Goal: Task Accomplishment & Management: Complete application form

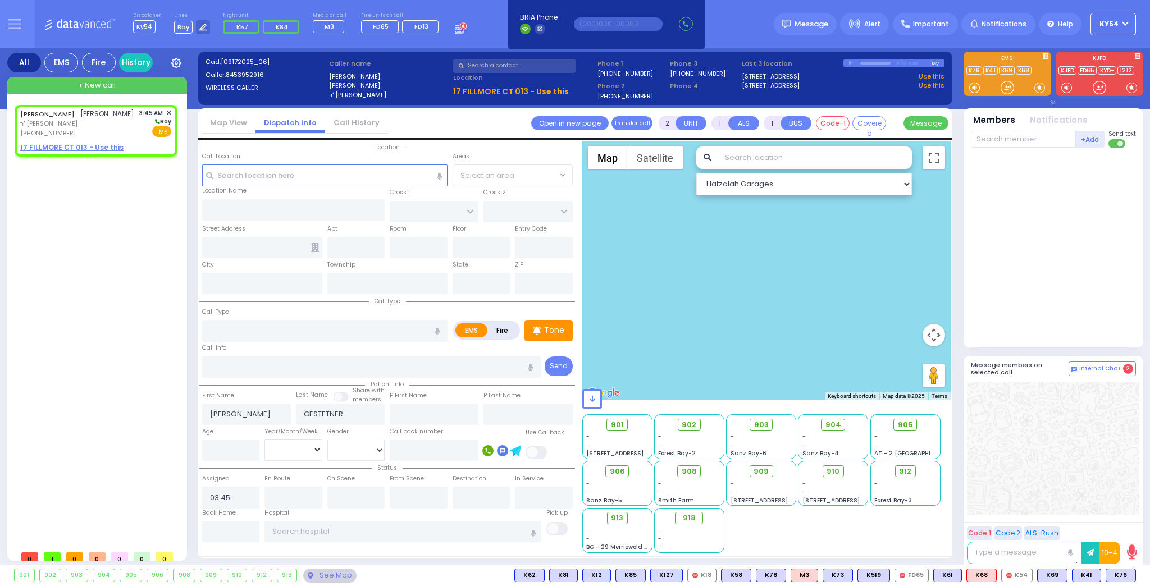
select select
click at [90, 129] on div "[PHONE_NUMBER]" at bounding box center [77, 134] width 114 height 10
select select
radio input "true"
select select
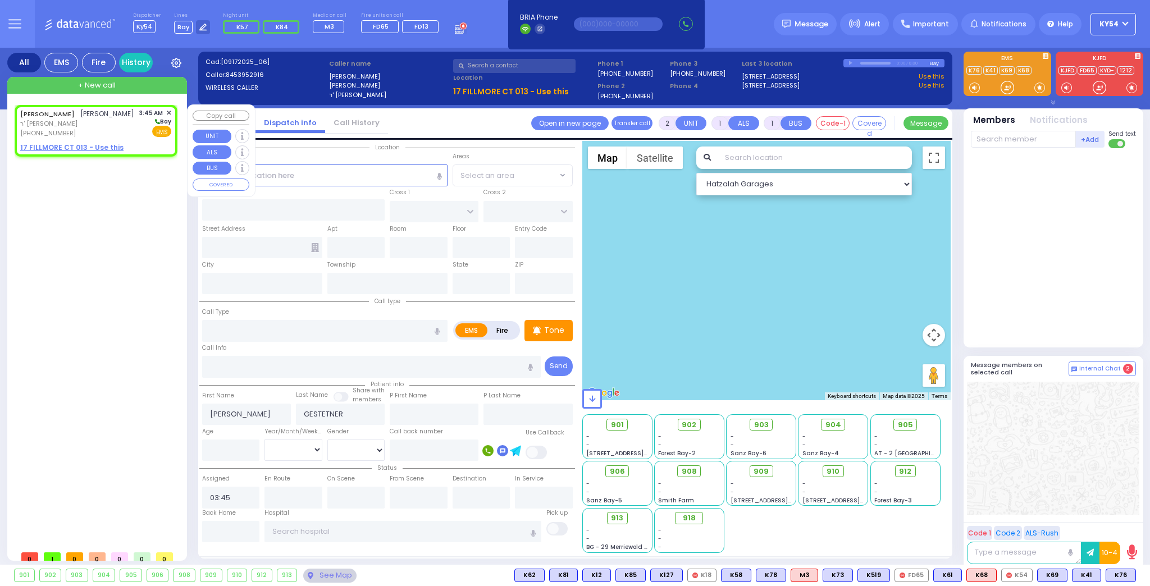
select select "Hatzalah Garages"
click at [93, 126] on span "ר' [PERSON_NAME]" at bounding box center [77, 124] width 114 height 10
select select
radio input "true"
select select
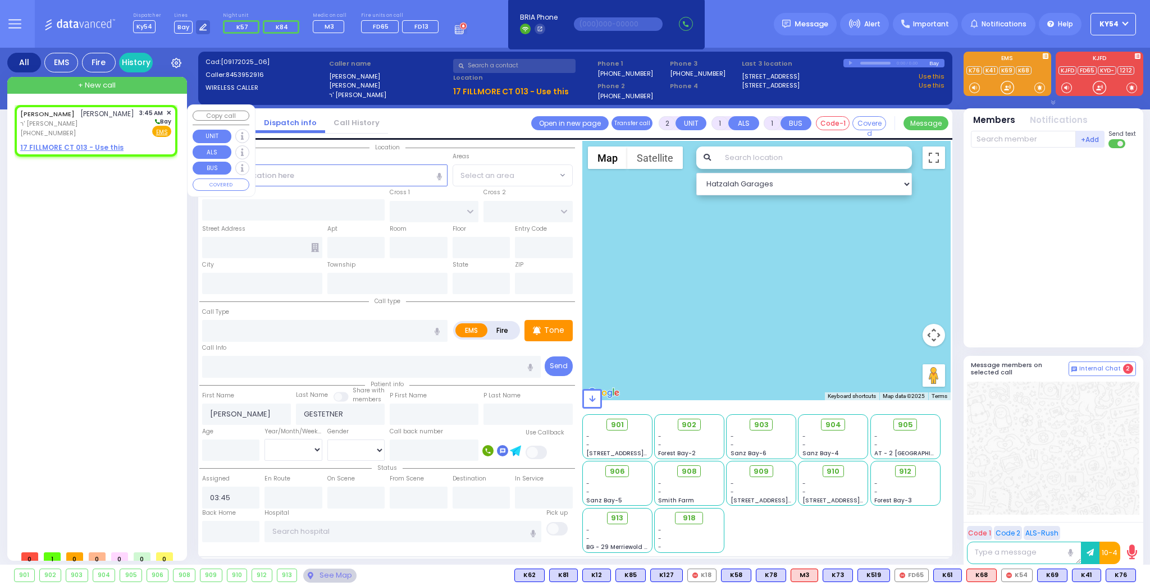
select select "Hatzalah Garages"
click at [240, 447] on input "number" at bounding box center [231, 450] width 58 height 21
type input "155"
select select
radio input "true"
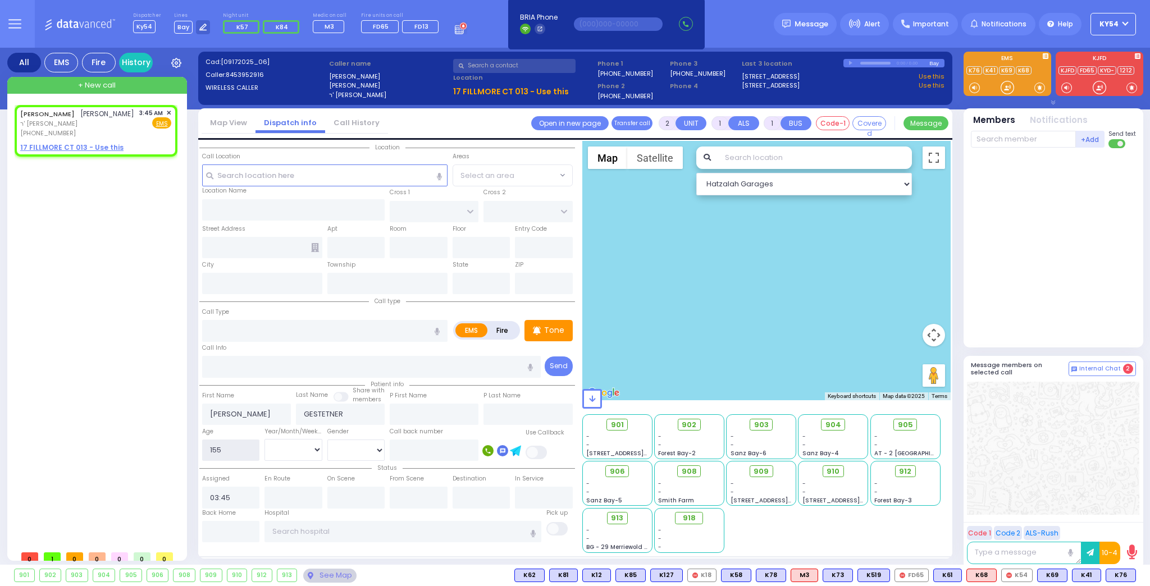
select select
select select "Hatzalah Garages"
type input "155"
click at [92, 131] on div "[PHONE_NUMBER]" at bounding box center [77, 134] width 114 height 10
select select
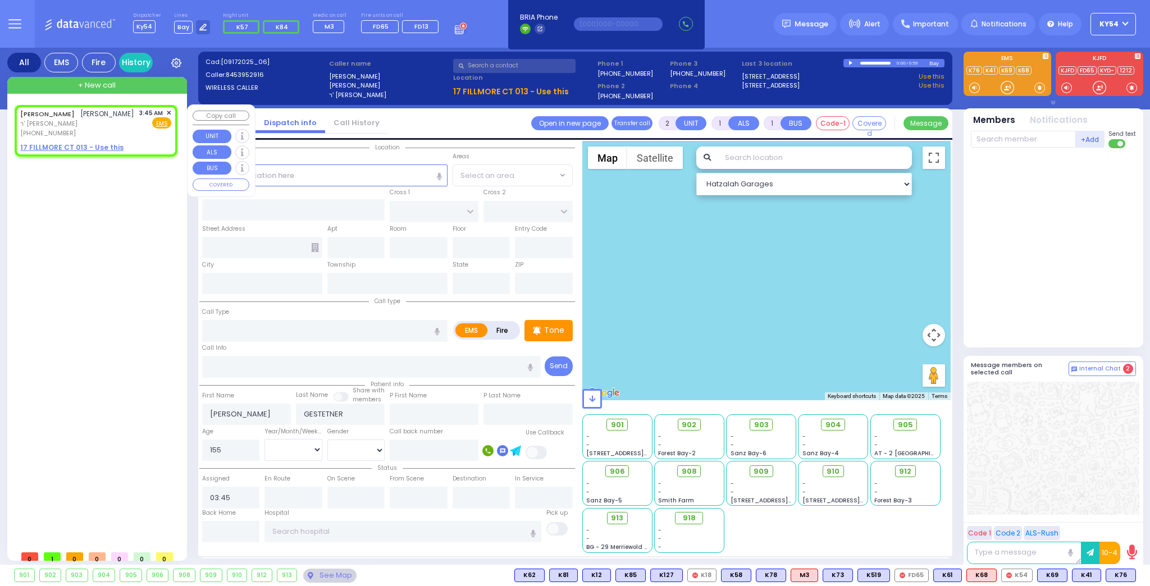
radio input "true"
select select
select select "Hatzalah Garages"
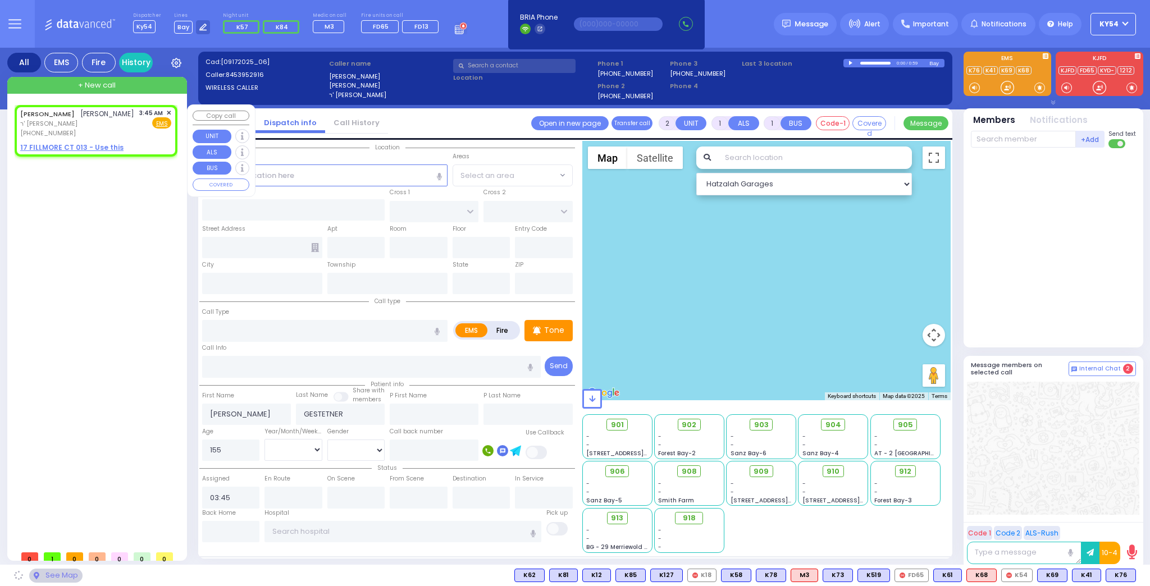
select select
radio input "true"
select select
select select "Hatzalah Garages"
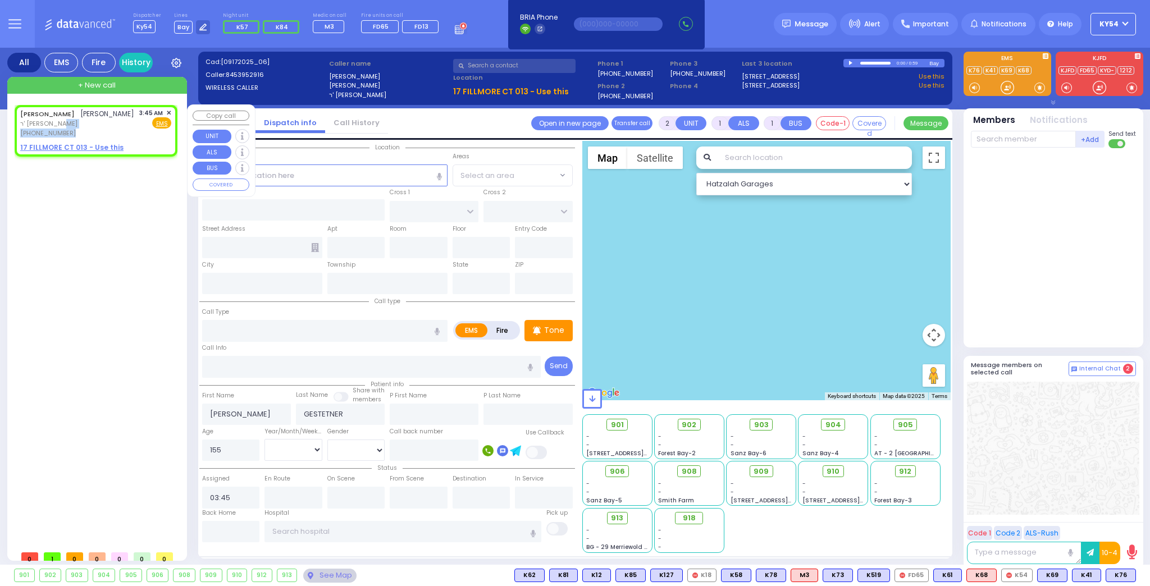
click at [78, 127] on div "[PERSON_NAME] [PERSON_NAME] ר' [PERSON_NAME] [PHONE_NUMBER]" at bounding box center [77, 123] width 114 height 30
select select
radio input "true"
select select
select select "Hatzalah Garages"
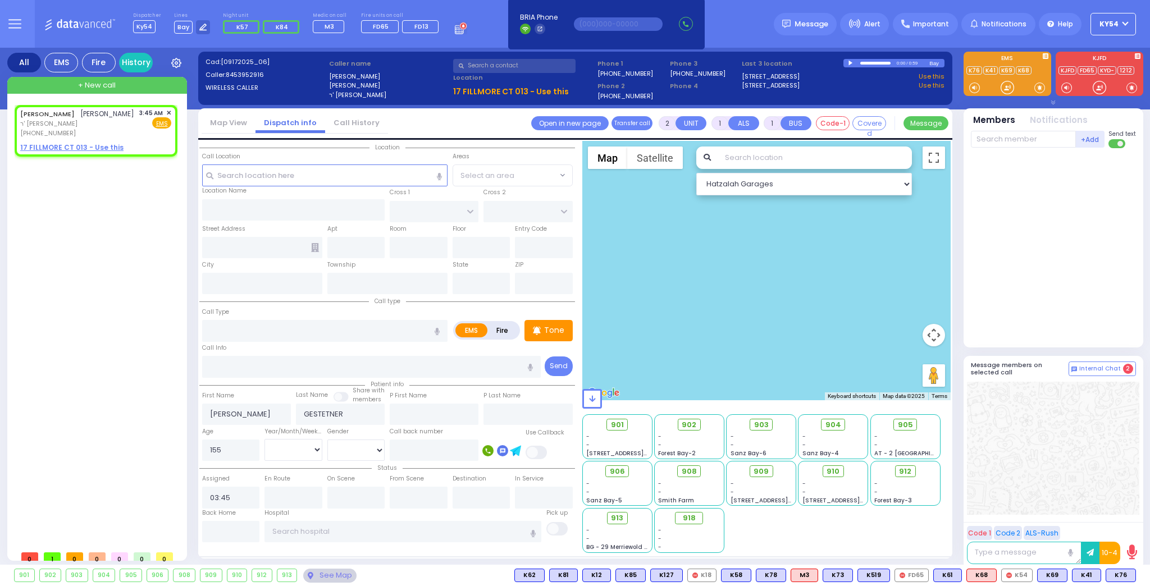
click at [852, 62] on div at bounding box center [852, 63] width 6 height 5
click at [1022, 299] on div at bounding box center [1054, 245] width 167 height 185
click at [107, 129] on div "[PHONE_NUMBER]" at bounding box center [77, 134] width 114 height 10
select select
radio input "true"
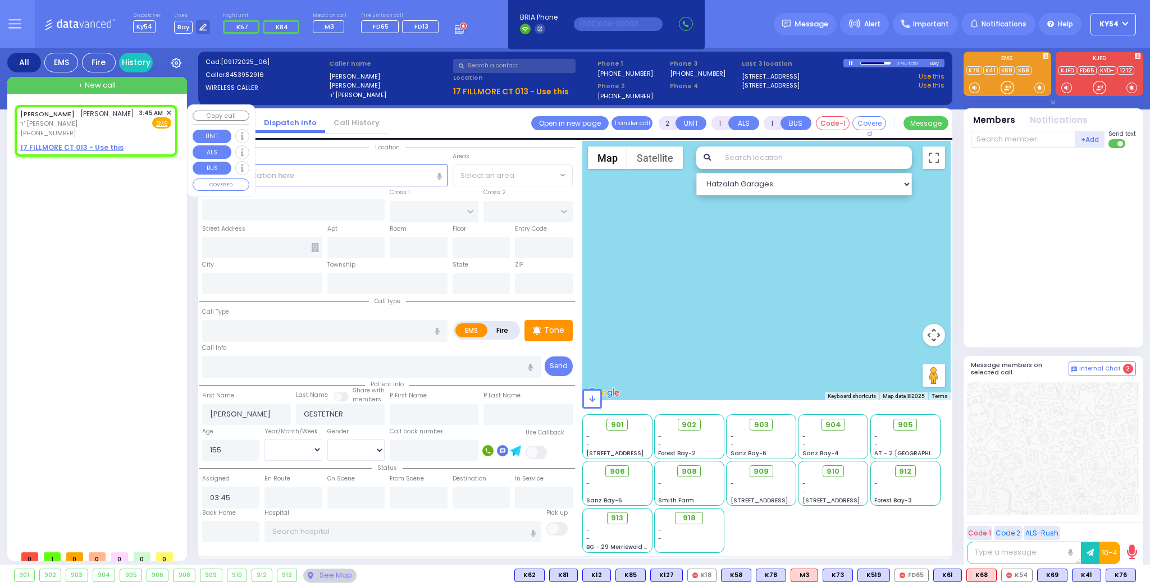
select select
select select "Hatzalah Garages"
click at [107, 129] on div "[PHONE_NUMBER]" at bounding box center [77, 134] width 114 height 10
select select
radio input "true"
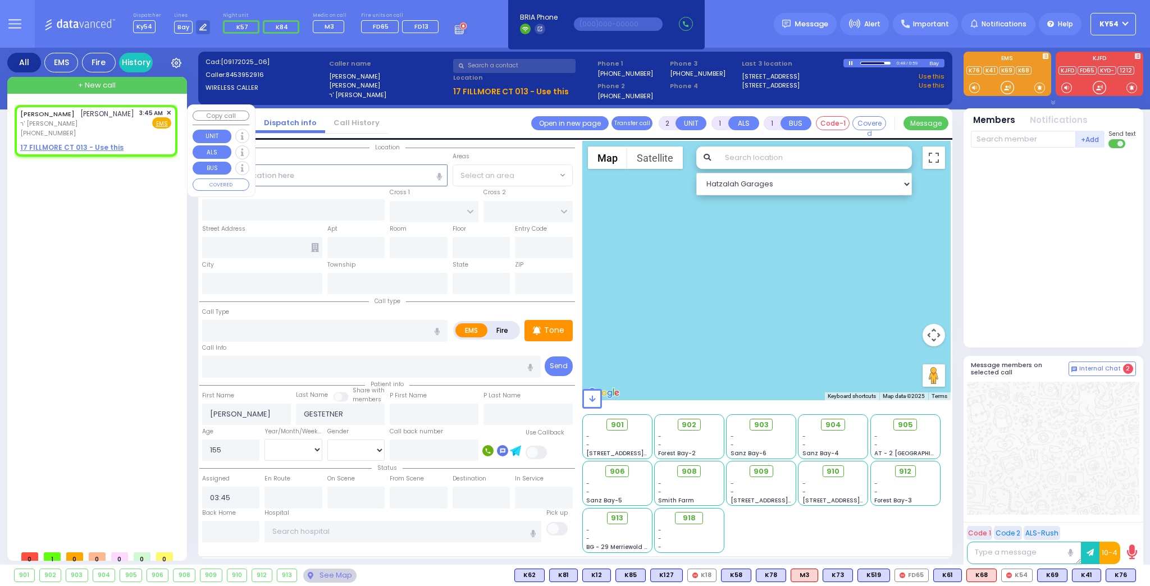
select select
select select "Hatzalah Garages"
click at [368, 176] on input "text" at bounding box center [324, 175] width 245 height 21
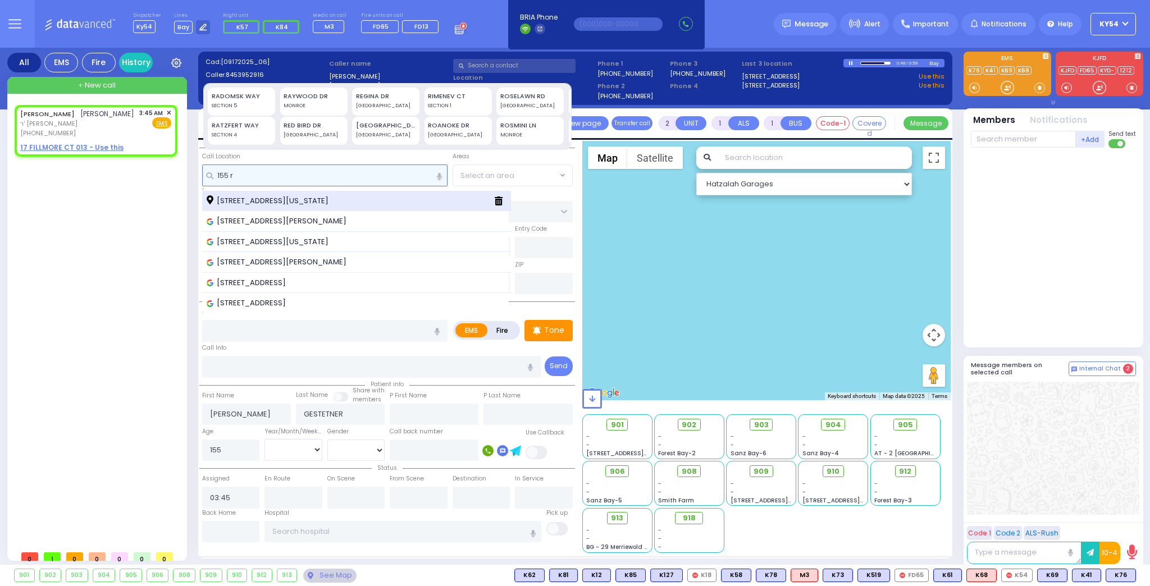
type input "155 r"
click at [314, 197] on span "[STREET_ADDRESS][US_STATE]" at bounding box center [270, 200] width 126 height 11
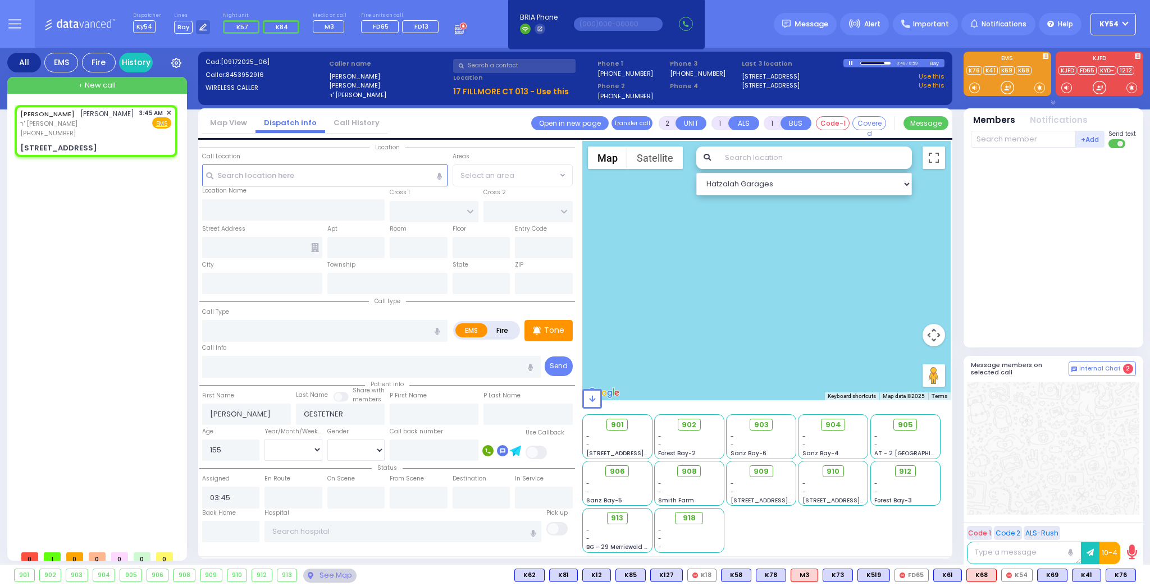
select select
radio input "true"
select select
select select "Hatzalah Garages"
type input "[PERSON_NAME] DR"
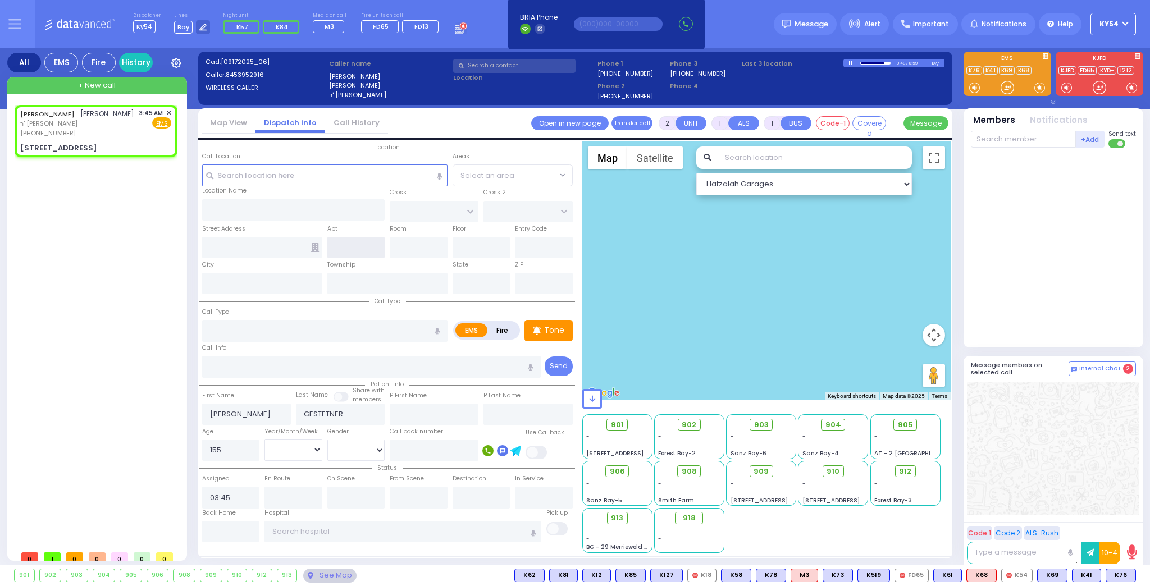
type input "[PERSON_NAME][GEOGRAPHIC_DATA]"
type input "[STREET_ADDRESS]"
type input "Woodbury"
type input "[US_STATE]"
type input "10930"
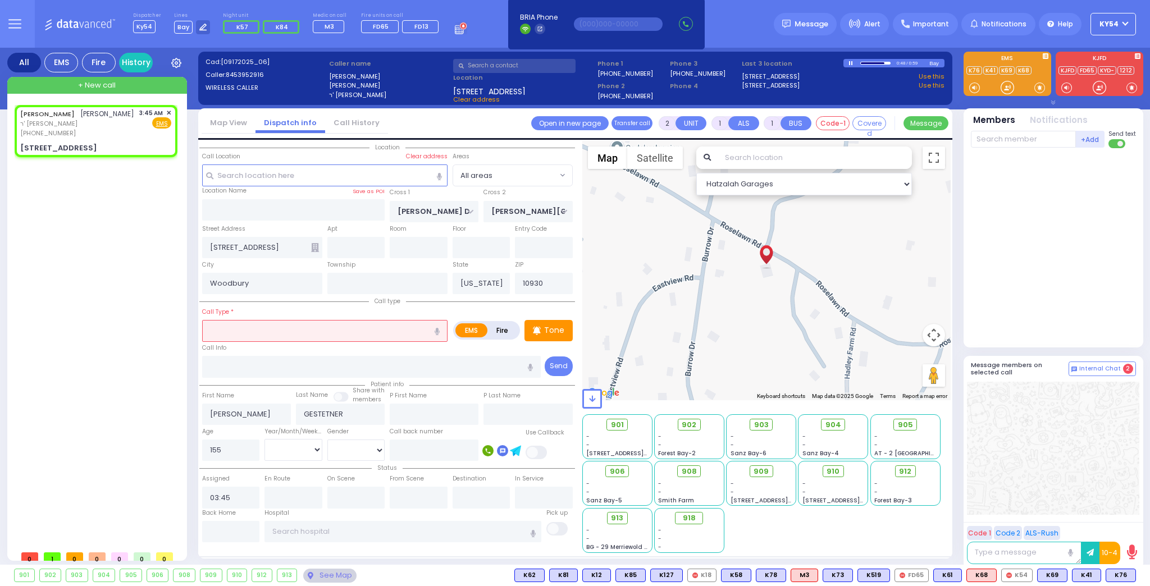
click at [235, 333] on input "text" at bounding box center [324, 330] width 245 height 21
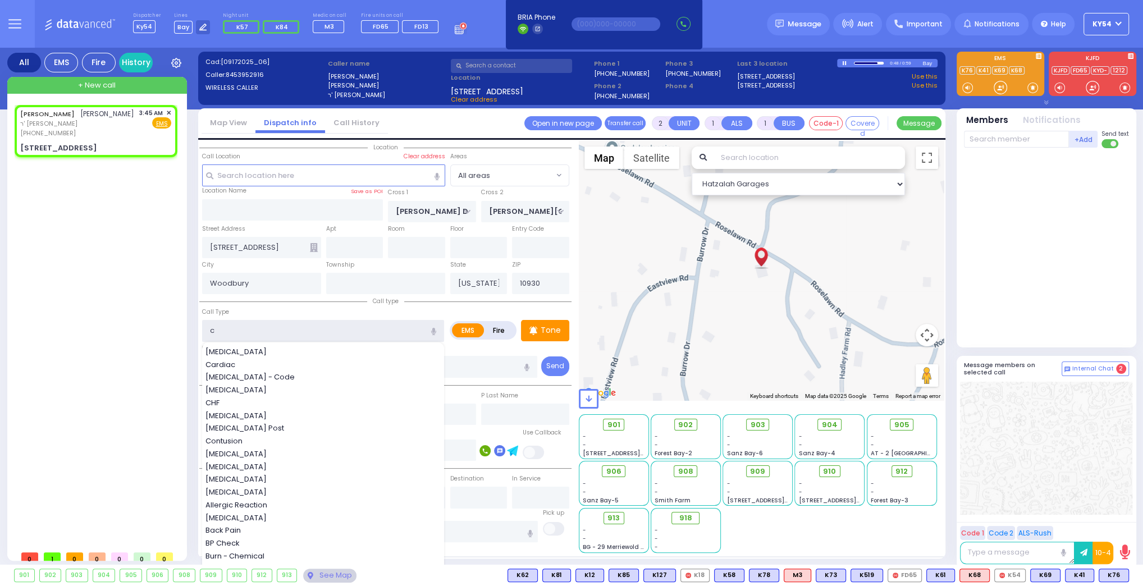
type input "ch"
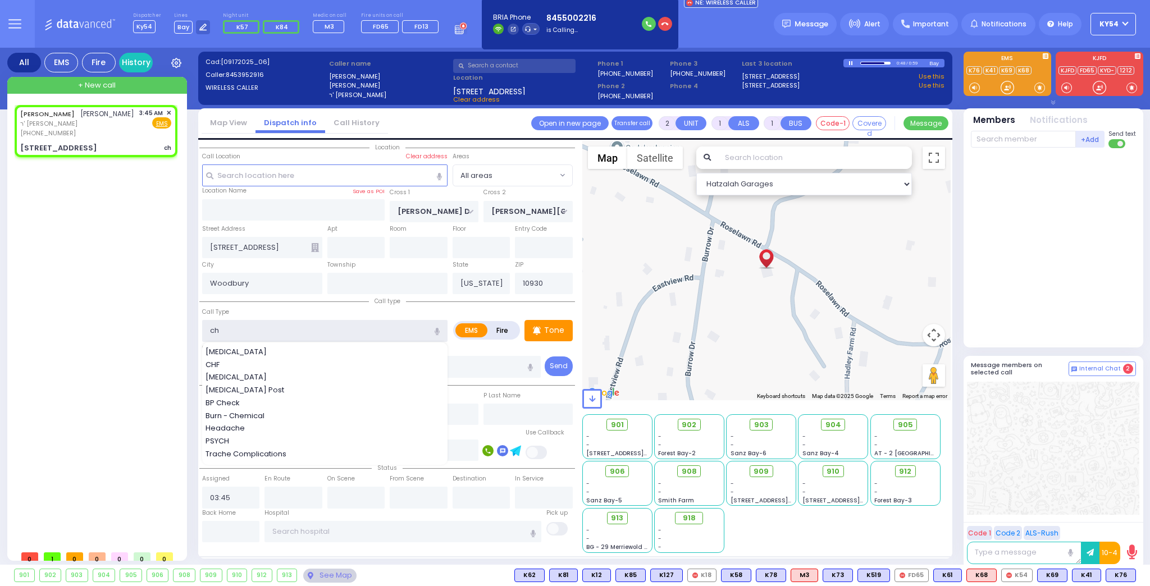
select select
radio input "true"
select select
select select "Hatzalah Garages"
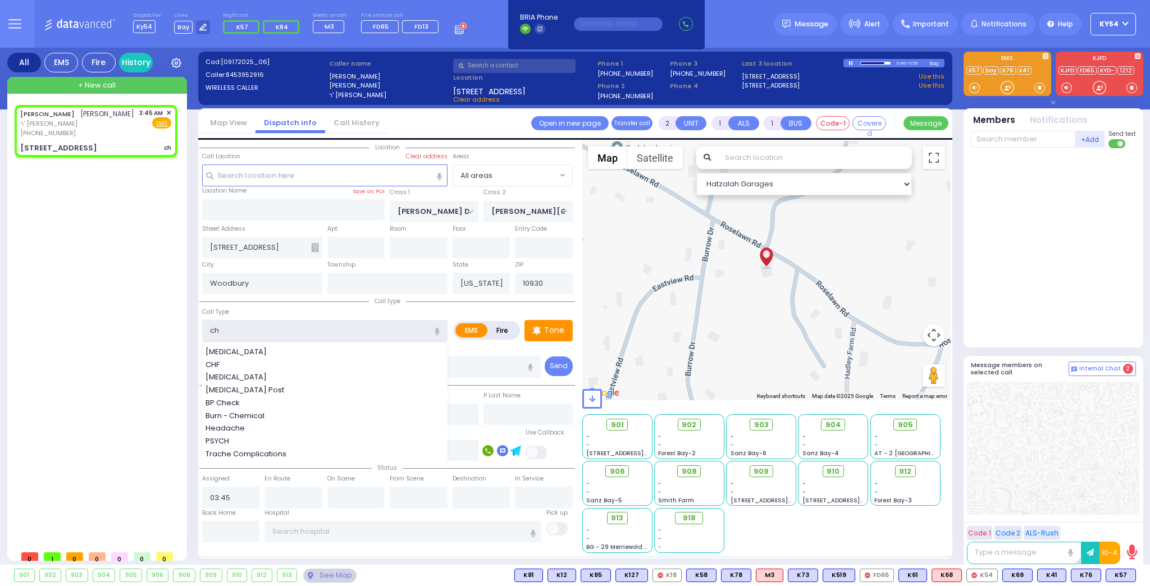
click at [264, 330] on input "ch" at bounding box center [324, 330] width 245 height 21
type input "che"
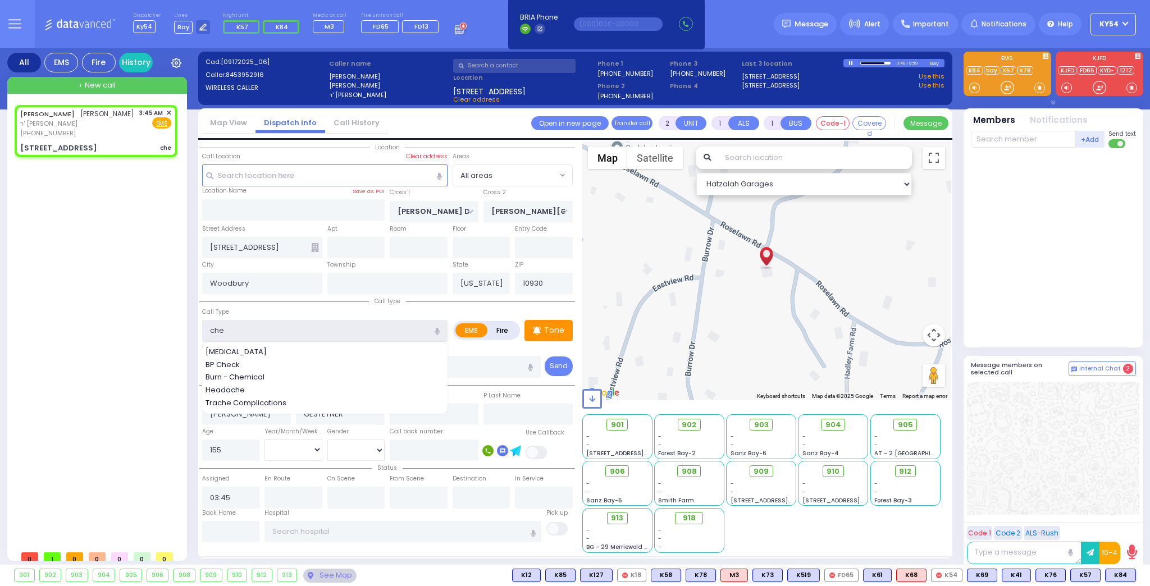
select select
radio input "true"
select select
select select "Hatzalah Garages"
type input "c"
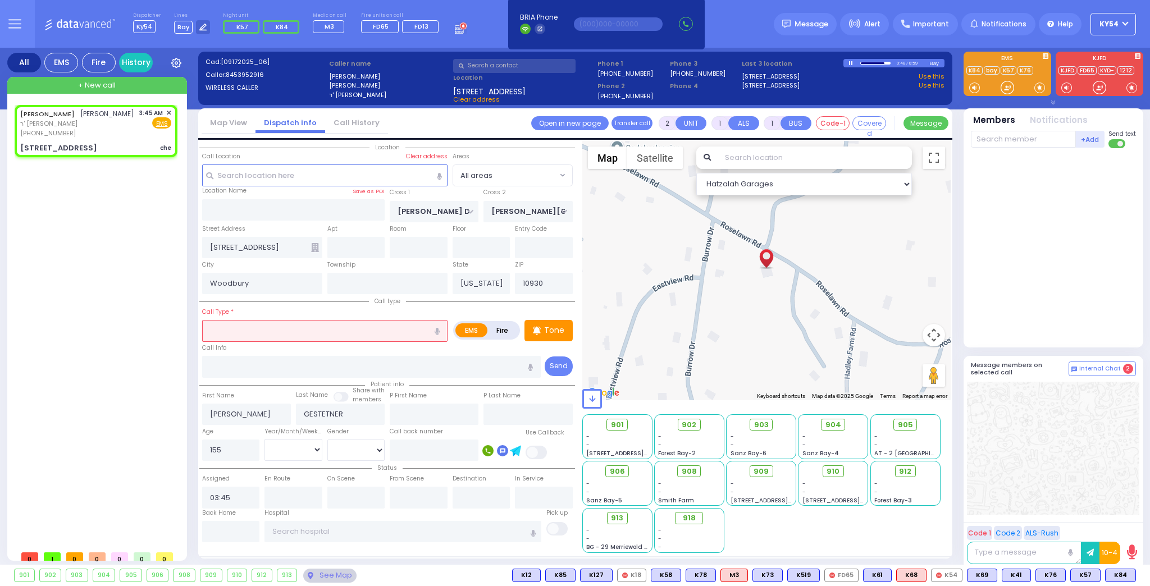
select select
radio input "true"
select select
select select "Hatzalah Garages"
select select
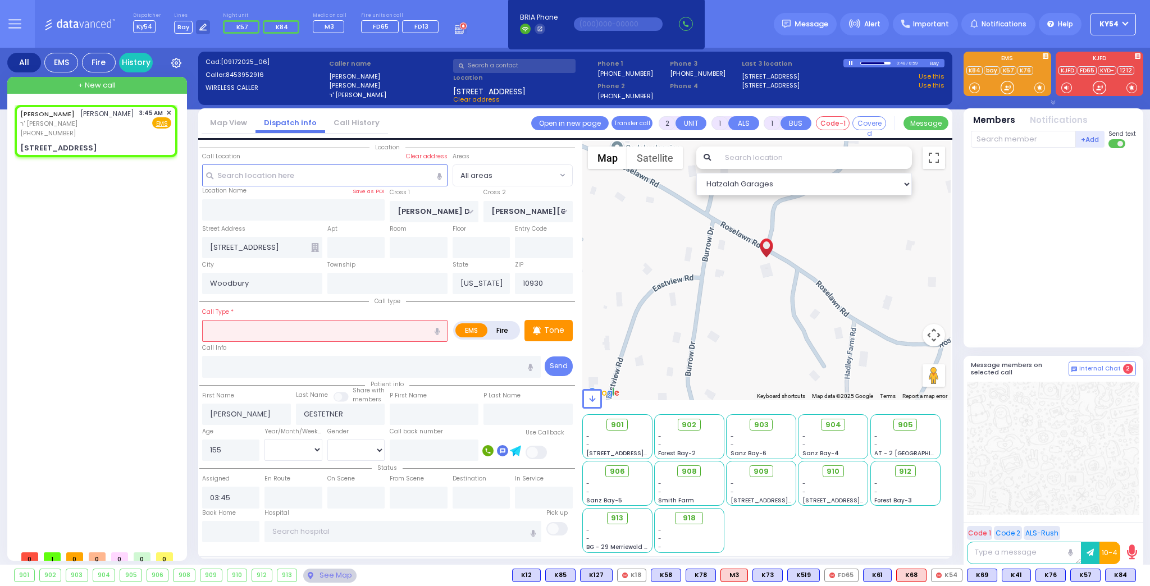
radio input "true"
select select
select select "Hatzalah Garages"
click at [440, 328] on icon "button" at bounding box center [437, 331] width 5 height 7
type input "check out a child"
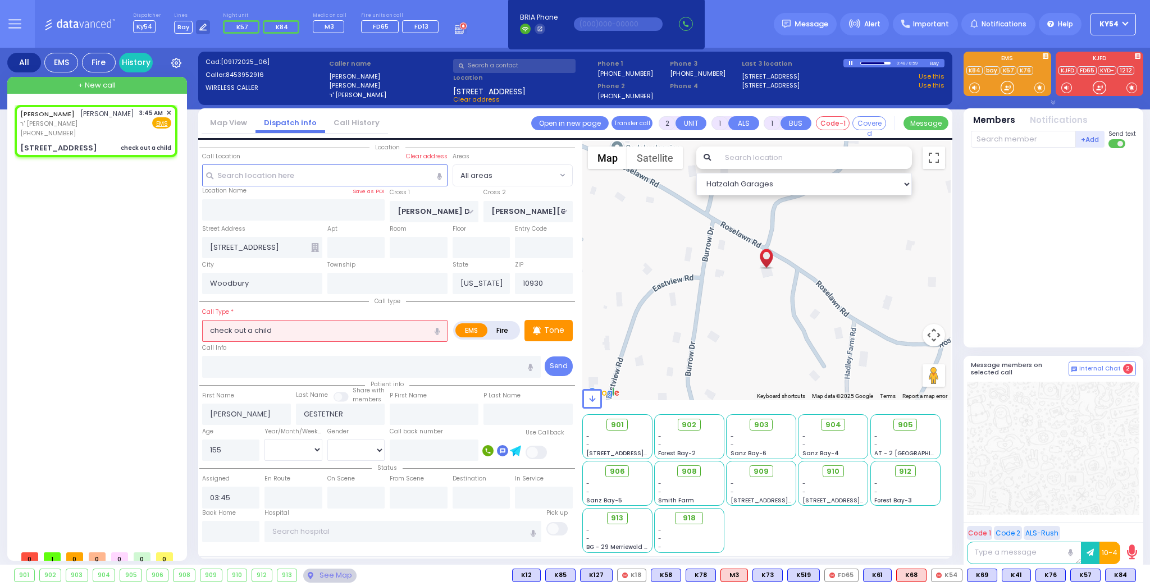
select select
radio input "true"
select select
select select "Hatzalah Garages"
drag, startPoint x: 239, startPoint y: 446, endPoint x: 179, endPoint y: 443, distance: 60.2
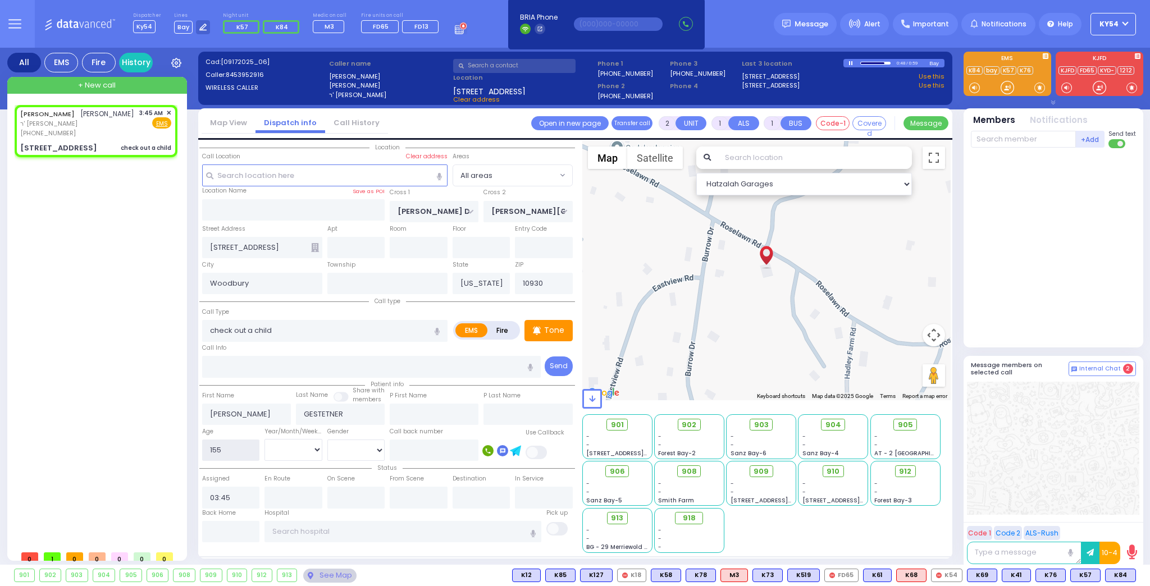
click at [179, 443] on div "All EMS Fire History Settings" at bounding box center [575, 309] width 1136 height 522
type input "8"
click at [279, 440] on select "Year Month Week Day" at bounding box center [294, 449] width 58 height 21
select select
radio input "true"
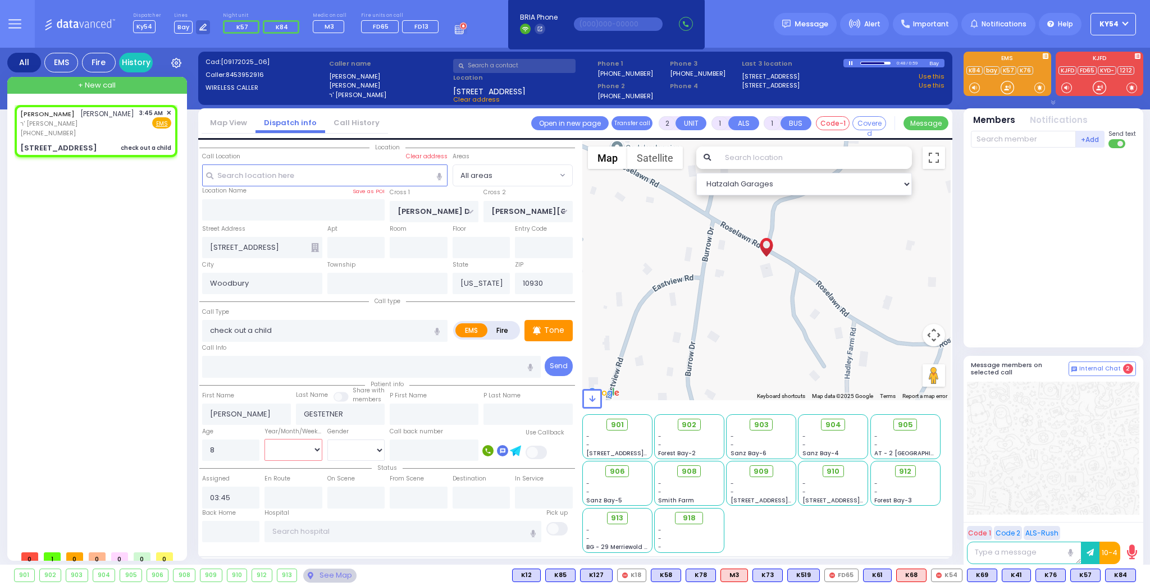
select select
select select "Hatzalah Garages"
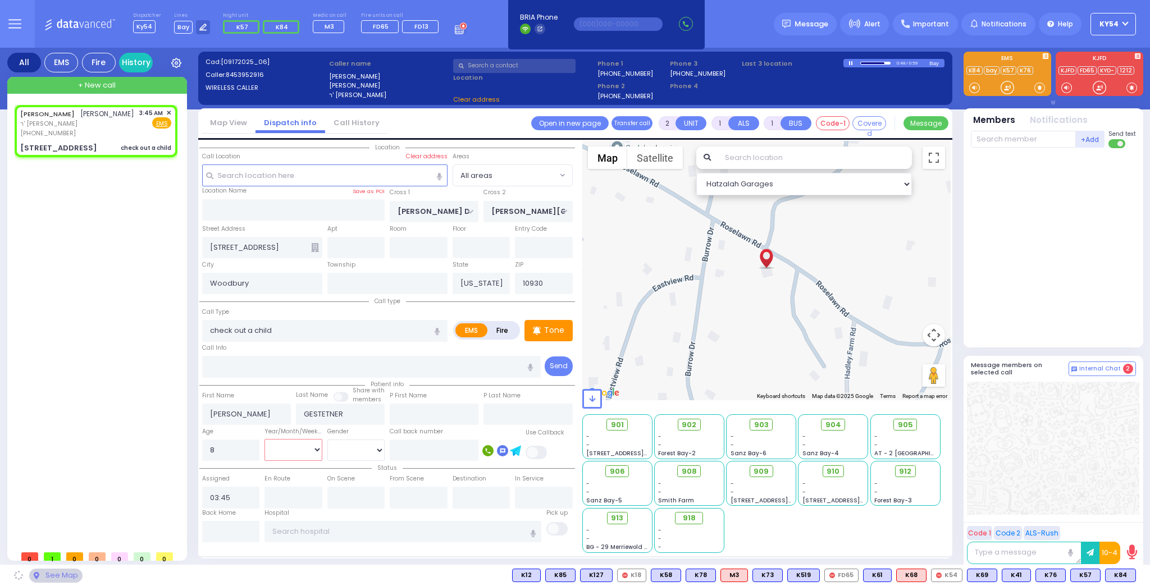
select select "Year"
click at [265, 439] on select "Year Month Week Day" at bounding box center [294, 449] width 58 height 21
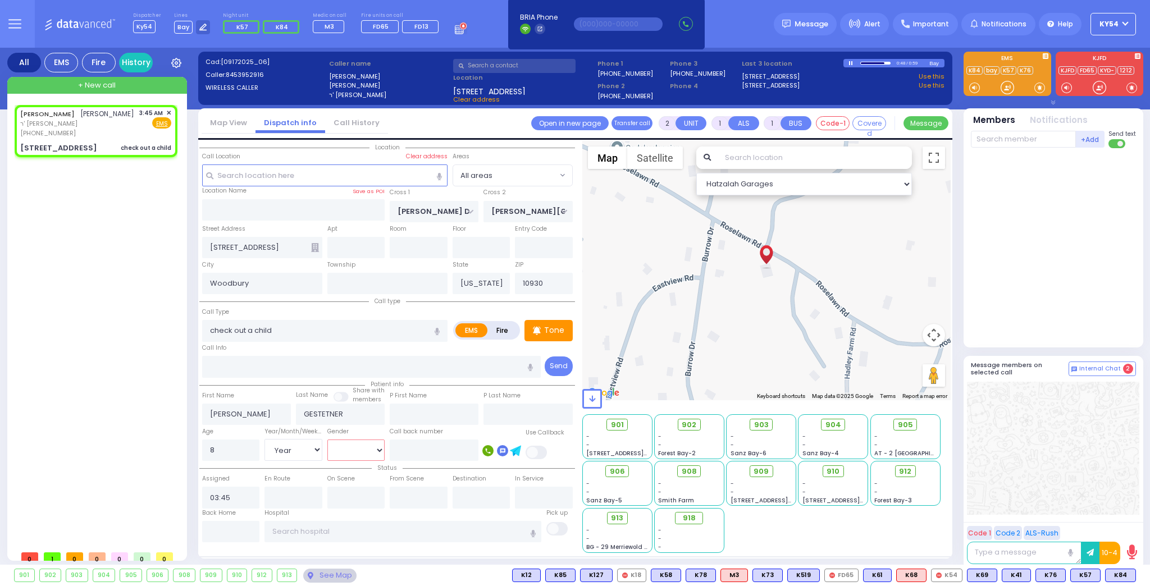
click at [347, 448] on select "[DEMOGRAPHIC_DATA] [DEMOGRAPHIC_DATA]" at bounding box center [356, 450] width 58 height 21
select select
radio input "true"
select select "Year"
select select "Hatzalah Garages"
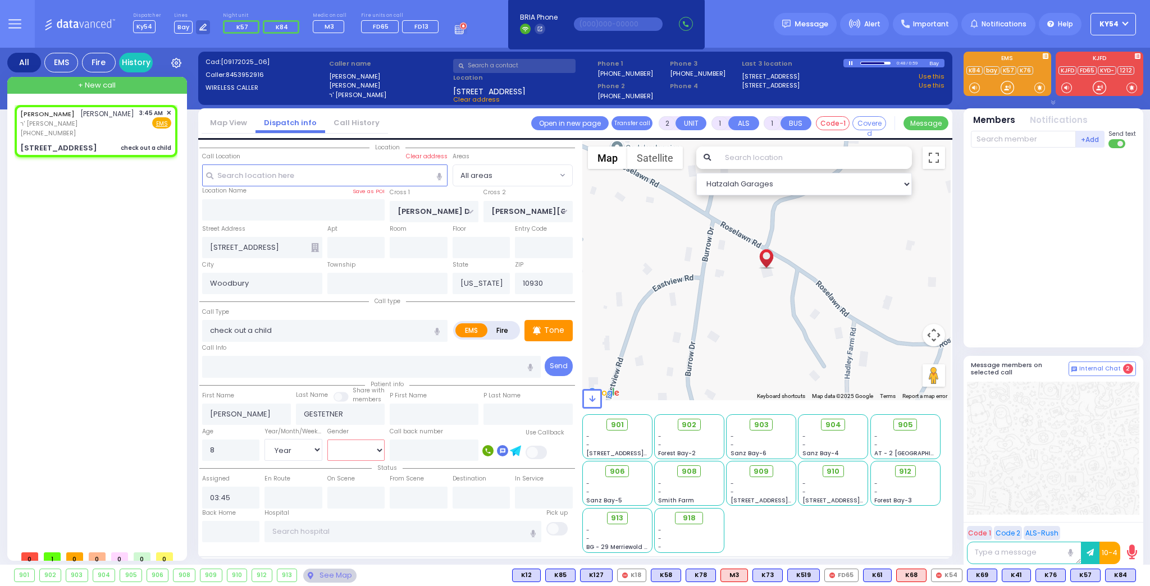
select select "[DEMOGRAPHIC_DATA]"
click at [327, 440] on select "[DEMOGRAPHIC_DATA] [DEMOGRAPHIC_DATA]" at bounding box center [356, 450] width 58 height 21
select select
radio input "true"
select select "Year"
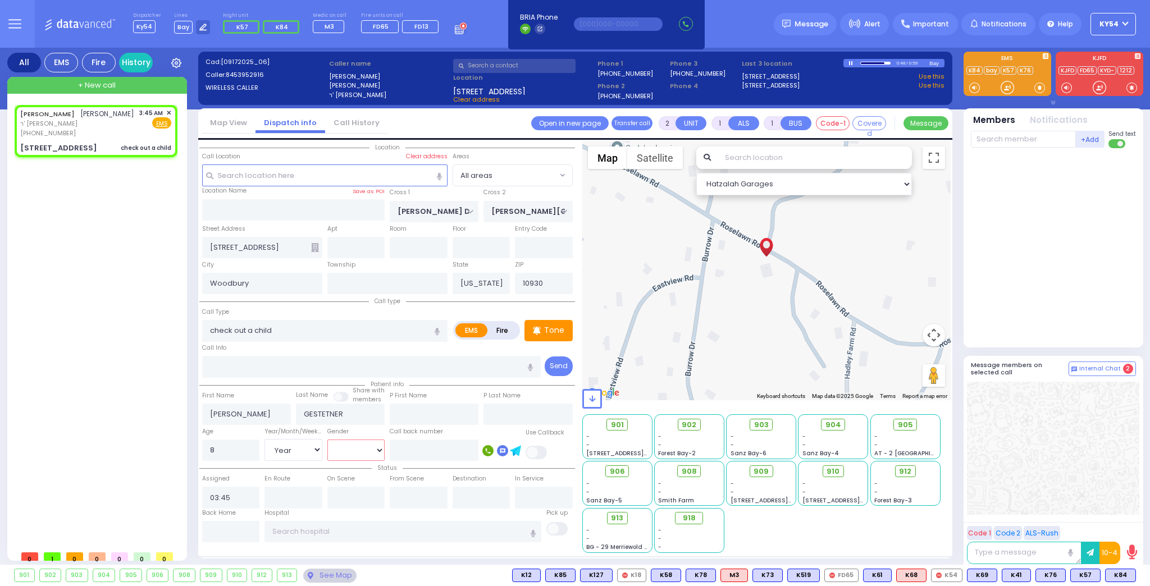
select select "[DEMOGRAPHIC_DATA]"
select select "Hatzalah Garages"
click at [1085, 569] on span "K57" at bounding box center [1085, 575] width 29 height 12
click at [1119, 569] on span "K84" at bounding box center [1121, 575] width 30 height 12
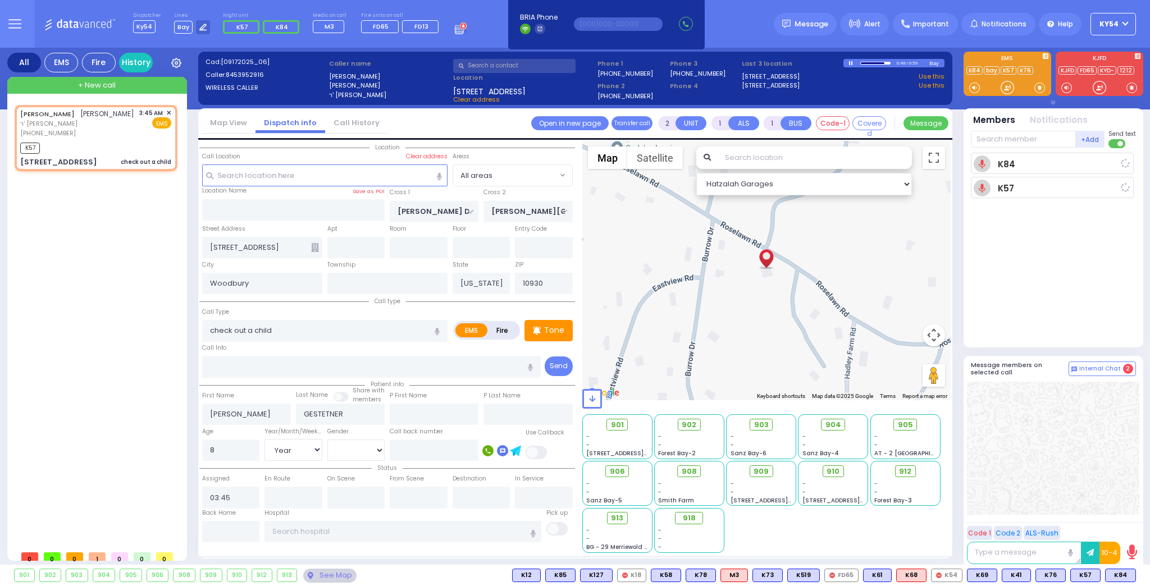
select select
radio input "true"
select select "Year"
select select "[DEMOGRAPHIC_DATA]"
type input "03:49"
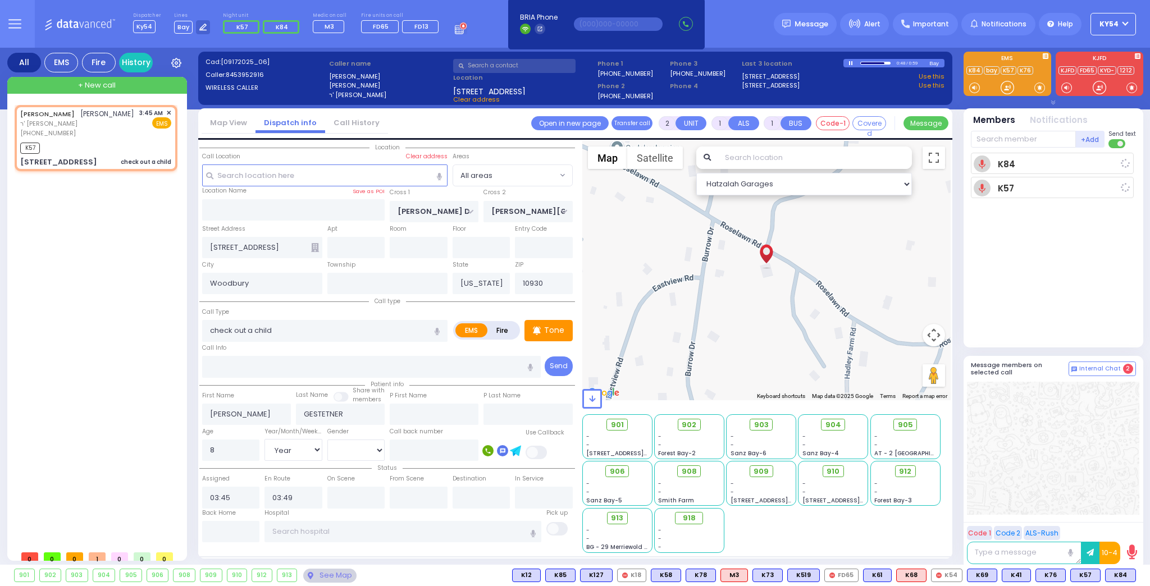
select select "Hatzalah Garages"
select select
radio input "true"
select select "Year"
select select "[DEMOGRAPHIC_DATA]"
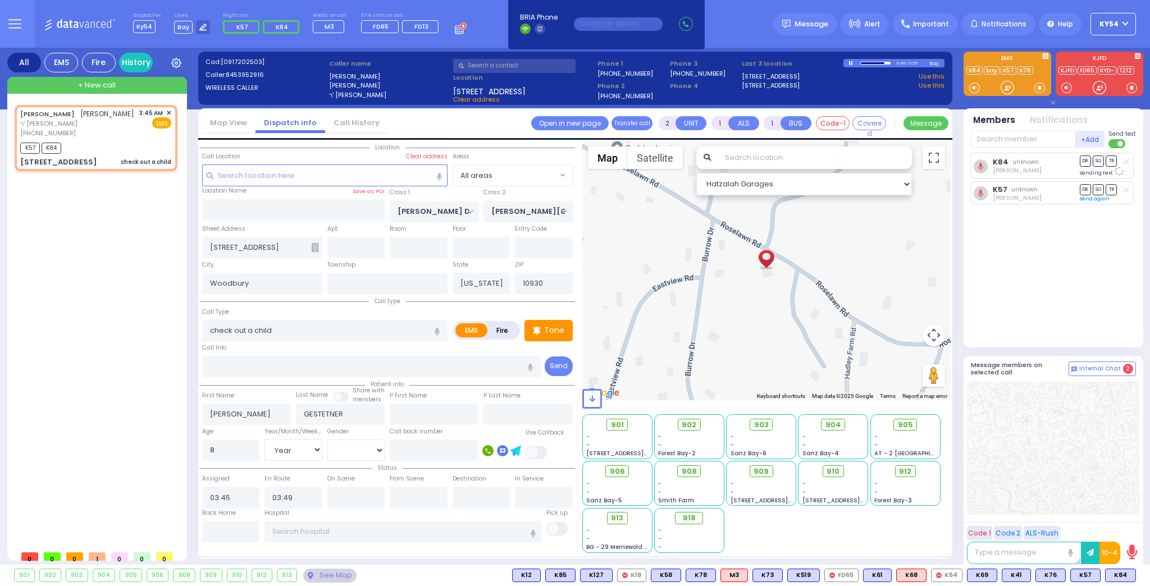
select select "Hatzalah Garages"
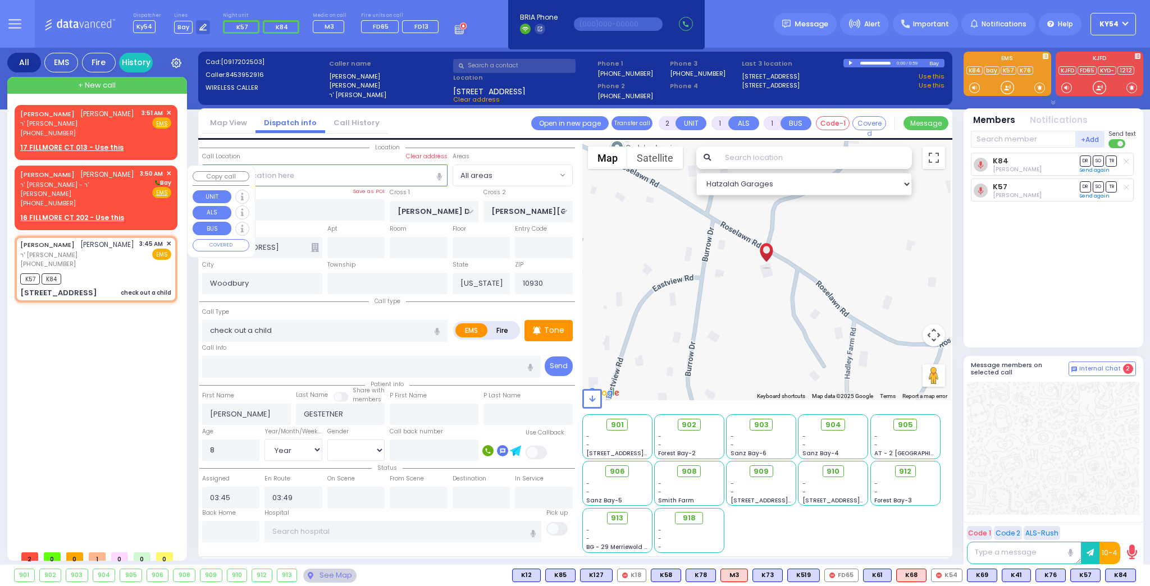
click at [69, 213] on u "16 FILLMORE CT 202 - Use this" at bounding box center [72, 218] width 104 height 10
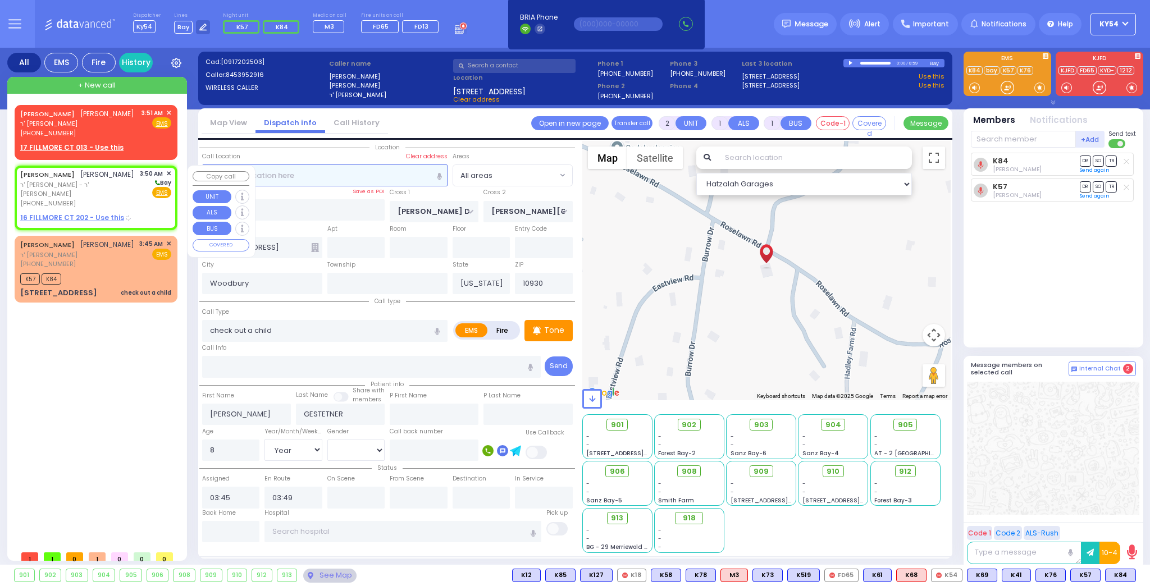
select select
radio input "true"
type input "[PERSON_NAME]"
type input "LANDAU"
select select
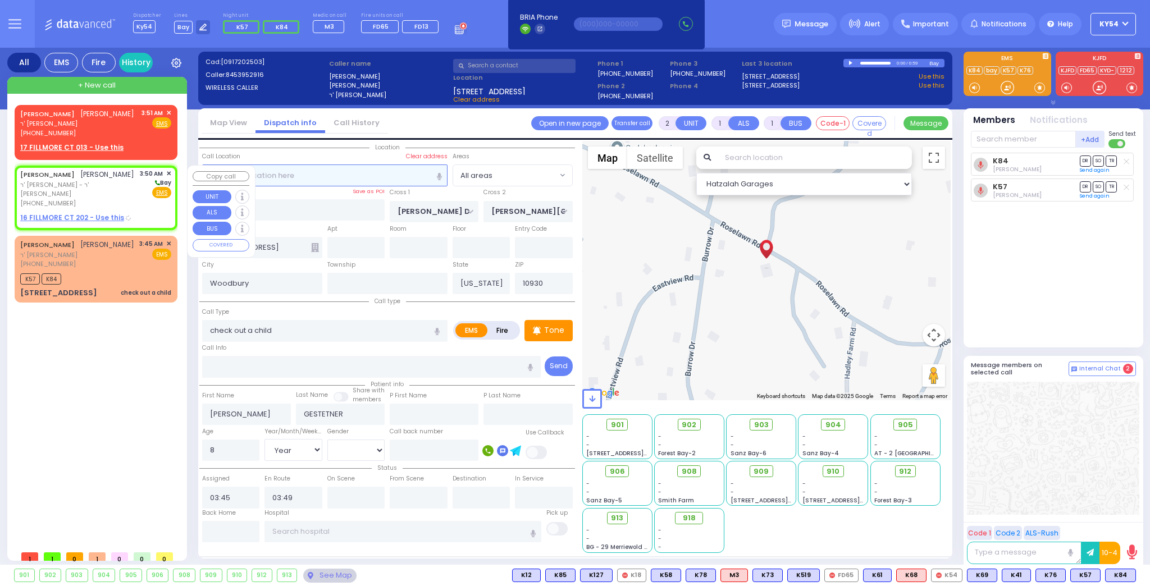
select select
type input "03:50"
select select "Hatzalah Garages"
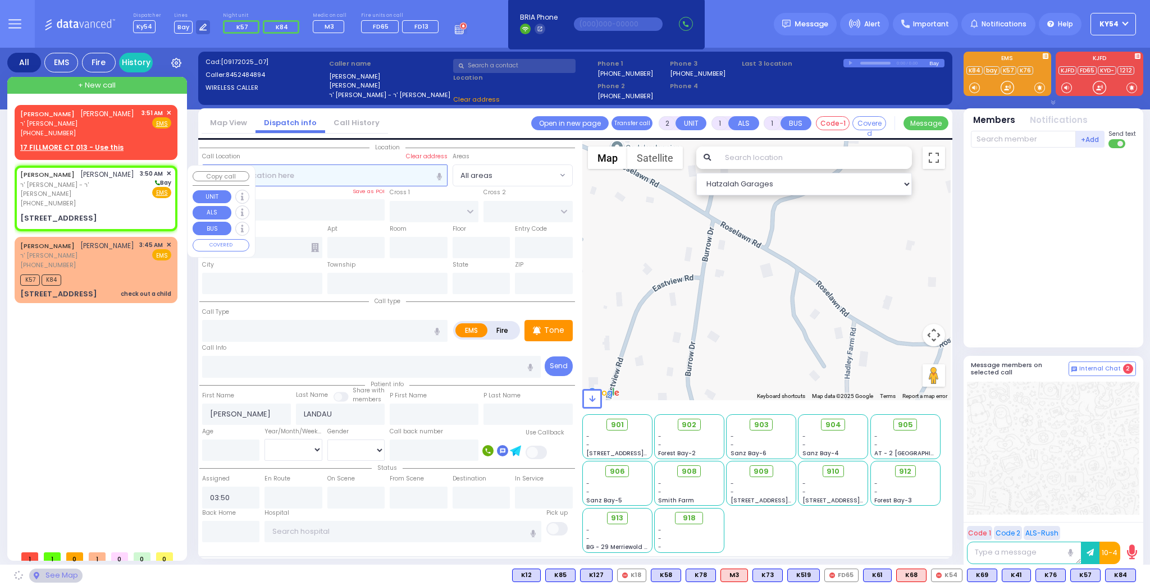
select select
radio input "true"
select select
select select "Hatzalah Garages"
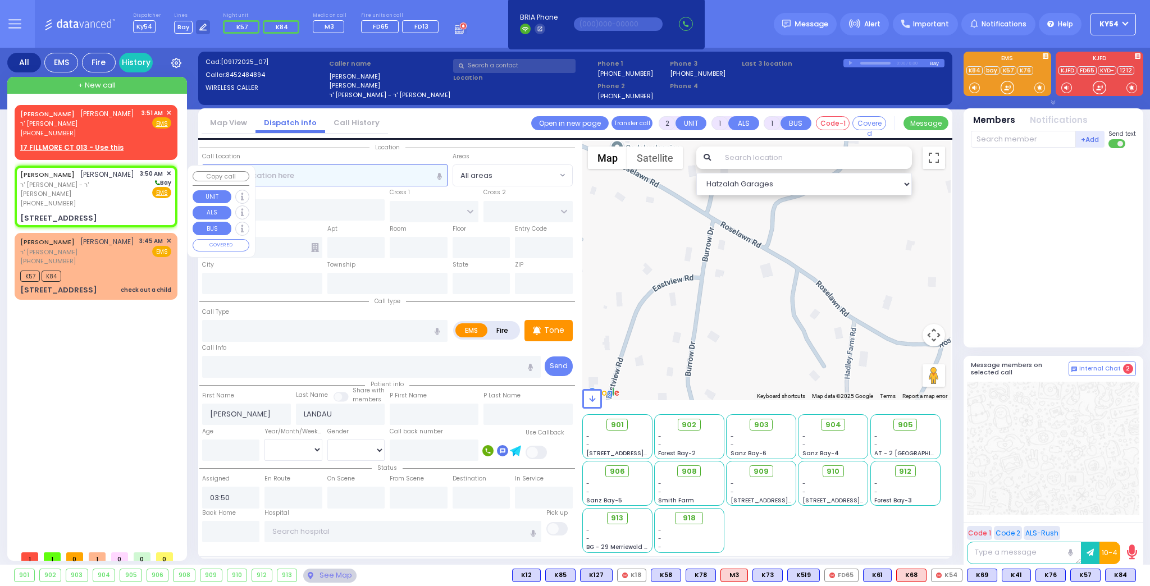
select select
radio input "true"
select select
select select "Hatzalah Garages"
select select
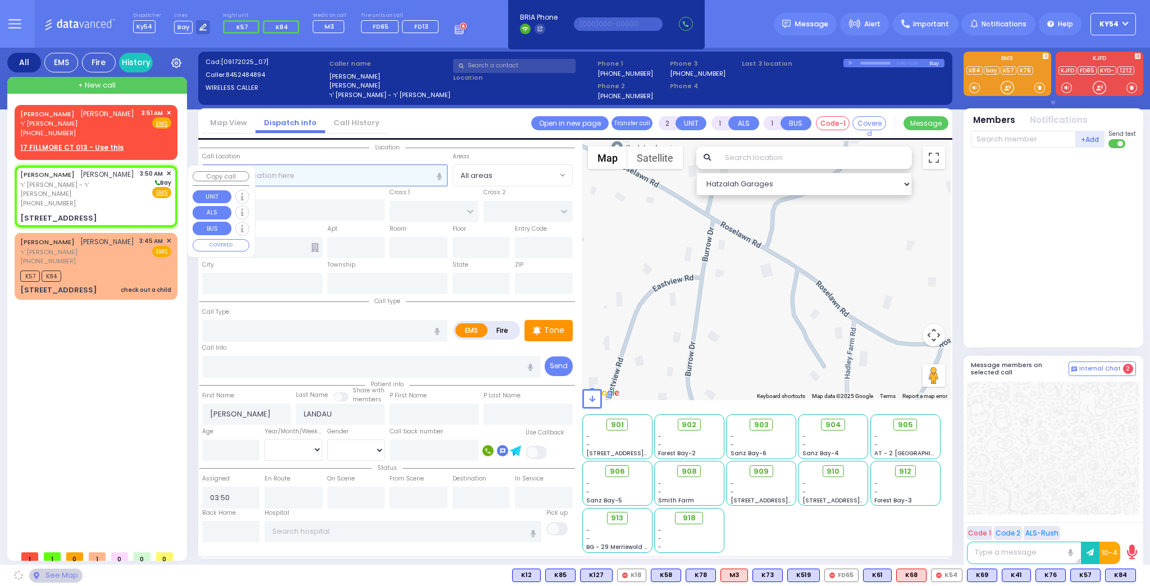
radio input "true"
select select
select select "Hatzalah Garages"
type input "KALEV WAY"
type input "TARNOPOL WAY"
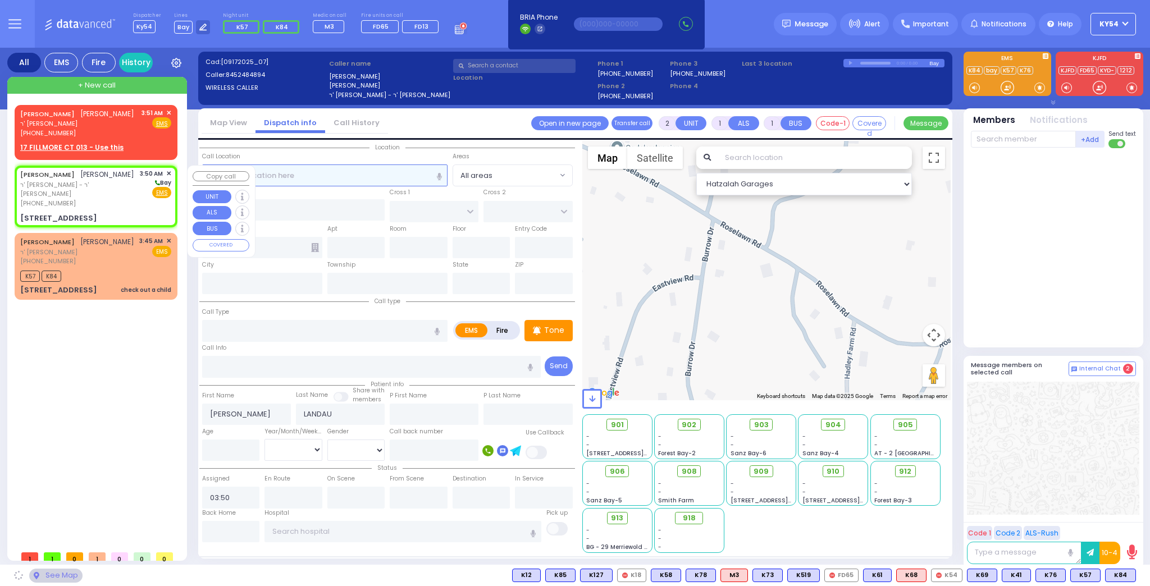
type input "[STREET_ADDRESS]"
type input "202"
type input "Monroe"
type input "[US_STATE]"
type input "10950"
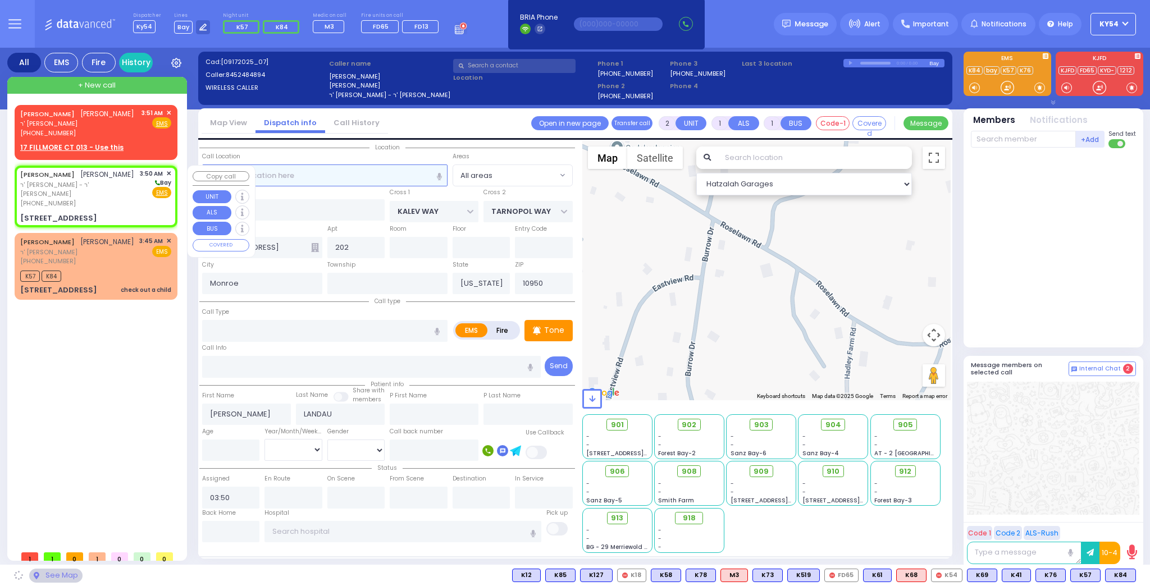
select select "SECTION 3"
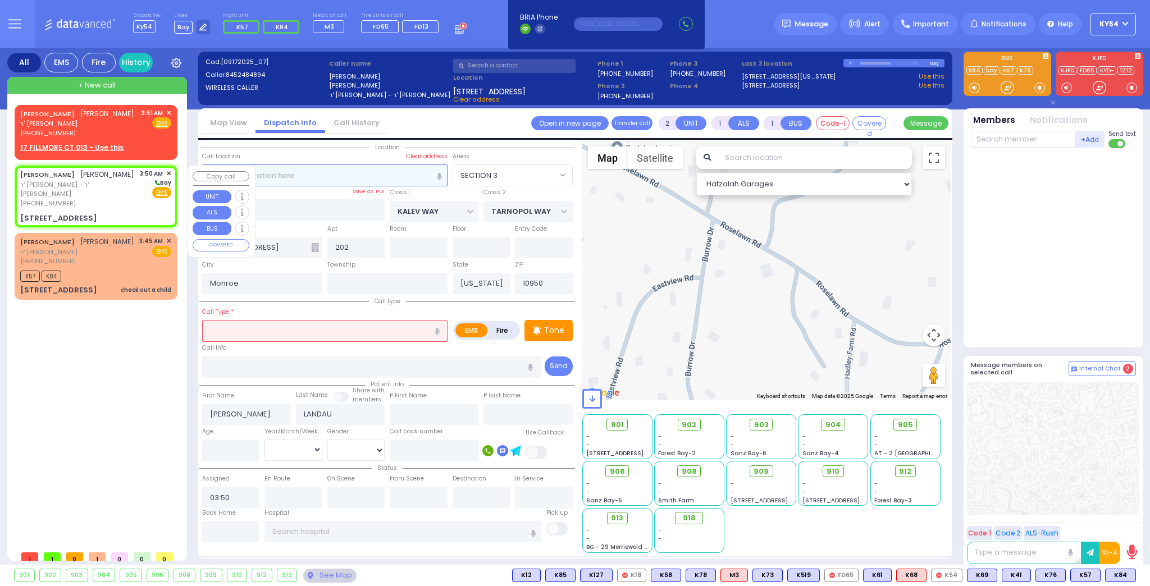
select select "SECTION 3"
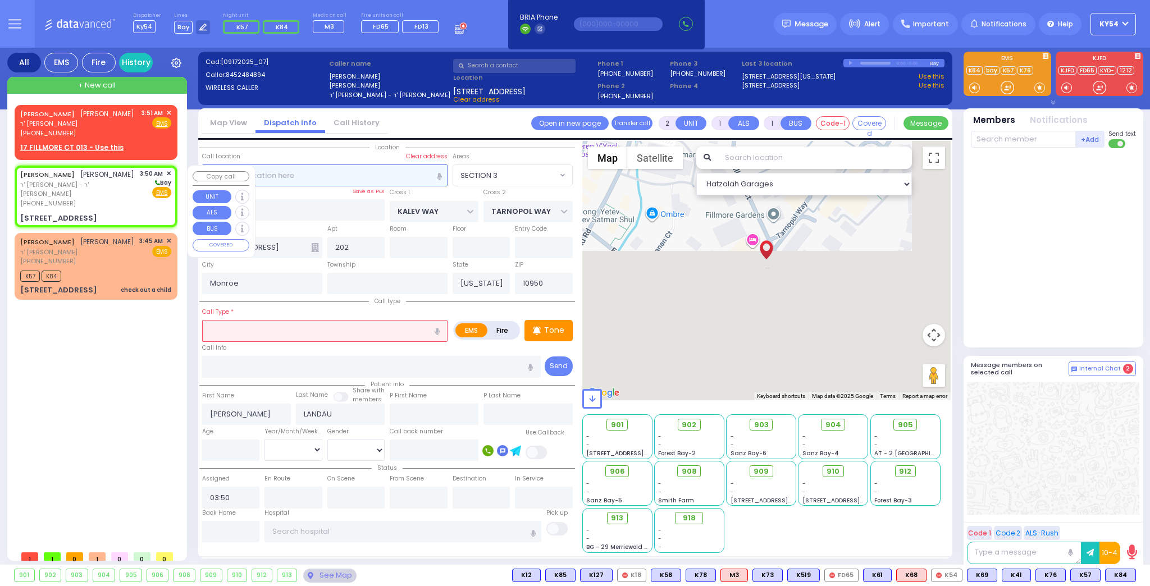
select select "SECTION 3"
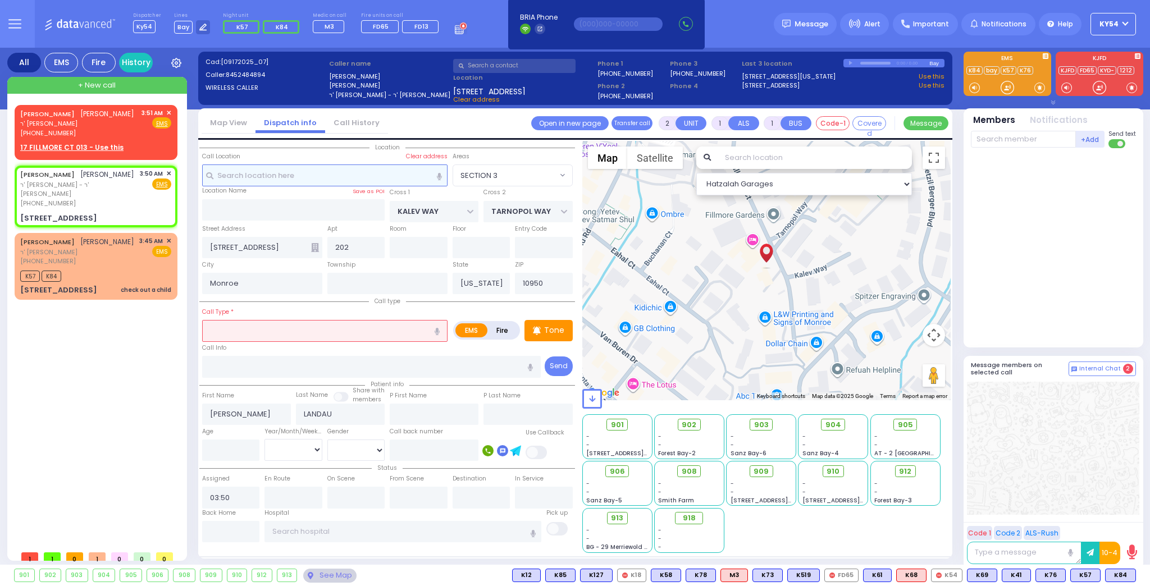
select select
radio input "true"
select select
select select "Hatzalah Garages"
select select "SECTION 3"
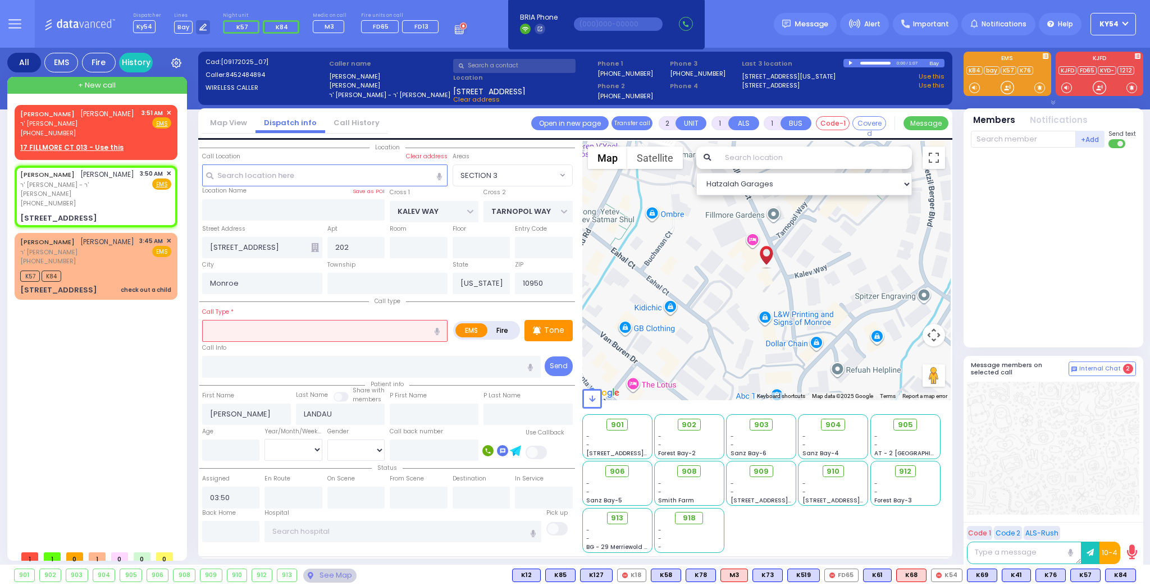
click at [225, 331] on input "text" at bounding box center [324, 330] width 245 height 21
click at [237, 329] on input "text" at bounding box center [324, 330] width 245 height 21
click at [251, 326] on input "text" at bounding box center [324, 330] width 245 height 21
type input "r"
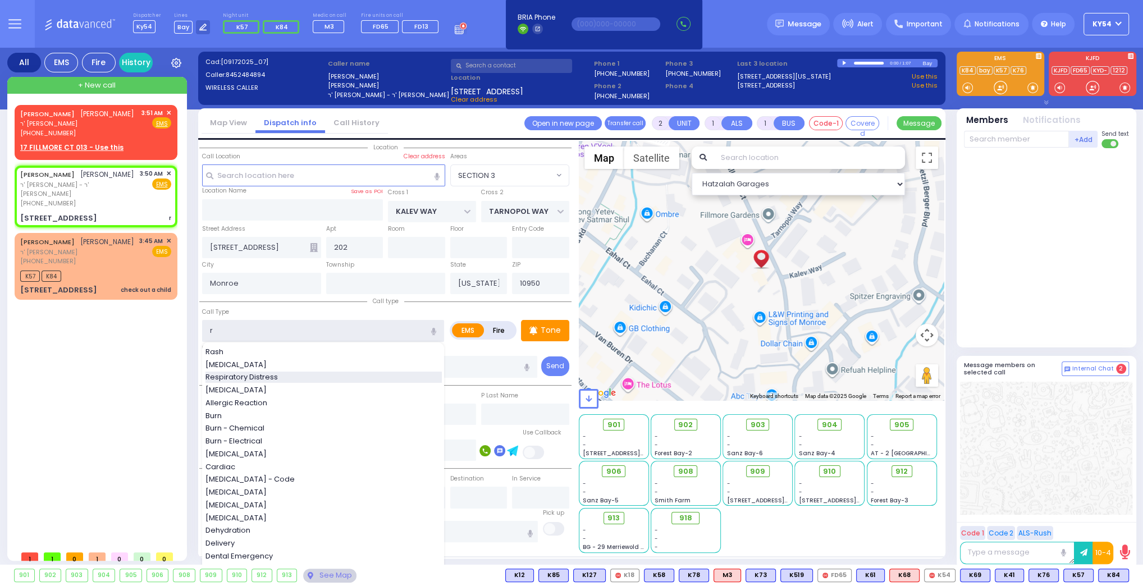
select select
radio input "true"
select select
select select "Hatzalah Garages"
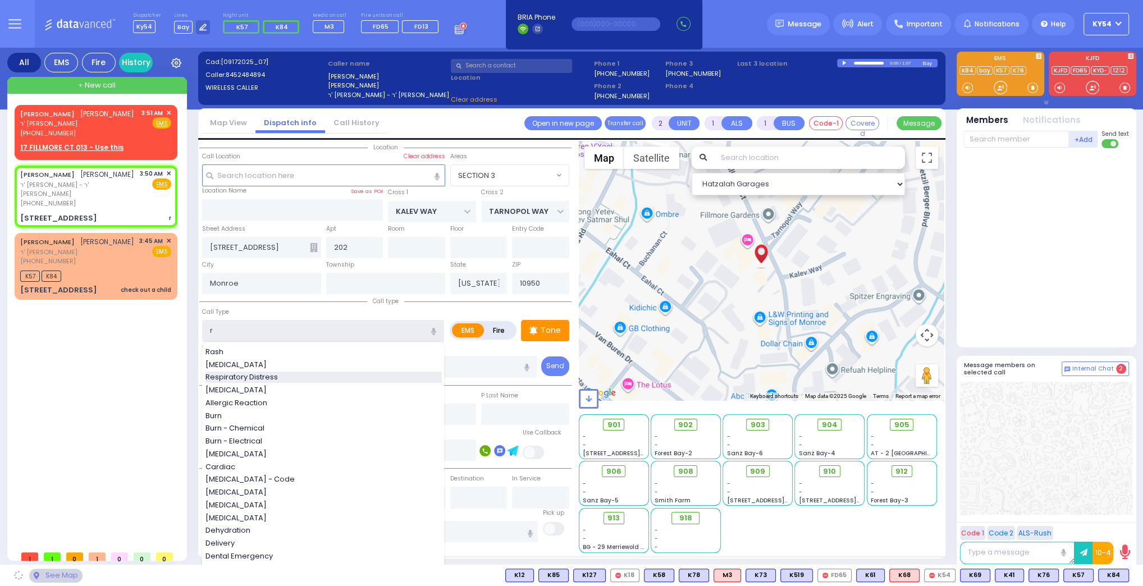
select select "SECTION 3"
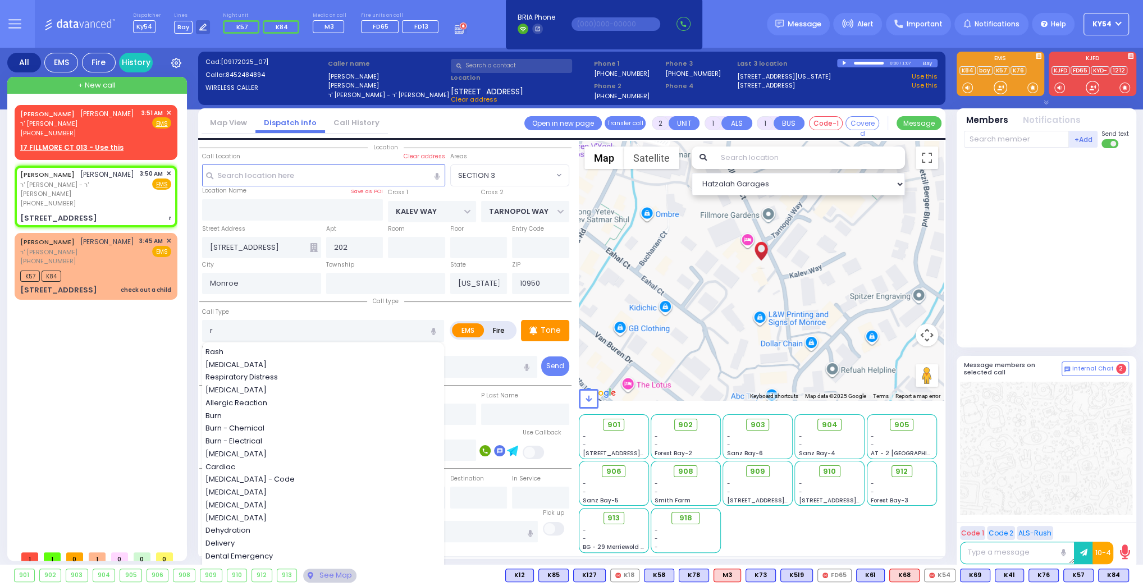
click at [276, 376] on span "Respiratory Distress" at bounding box center [244, 377] width 76 height 11
type input "Respiratory Distress"
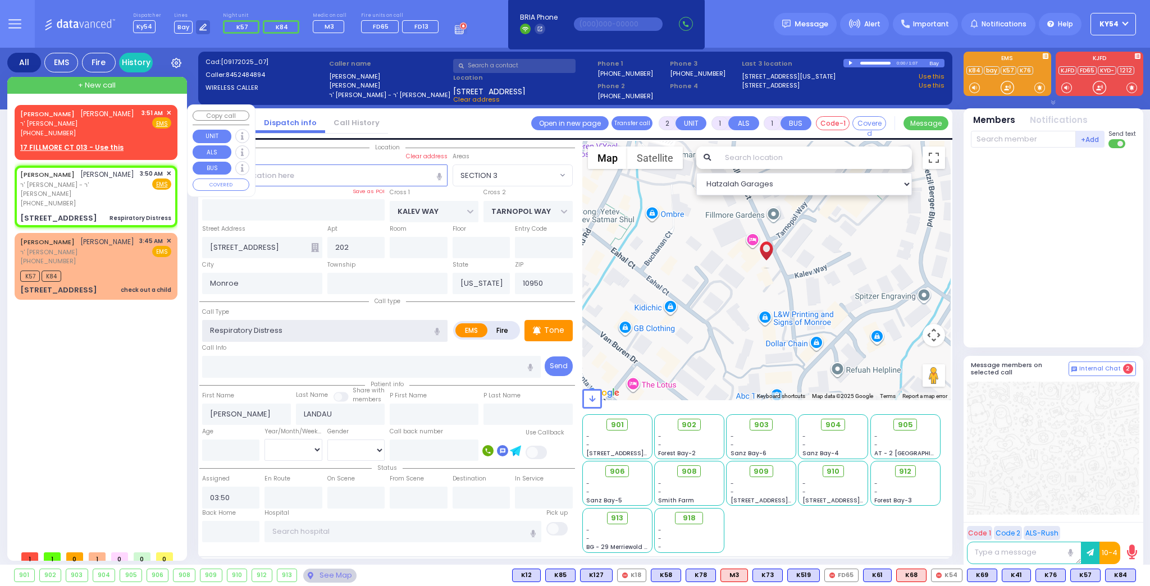
select select
radio input "true"
select select
select select "Hatzalah Garages"
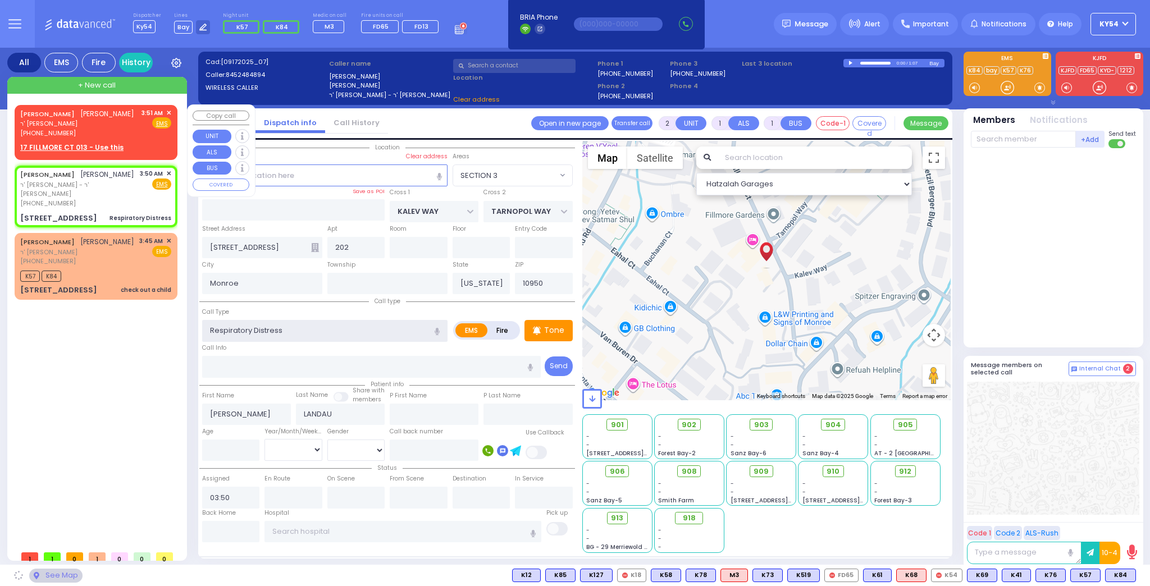
select select "SECTION 3"
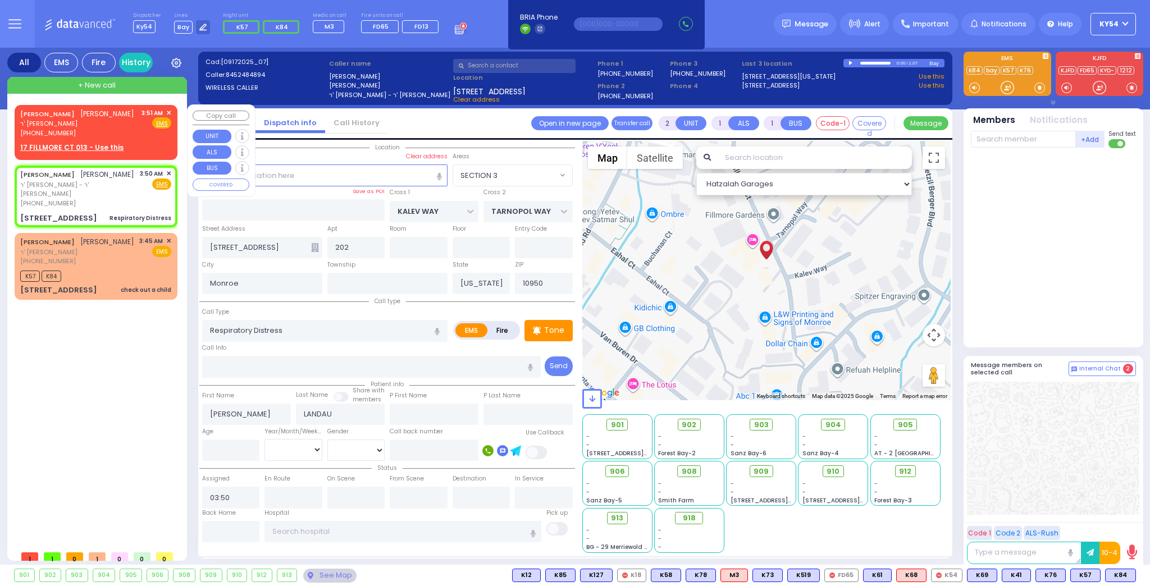
click at [169, 112] on span "✕" at bounding box center [168, 113] width 5 height 10
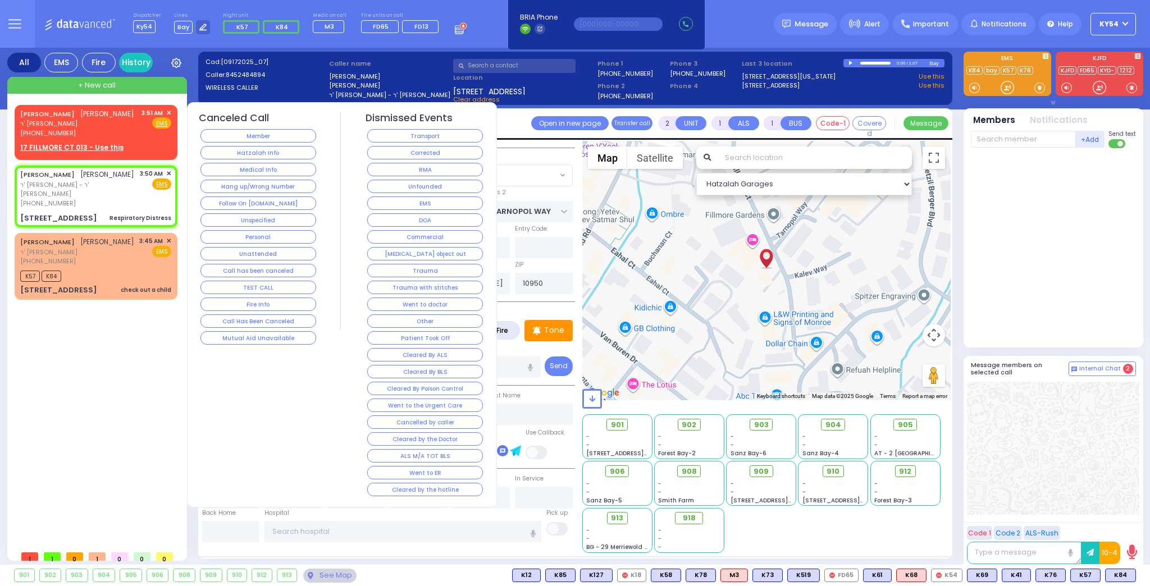
select select
radio input "true"
select select
select select "Hatzalah Garages"
select select "SECTION 3"
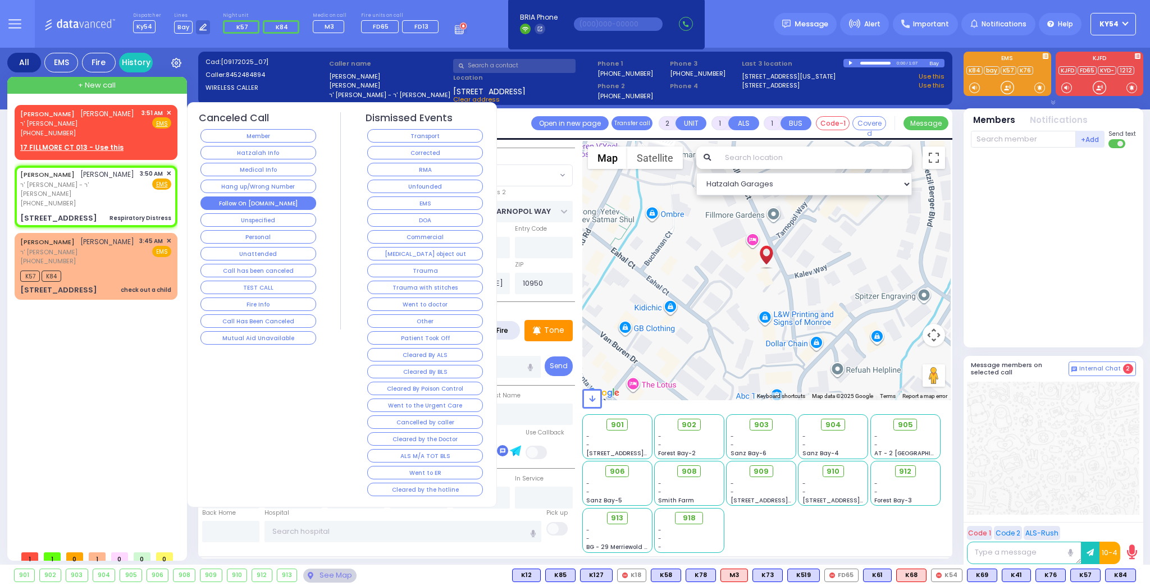
click at [235, 201] on button "Follow On [DOMAIN_NAME]" at bounding box center [258, 203] width 116 height 13
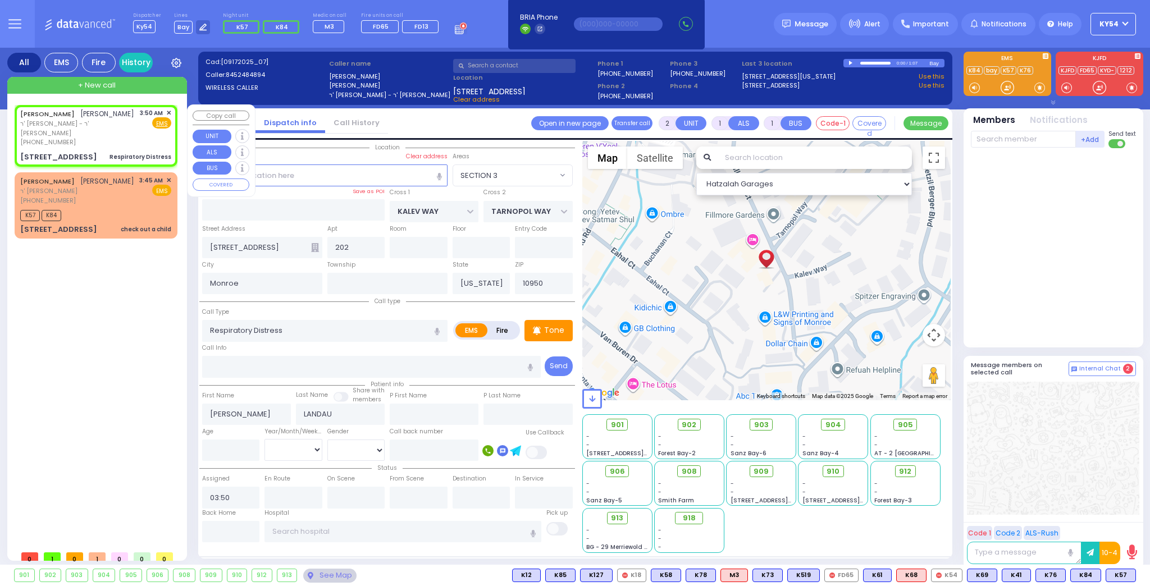
click at [103, 138] on div "[PHONE_NUMBER]" at bounding box center [78, 143] width 116 height 10
select select
radio input "true"
select select
select select "Hatzalah Garages"
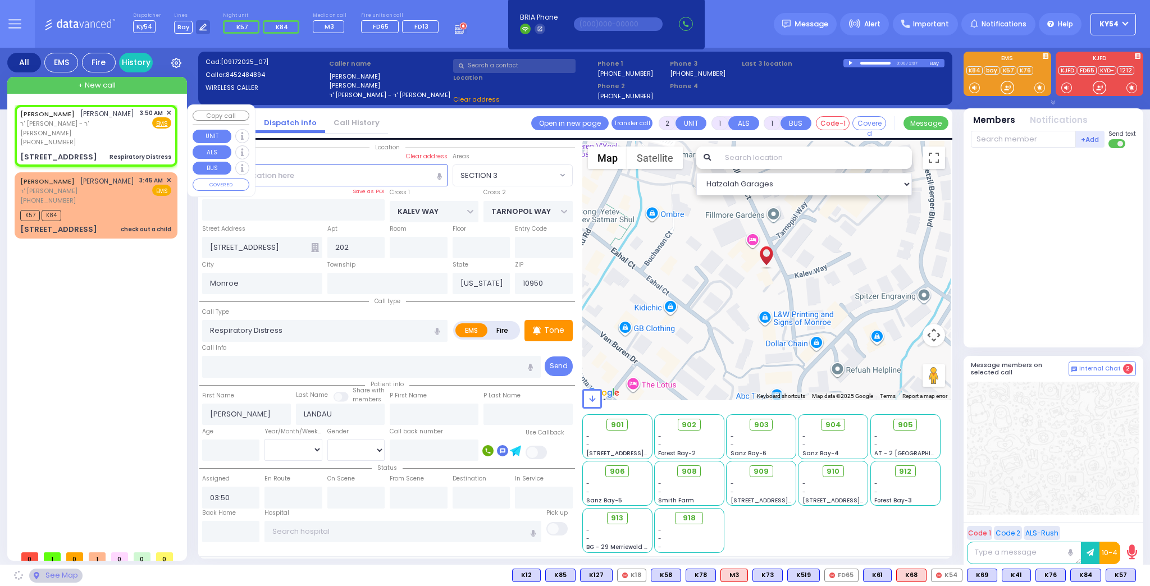
select select "SECTION 3"
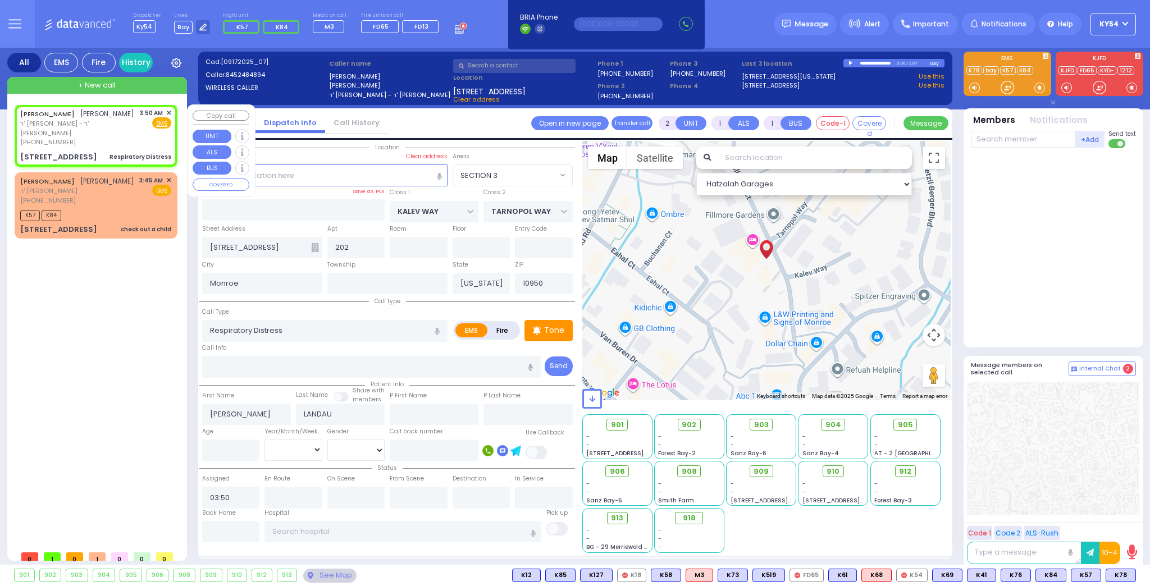
click at [104, 138] on div "[PHONE_NUMBER]" at bounding box center [78, 143] width 116 height 10
select select
radio input "true"
select select
select select "SECTION 3"
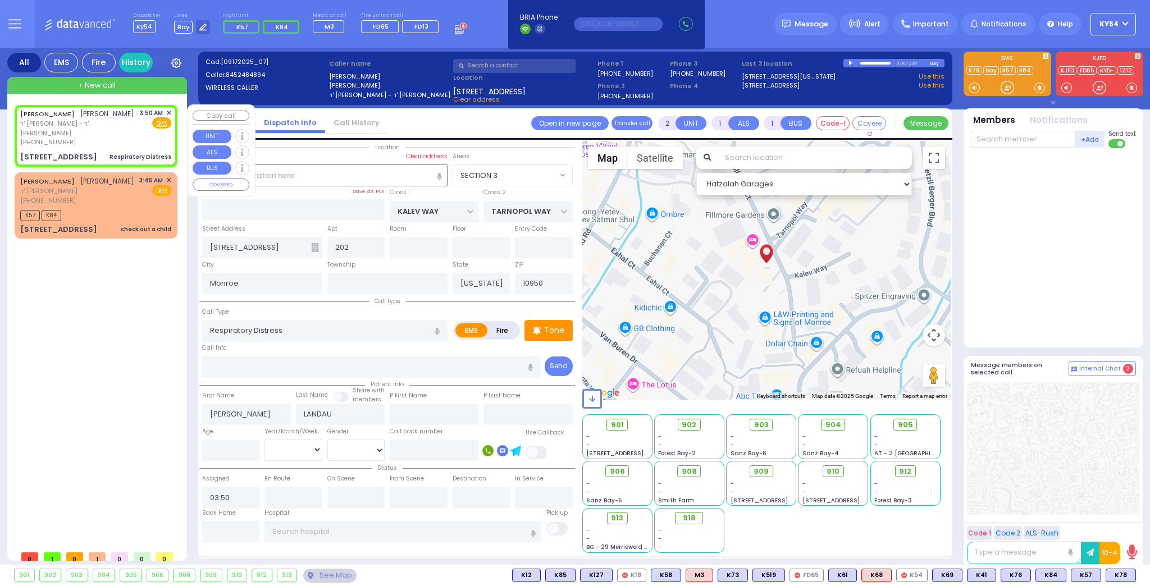
select select "Hatzalah Garages"
click at [1089, 575] on span "K57" at bounding box center [1086, 575] width 29 height 12
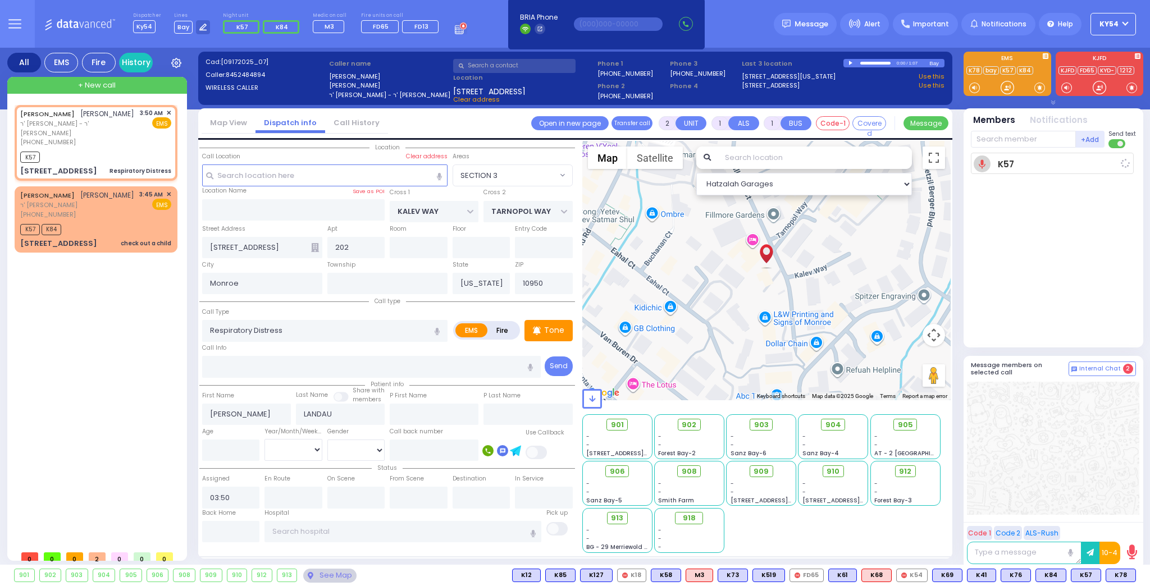
select select
radio input "true"
select select
type input "03:53"
select select "Hatzalah Garages"
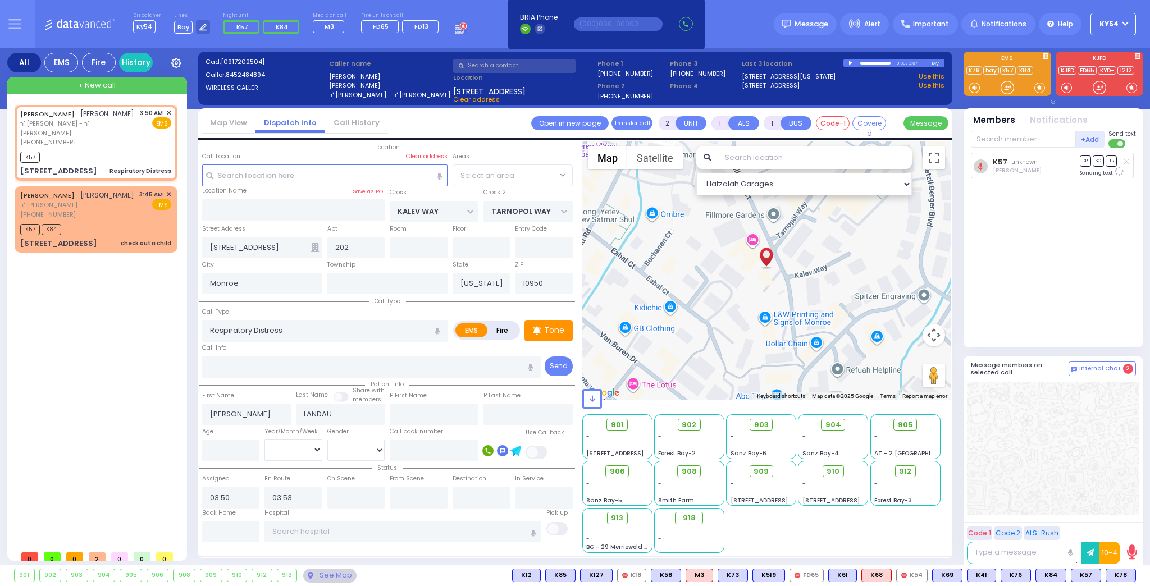
select select "SECTION 3"
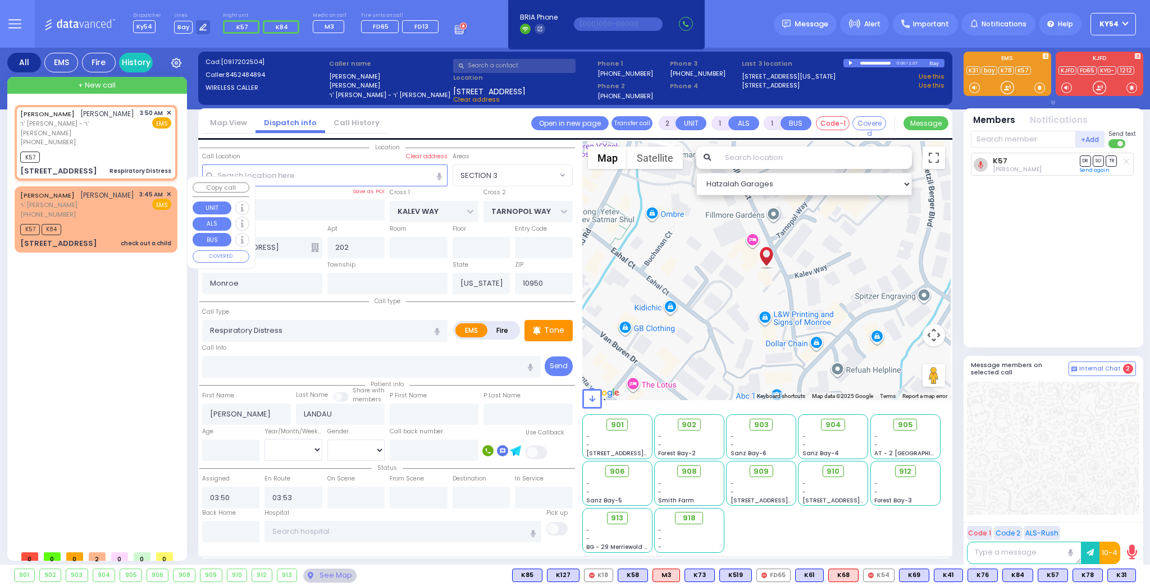
click at [105, 210] on div "[PERSON_NAME] [PERSON_NAME] ר' [PERSON_NAME] [PHONE_NUMBER] 3:45 AM ✕ EMS K57 K…" at bounding box center [96, 219] width 158 height 63
select select
type input "check out a child"
radio input "true"
type input "[PERSON_NAME]"
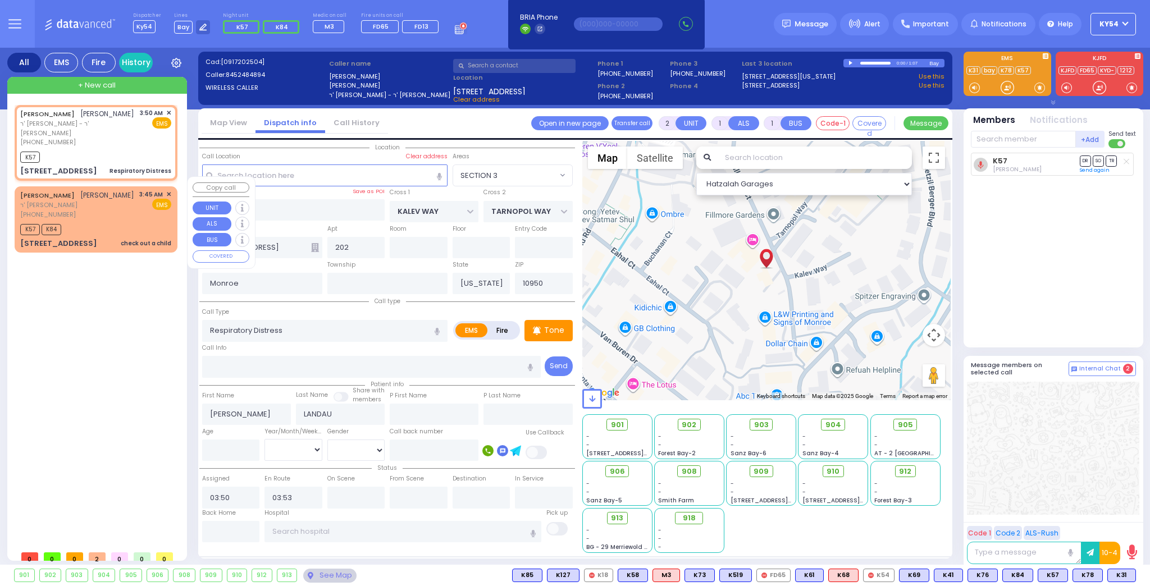
type input "GESTETNER"
type input "8"
select select "Year"
select select "[DEMOGRAPHIC_DATA]"
type input "03:45"
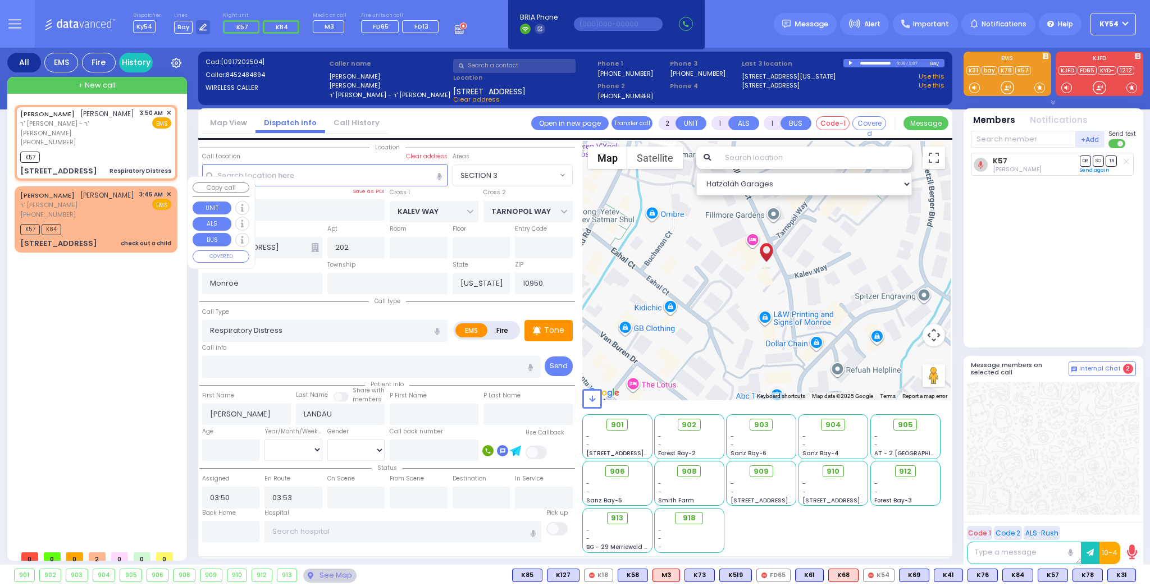
type input "03:49"
type input "[PERSON_NAME] DR"
type input "[PERSON_NAME][GEOGRAPHIC_DATA]"
type input "[STREET_ADDRESS]"
type input "Woodbury"
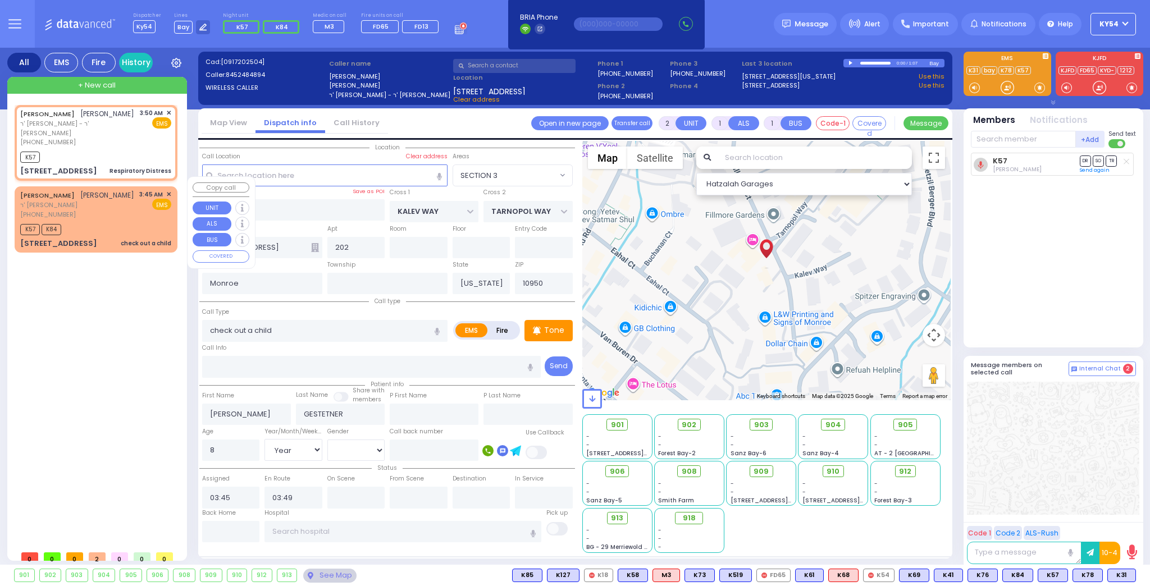
type input "10930"
select select "Hatzalah Garages"
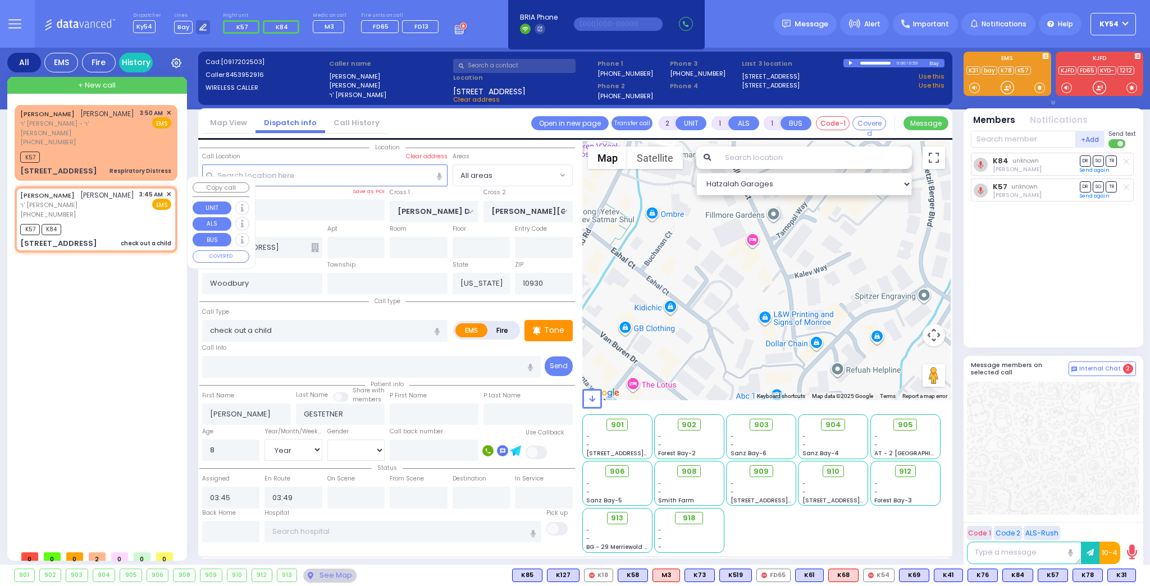
click at [105, 209] on div "[PERSON_NAME] [PERSON_NAME] ר' [PERSON_NAME] [PHONE_NUMBER] 3:45 AM ✕ EMS K57 K…" at bounding box center [96, 219] width 158 height 63
select select
radio input "true"
select select "Year"
select select "[DEMOGRAPHIC_DATA]"
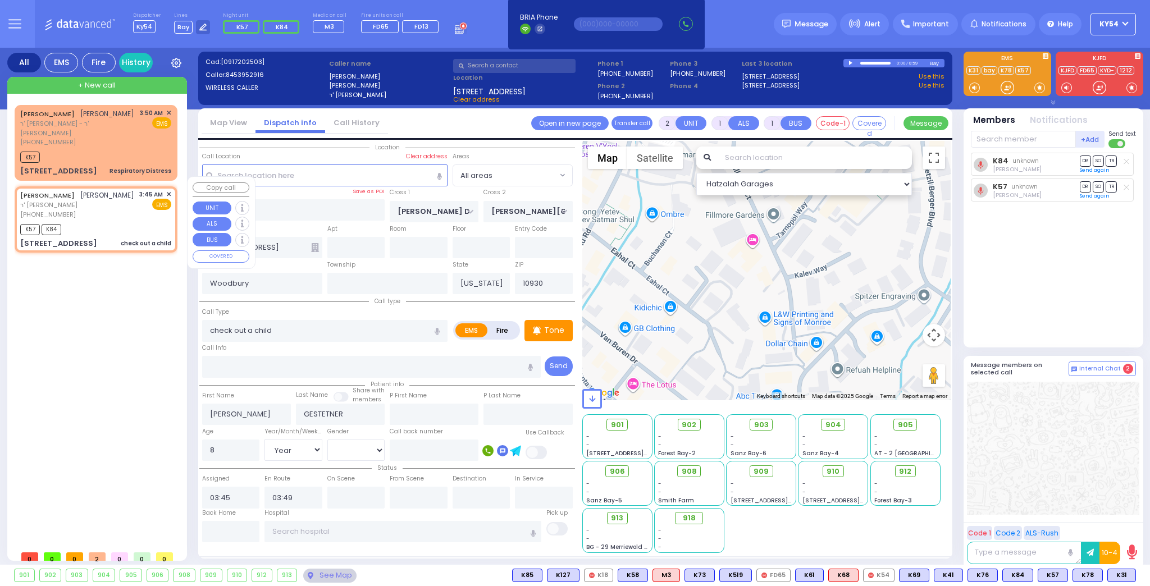
select select "Hatzalah Garages"
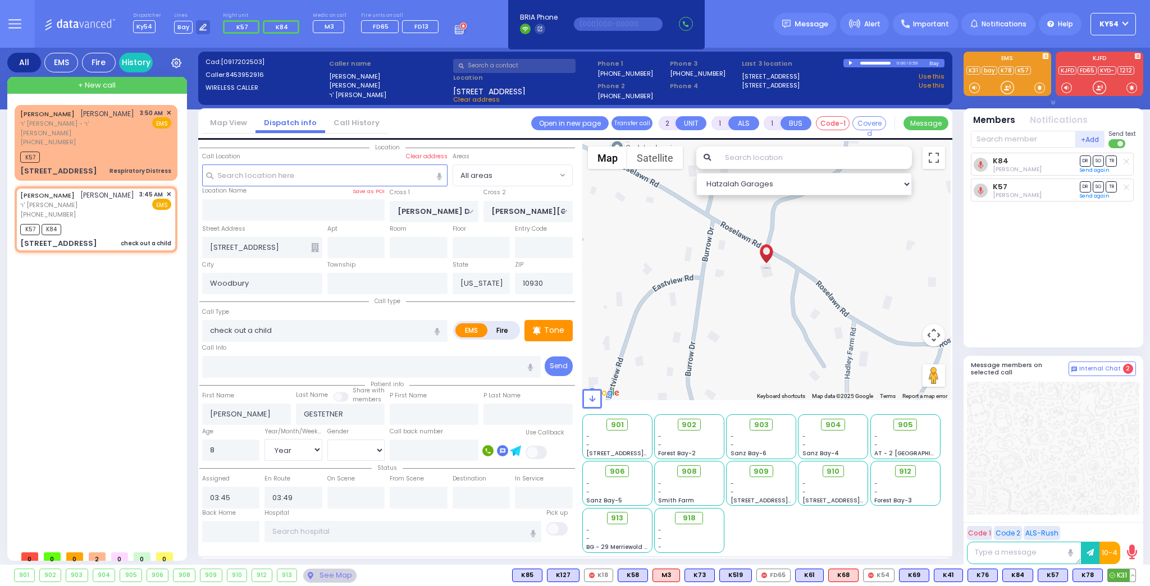
click at [1121, 574] on span "K31" at bounding box center [1122, 575] width 28 height 12
select select
radio input "true"
click at [906, 425] on span "905" at bounding box center [909, 425] width 15 height 11
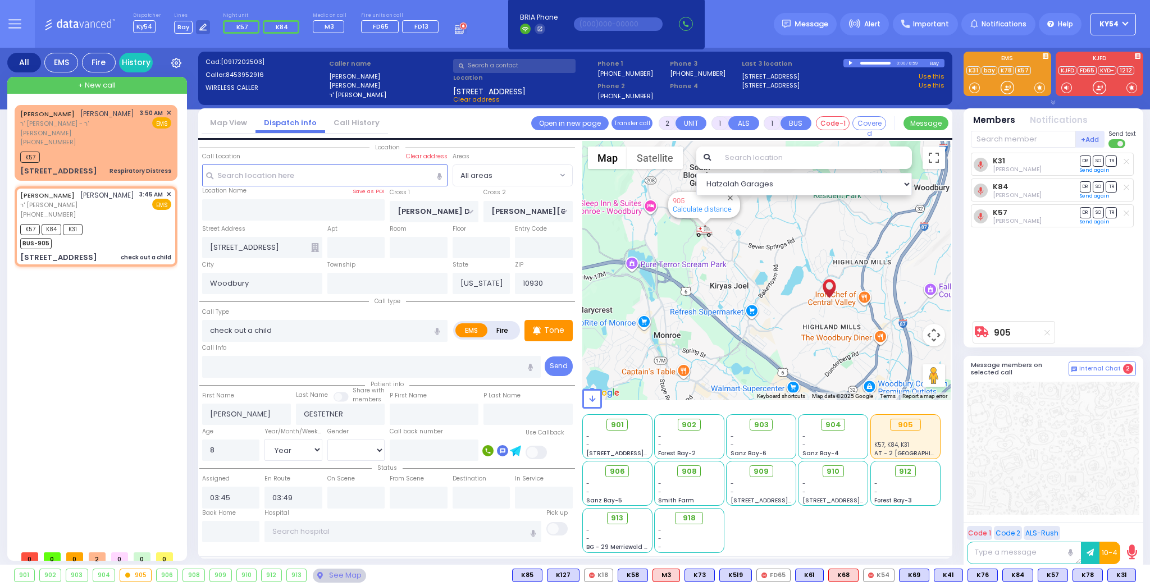
drag, startPoint x: 110, startPoint y: 346, endPoint x: 118, endPoint y: 346, distance: 8.4
click at [111, 346] on div "[PERSON_NAME] [PERSON_NAME] ר' [PERSON_NAME] - ר' [PERSON_NAME] [PHONE_NUMBER] …" at bounding box center [98, 325] width 167 height 440
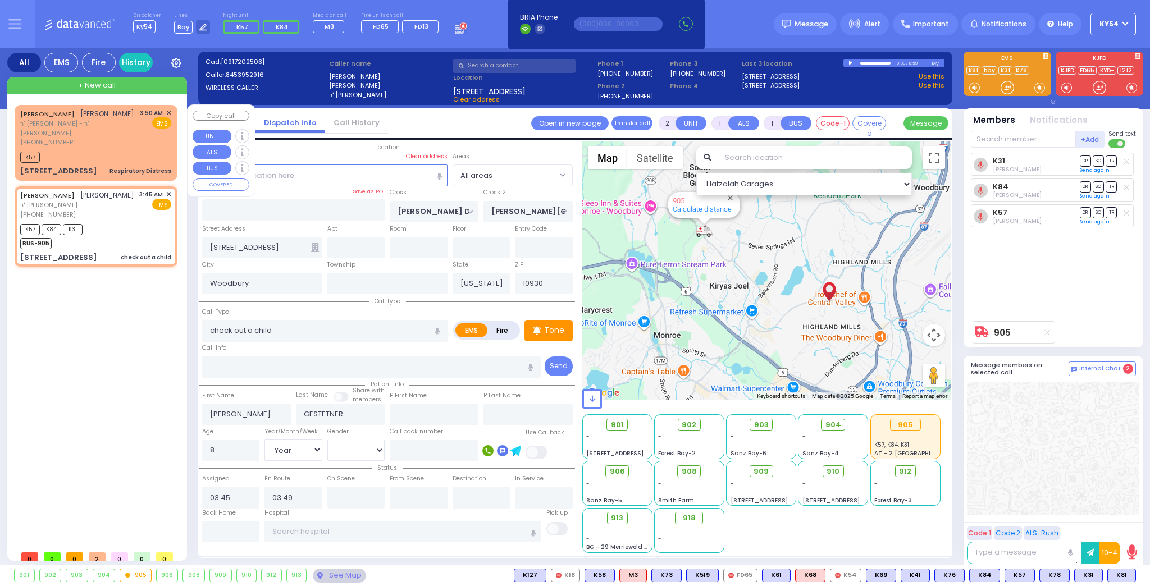
click at [109, 149] on div "K57" at bounding box center [95, 156] width 151 height 14
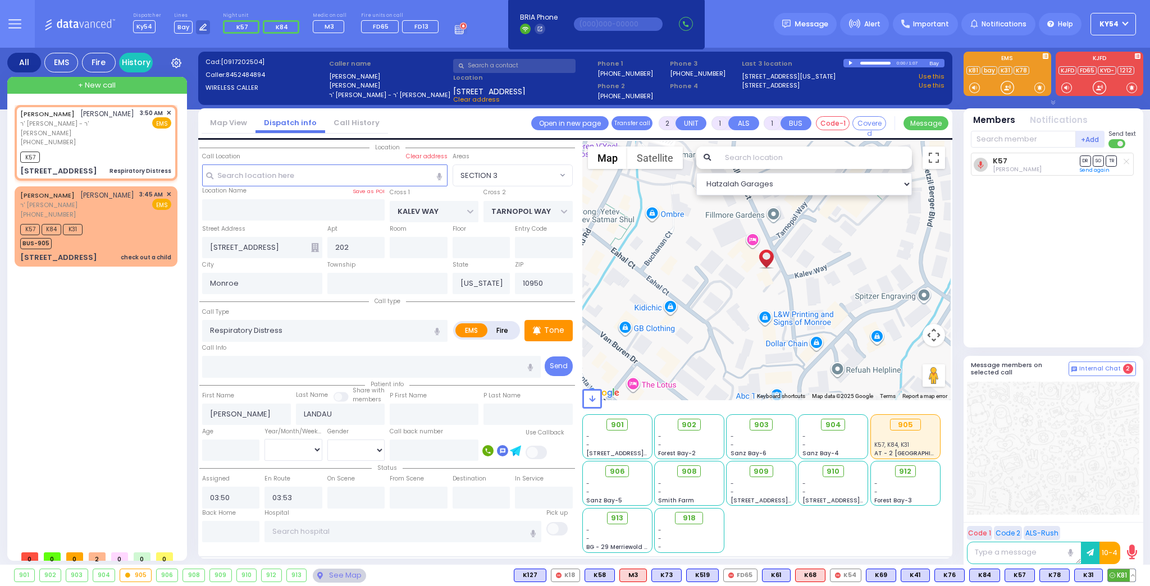
click at [1125, 575] on span "K81" at bounding box center [1122, 575] width 28 height 12
click at [133, 221] on div "K57 K84 K31 BUS-905" at bounding box center [95, 235] width 151 height 28
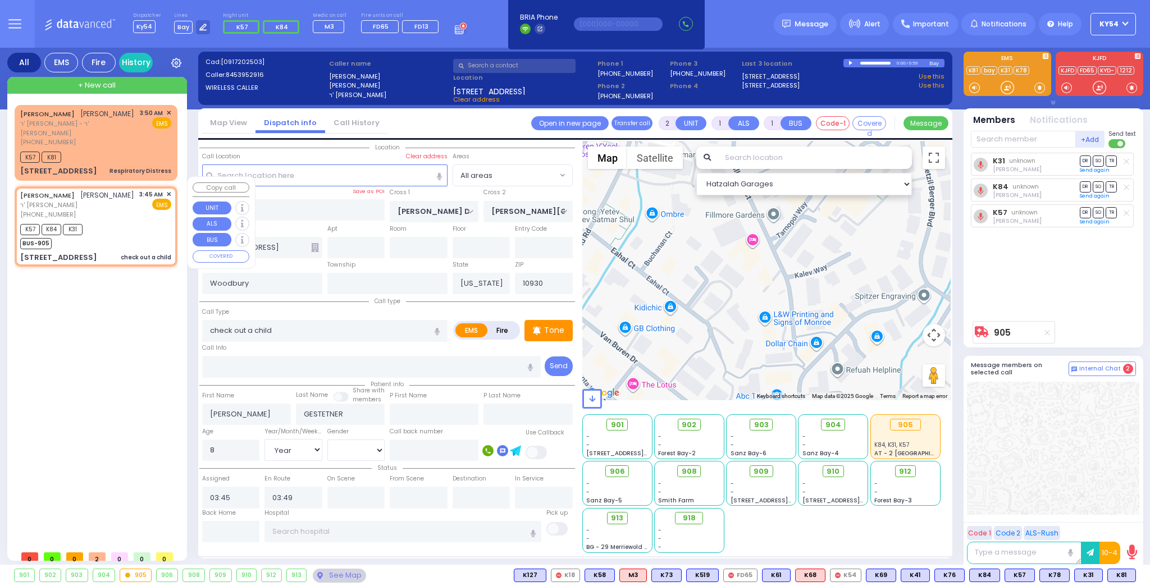
click at [133, 221] on div "K57 K84 K31 BUS-905" at bounding box center [95, 235] width 151 height 28
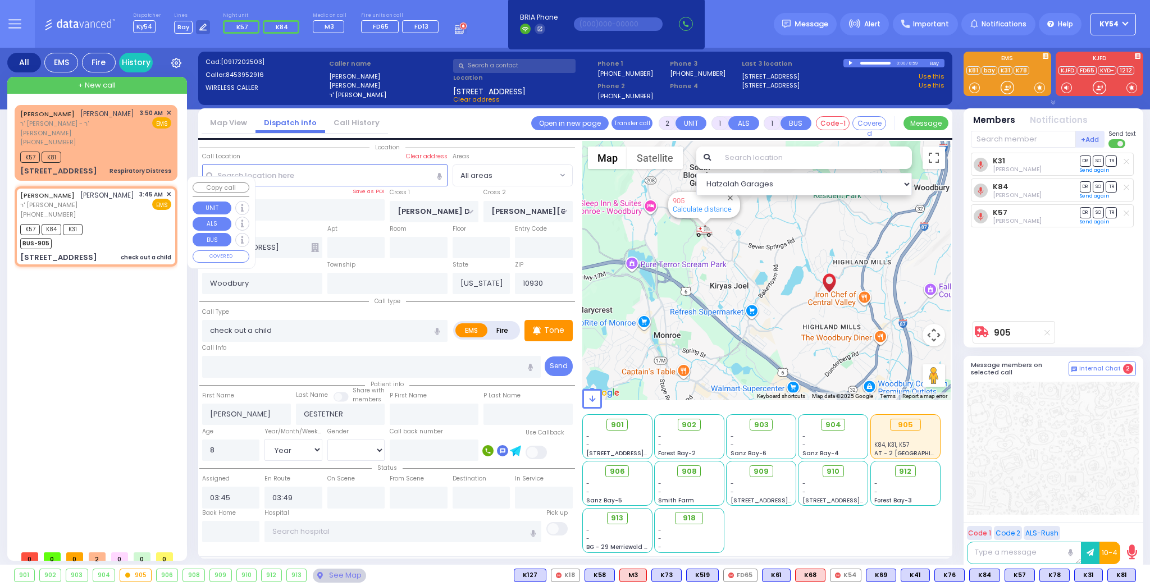
click at [138, 225] on div "K57 K84 K31 BUS-905" at bounding box center [95, 235] width 151 height 28
drag, startPoint x: 285, startPoint y: 327, endPoint x: 195, endPoint y: 332, distance: 89.4
click at [195, 332] on div "All EMS Fire History Settings" at bounding box center [575, 309] width 1136 height 522
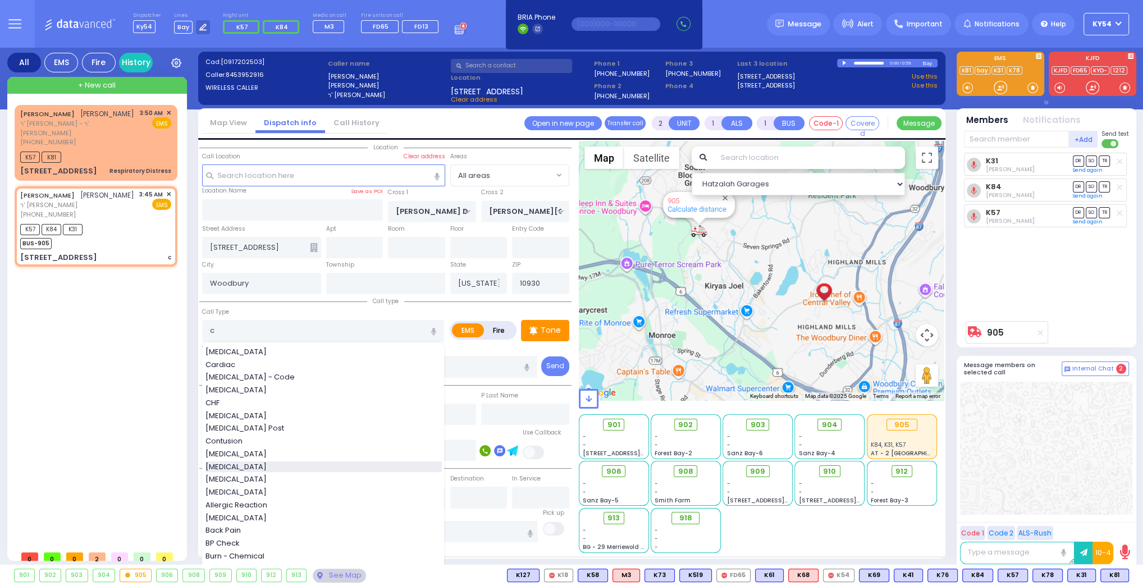
click at [245, 463] on div "[MEDICAL_DATA]" at bounding box center [324, 467] width 236 height 11
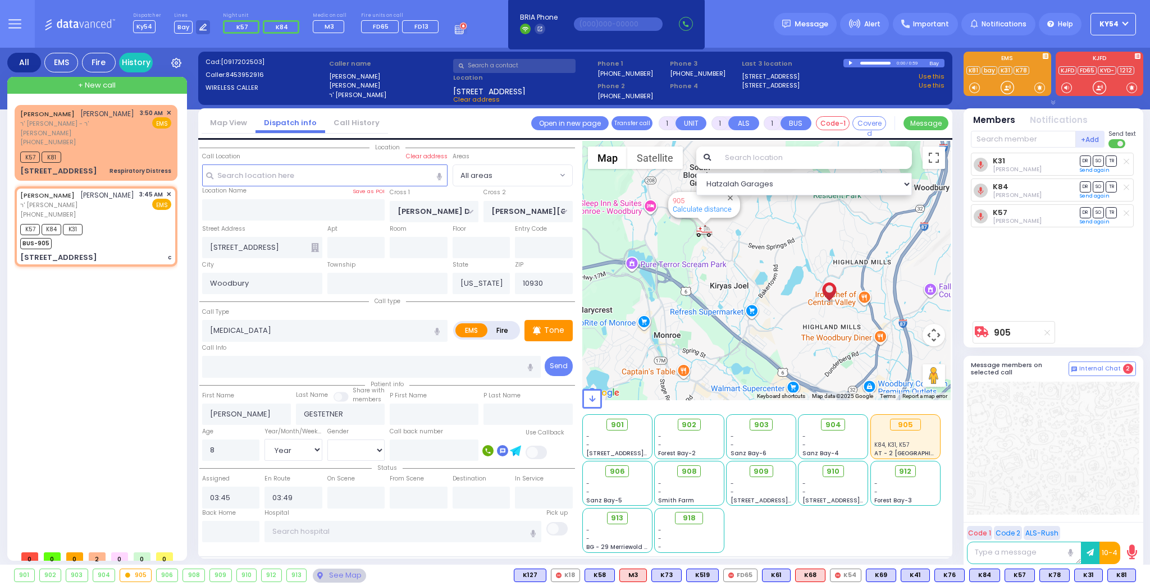
click at [140, 367] on div "[PERSON_NAME] [PERSON_NAME] ר' [PERSON_NAME] - ר' [PERSON_NAME] [PHONE_NUMBER] …" at bounding box center [98, 325] width 167 height 440
click at [978, 166] on icon at bounding box center [981, 165] width 6 height 7
click at [979, 166] on circle at bounding box center [981, 165] width 14 height 14
click at [107, 403] on div "[PERSON_NAME] [PERSON_NAME] ר' [PERSON_NAME] - ר' [PERSON_NAME] [PHONE_NUMBER] …" at bounding box center [98, 325] width 167 height 440
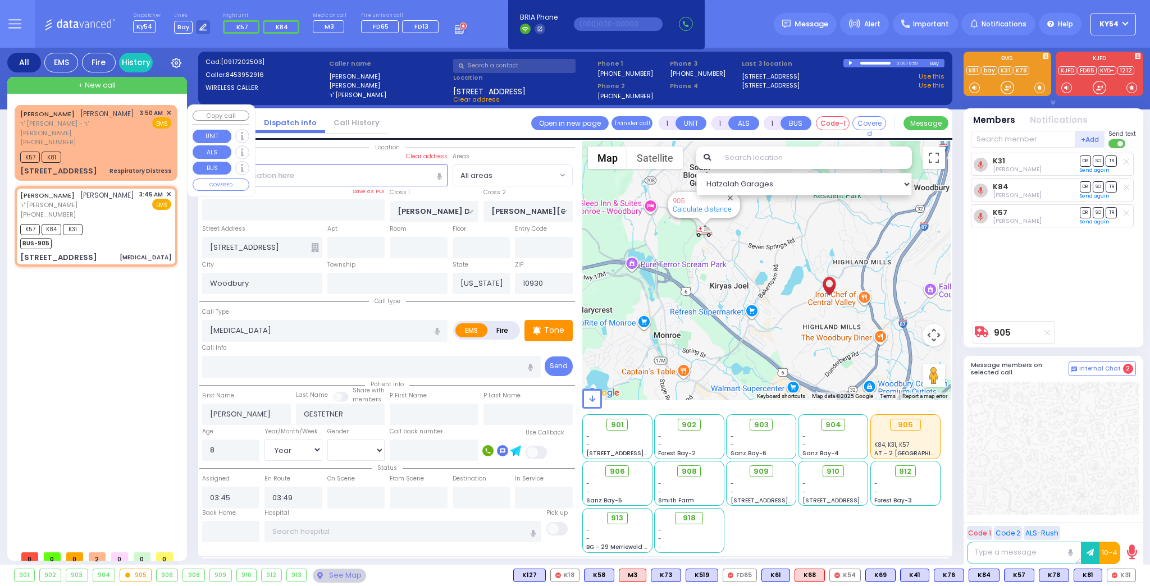
click at [109, 149] on div "K57 K81" at bounding box center [95, 156] width 151 height 14
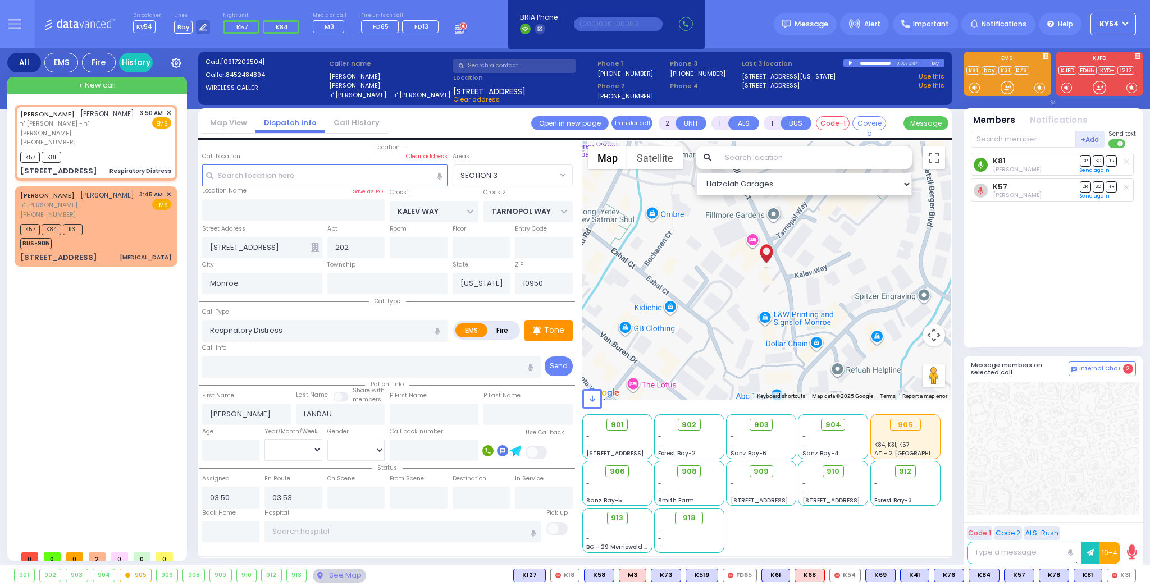
click at [980, 164] on icon at bounding box center [981, 165] width 6 height 7
drag, startPoint x: 150, startPoint y: 351, endPoint x: 151, endPoint y: 343, distance: 8.4
click at [151, 352] on div "[PERSON_NAME] [PERSON_NAME] ר' [PERSON_NAME] - ר' [PERSON_NAME] [PHONE_NUMBER] …" at bounding box center [98, 325] width 167 height 440
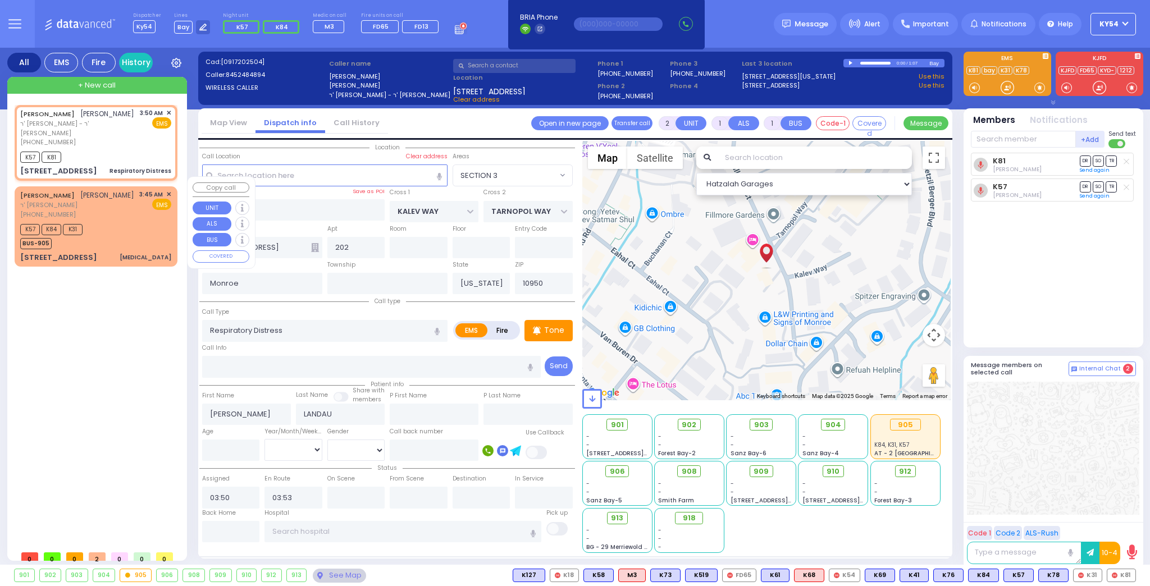
click at [118, 221] on div "K57 K84 K31 BUS-905" at bounding box center [95, 235] width 151 height 28
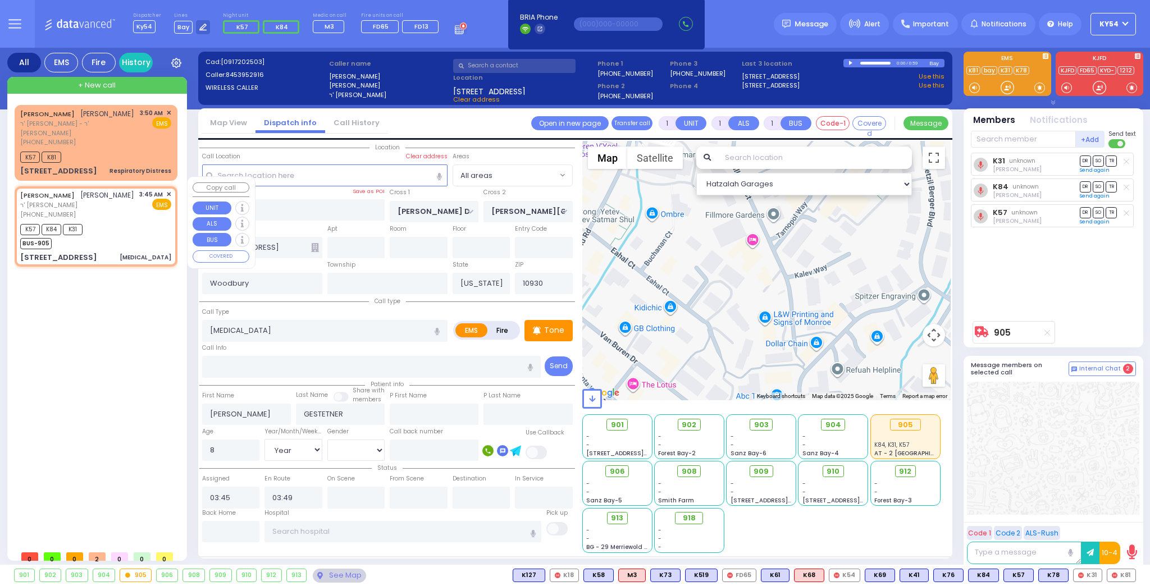
click at [117, 221] on div "K57 K84 K31 BUS-905" at bounding box center [95, 235] width 151 height 28
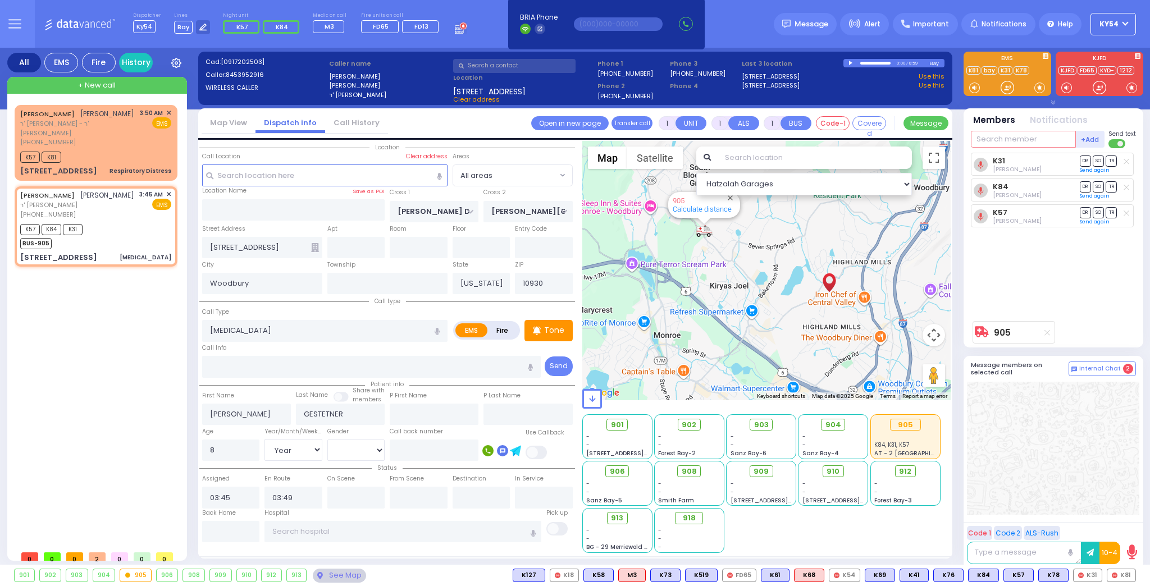
click at [1004, 137] on input "text" at bounding box center [1023, 139] width 105 height 17
click at [1023, 162] on div "KY81" at bounding box center [1009, 162] width 56 height 11
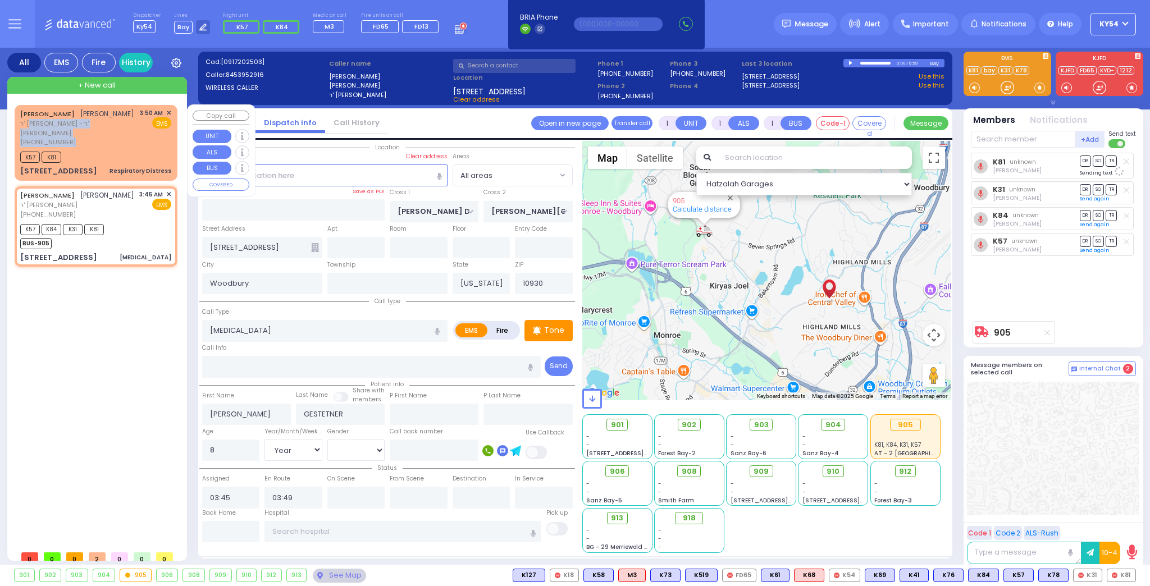
click at [95, 130] on div "[PERSON_NAME] [PERSON_NAME] ר' [PERSON_NAME] - ר' [PERSON_NAME] [PHONE_NUMBER]" at bounding box center [78, 127] width 116 height 39
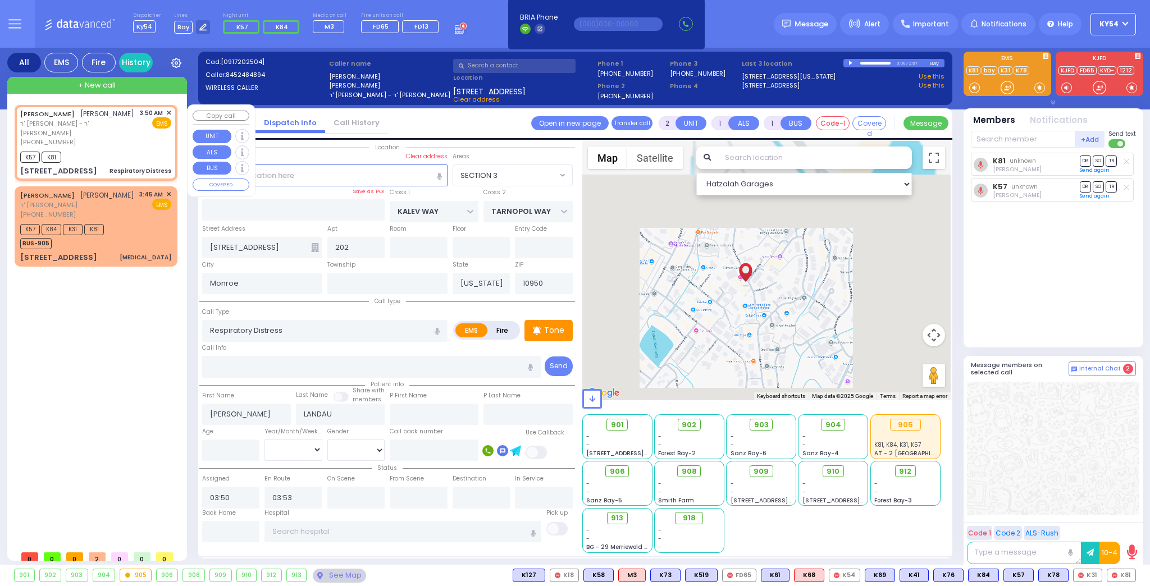
click at [117, 138] on div "[PERSON_NAME] [PERSON_NAME] ר' [PERSON_NAME] - ר' [PERSON_NAME] [PHONE_NUMBER] …" at bounding box center [96, 143] width 158 height 72
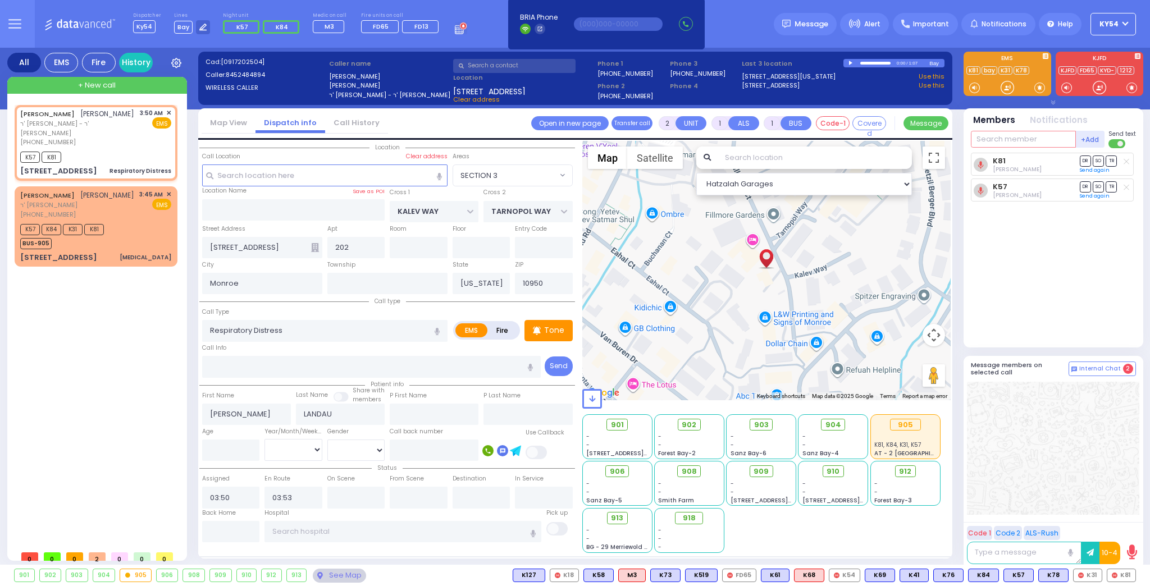
click at [1022, 138] on input "text" at bounding box center [1023, 139] width 105 height 17
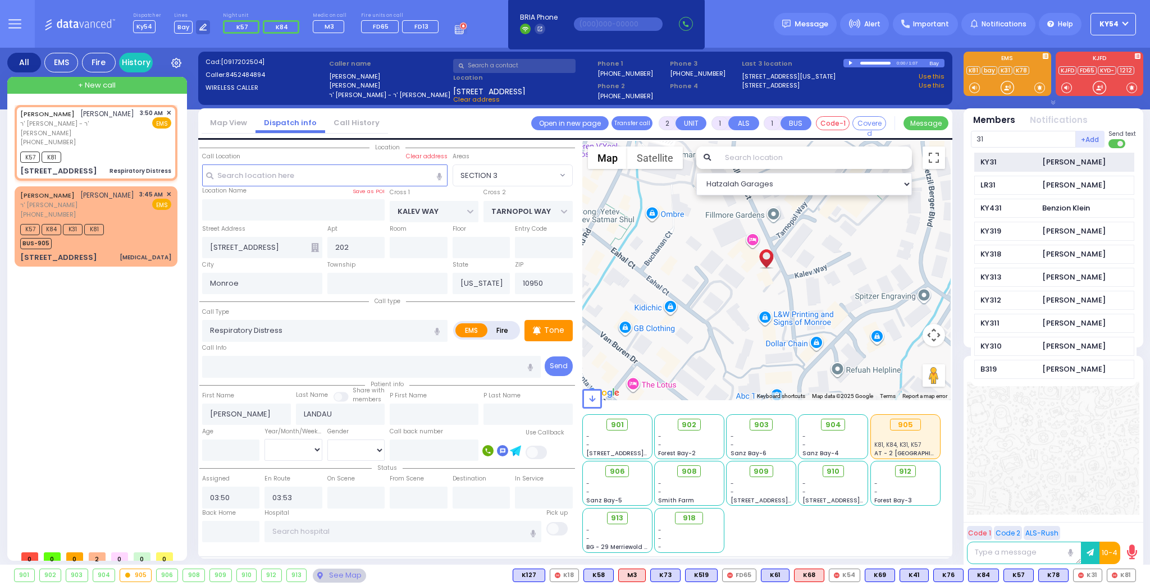
click at [1022, 160] on div "KY31" at bounding box center [1009, 162] width 56 height 11
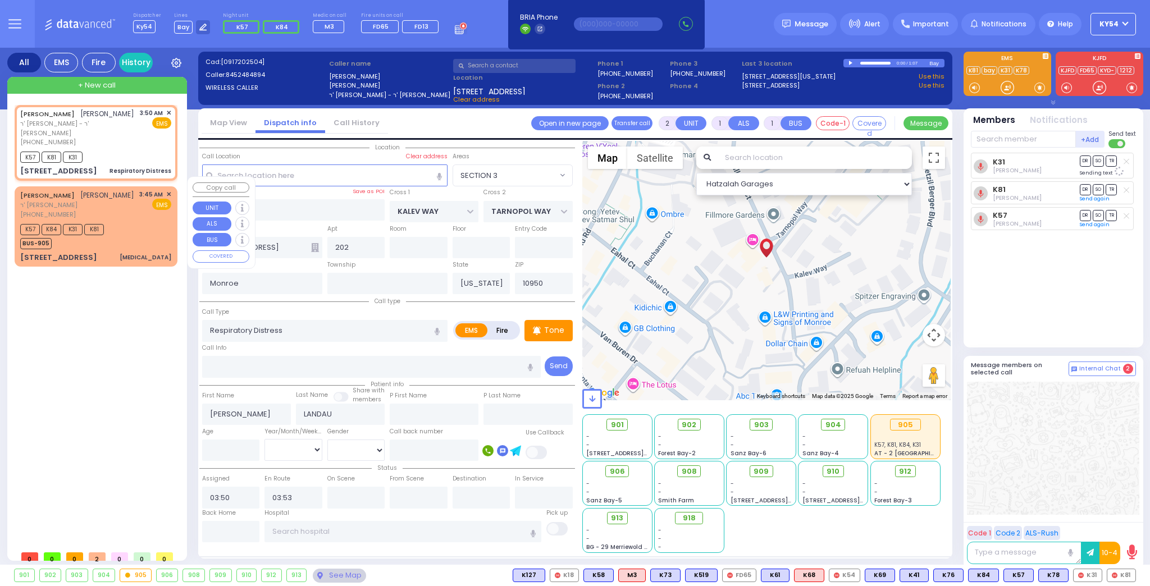
click at [133, 223] on div "K57 K84 K31 K81 BUS-905" at bounding box center [95, 235] width 151 height 28
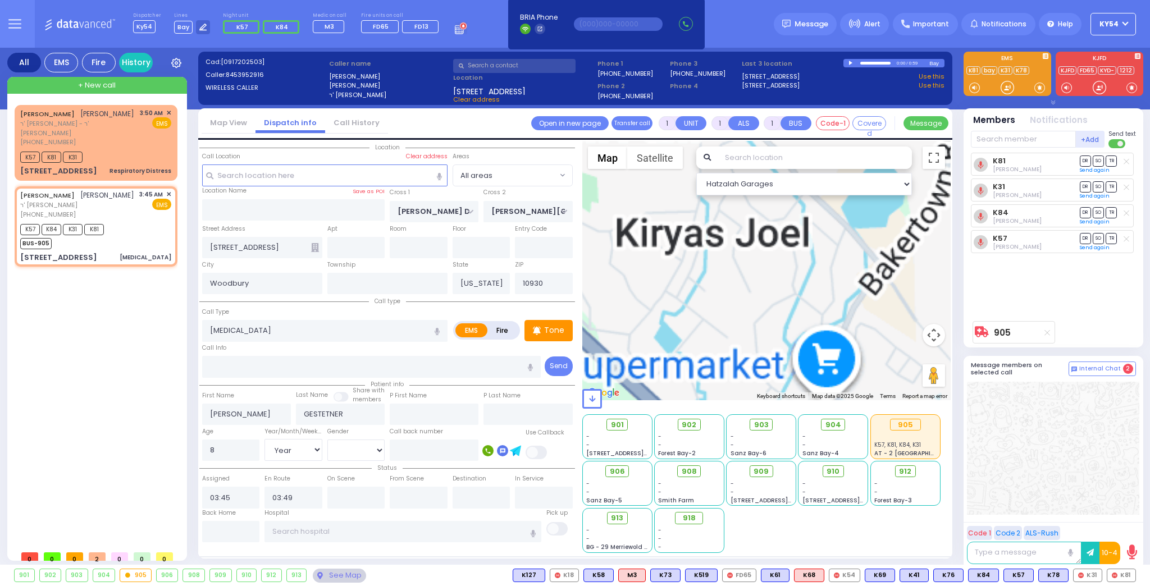
click at [1047, 332] on line at bounding box center [1047, 333] width 5 height 5
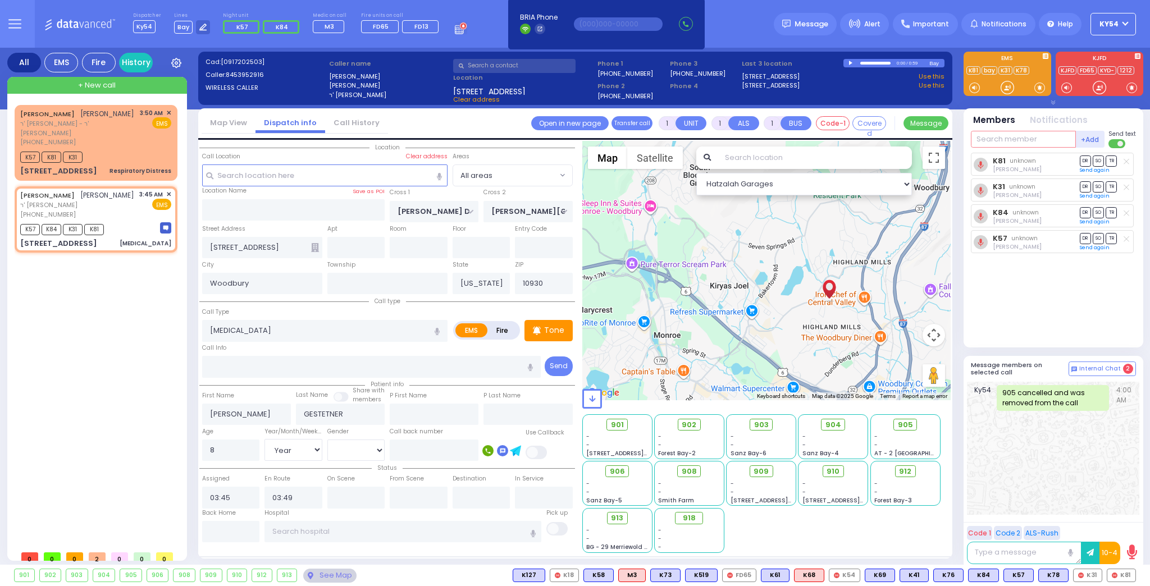
click at [993, 142] on input "text" at bounding box center [1023, 139] width 105 height 17
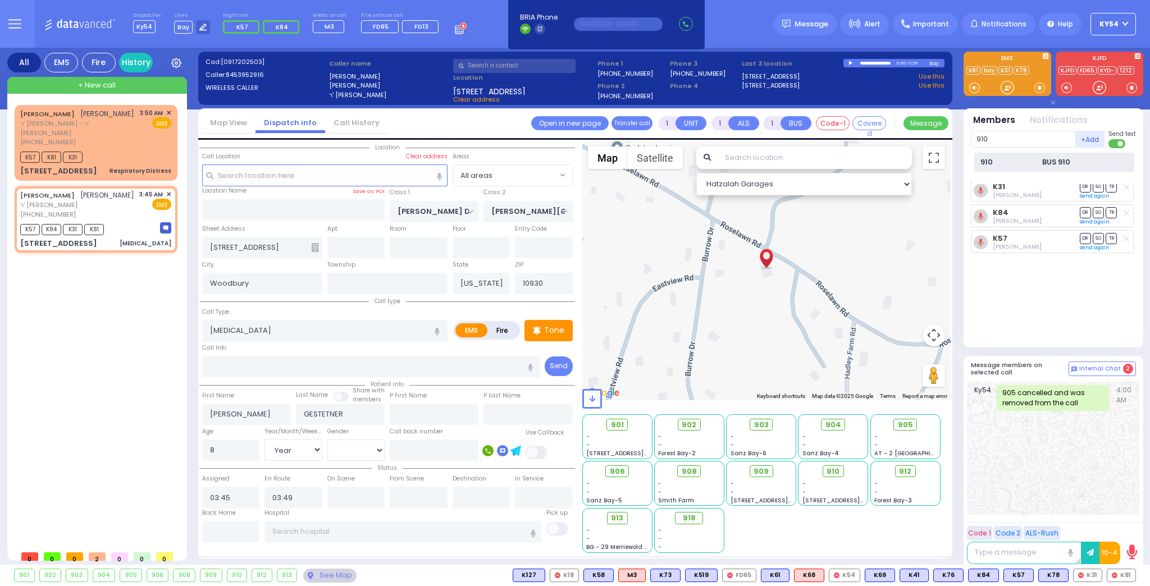
click at [1019, 156] on div "910 BUS 910" at bounding box center [1054, 163] width 160 height 20
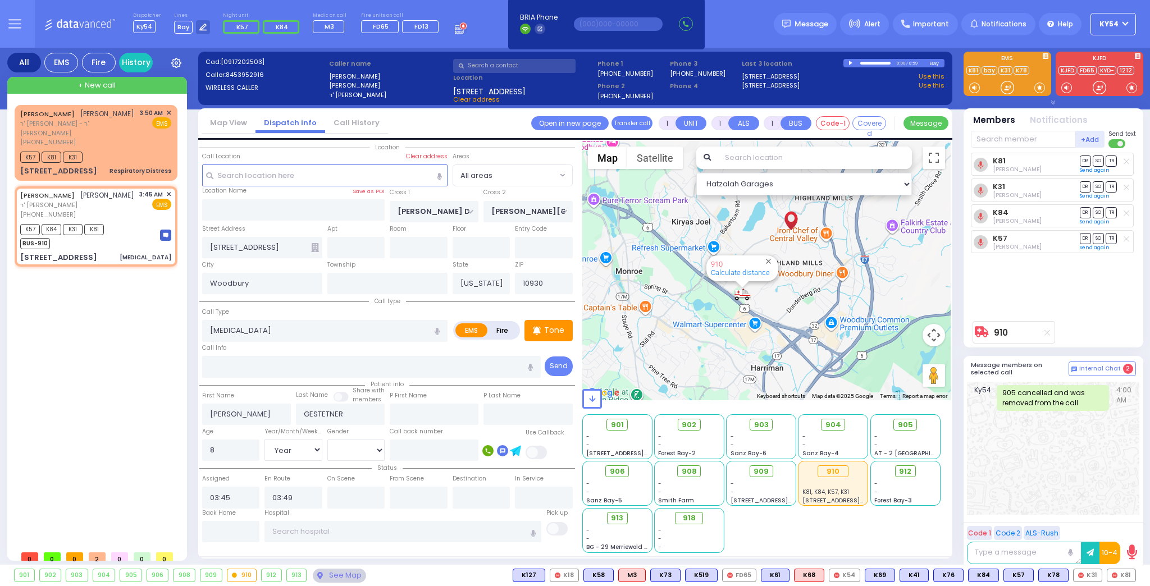
click at [1125, 184] on icon at bounding box center [1127, 187] width 6 height 6
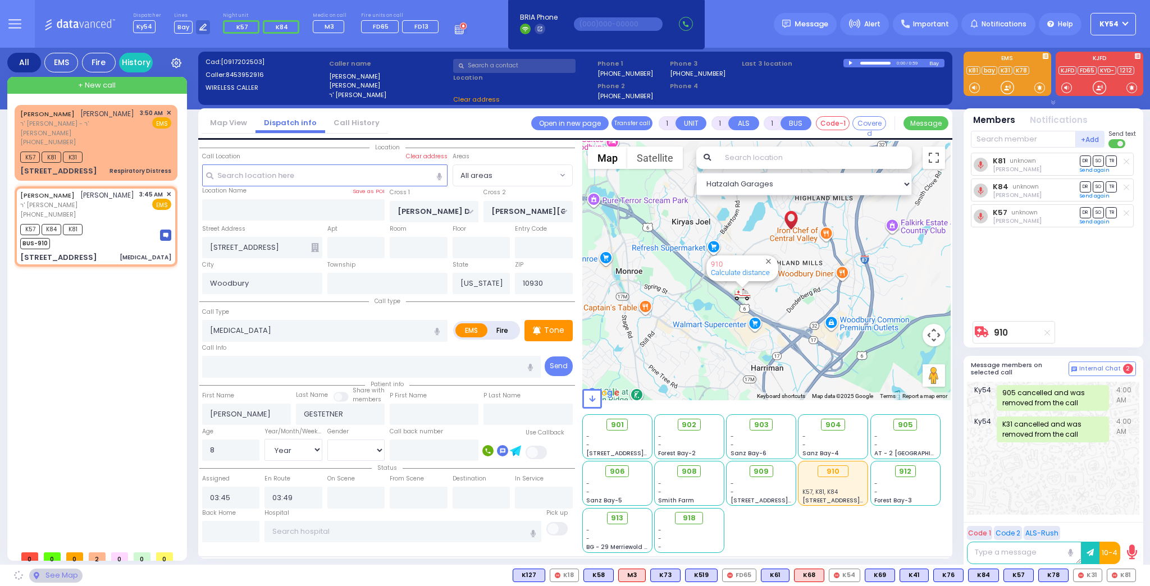
click at [1128, 234] on div "K81 unknown [PERSON_NAME] DR SO TR Sending text" at bounding box center [1054, 234] width 167 height 163
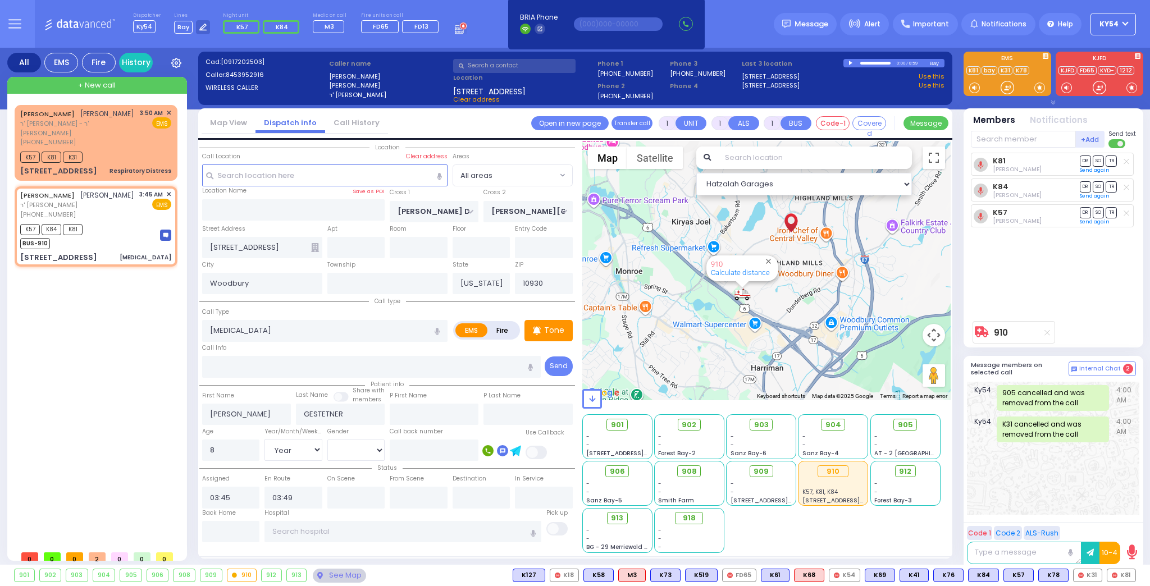
click at [1126, 212] on line at bounding box center [1126, 213] width 5 height 5
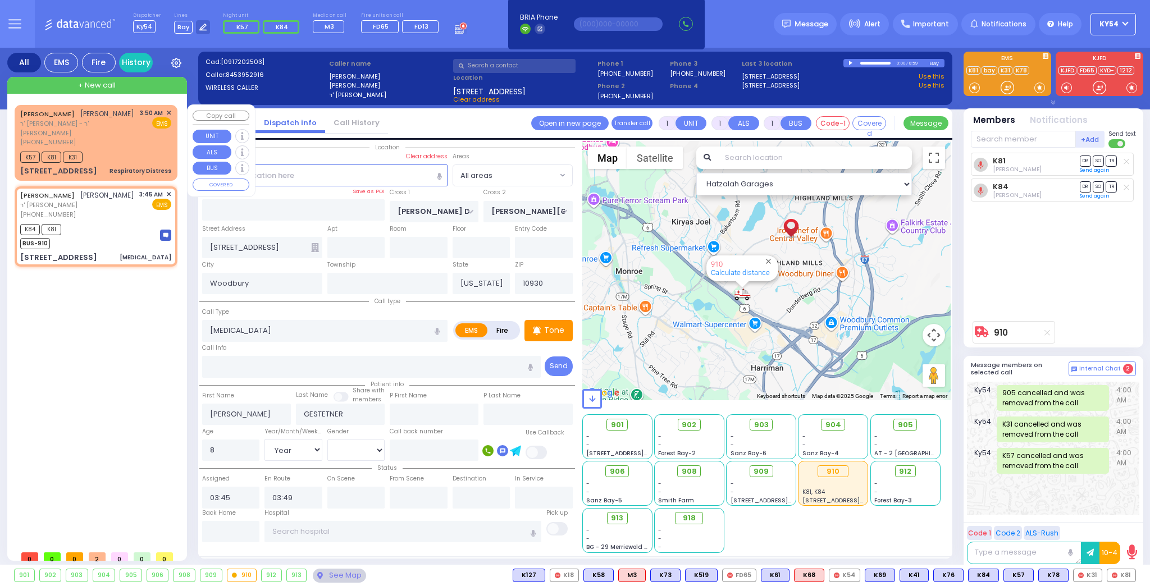
click at [110, 134] on div "[PERSON_NAME] [PERSON_NAME] ר' [PERSON_NAME] - ר' [PERSON_NAME] [PHONE_NUMBER] …" at bounding box center [95, 127] width 151 height 39
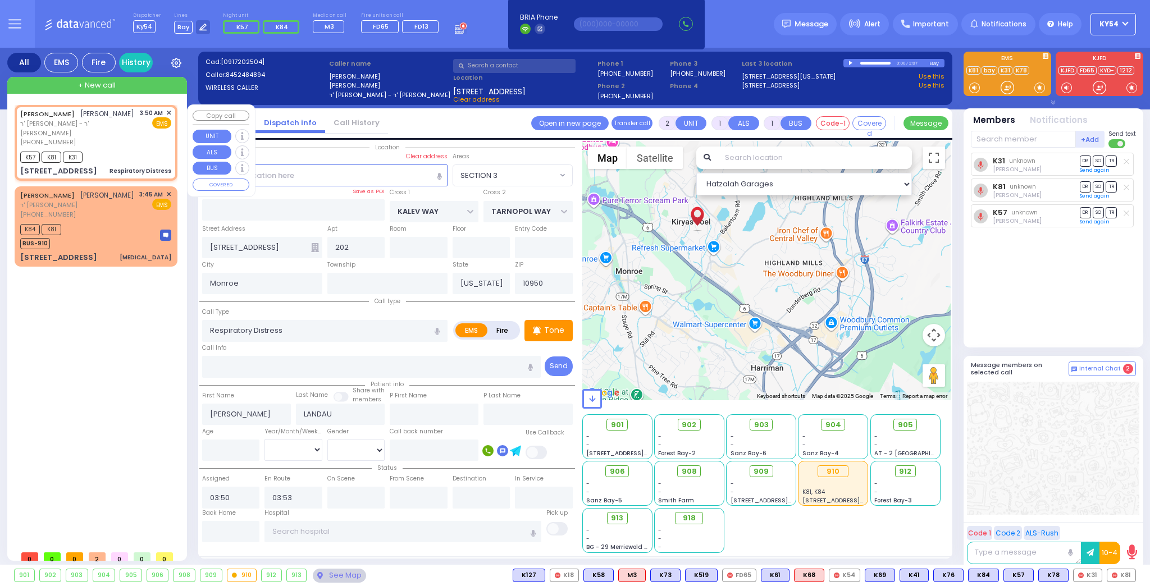
click at [117, 134] on div "[PERSON_NAME] [PERSON_NAME] ר' [PERSON_NAME] - ר' [PERSON_NAME] [PHONE_NUMBER] …" at bounding box center [95, 127] width 151 height 39
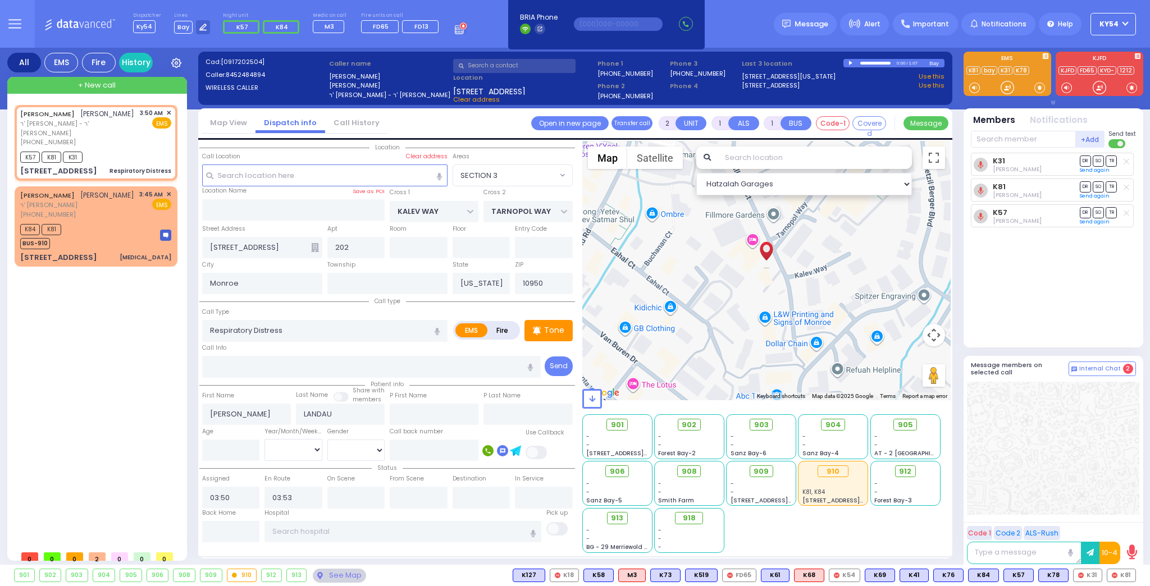
click at [1128, 185] on icon at bounding box center [1127, 187] width 6 height 6
click at [1034, 140] on input "text" at bounding box center [1023, 139] width 105 height 17
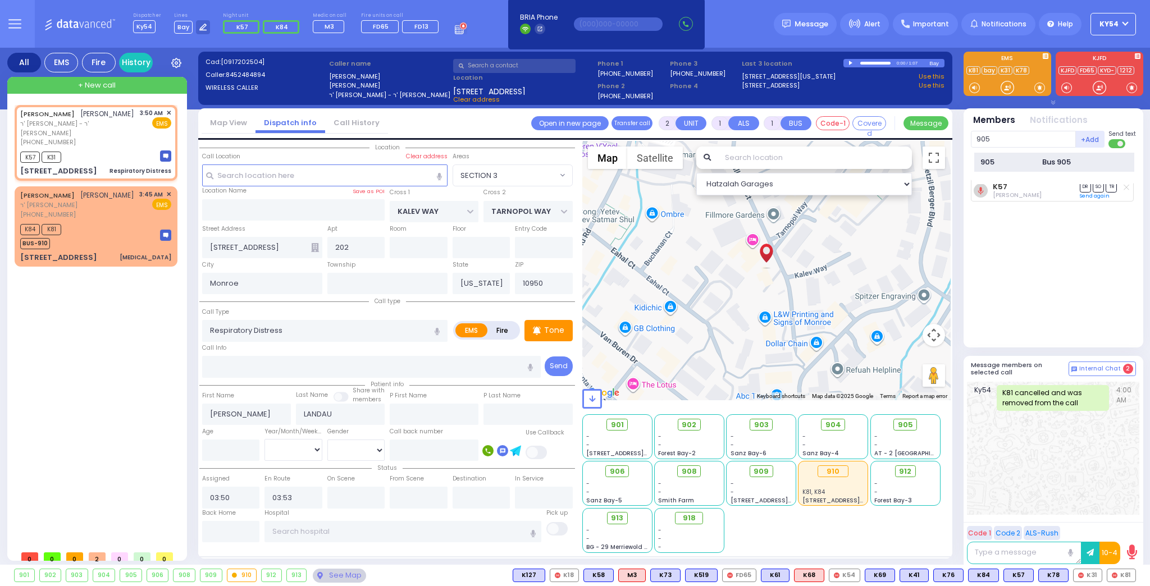
click at [1029, 163] on div "905" at bounding box center [1009, 162] width 56 height 11
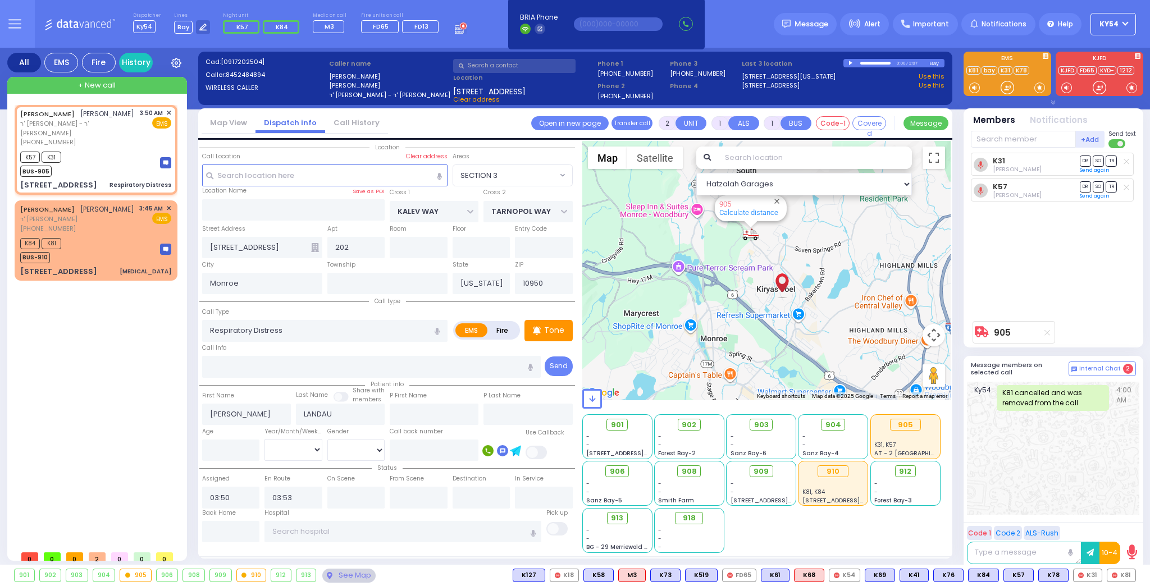
click at [115, 376] on div "[PERSON_NAME] [PERSON_NAME] ר' [PERSON_NAME] - ר' [PERSON_NAME] [PHONE_NUMBER] …" at bounding box center [98, 325] width 167 height 440
click at [1018, 160] on rect at bounding box center [1017, 161] width 9 height 9
click at [108, 235] on div "K84 K81 BUS-910" at bounding box center [95, 249] width 151 height 28
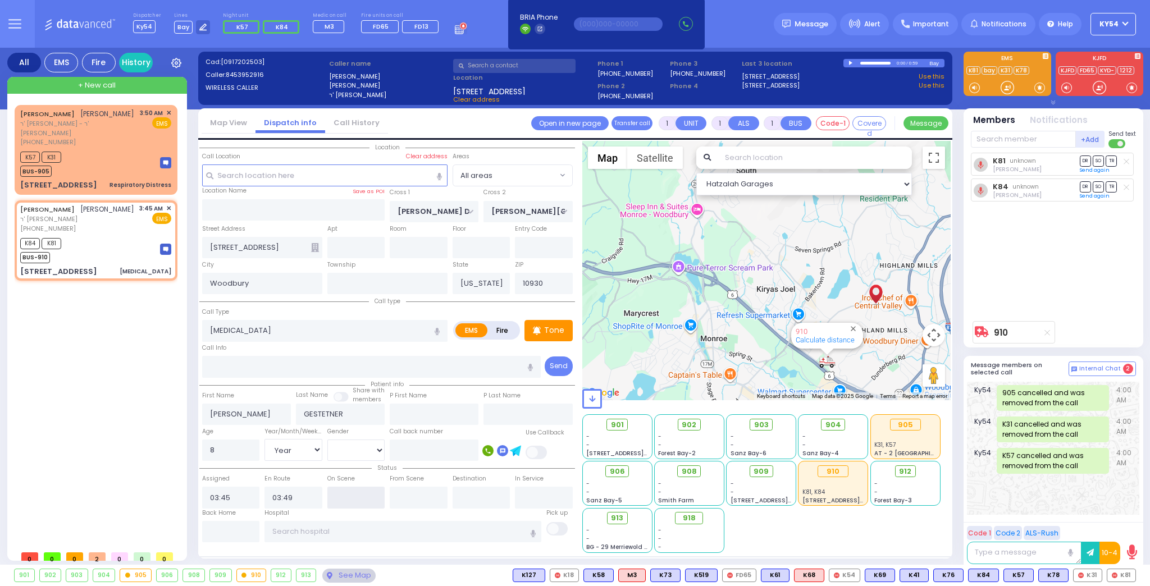
click at [358, 492] on input "text" at bounding box center [356, 497] width 58 height 21
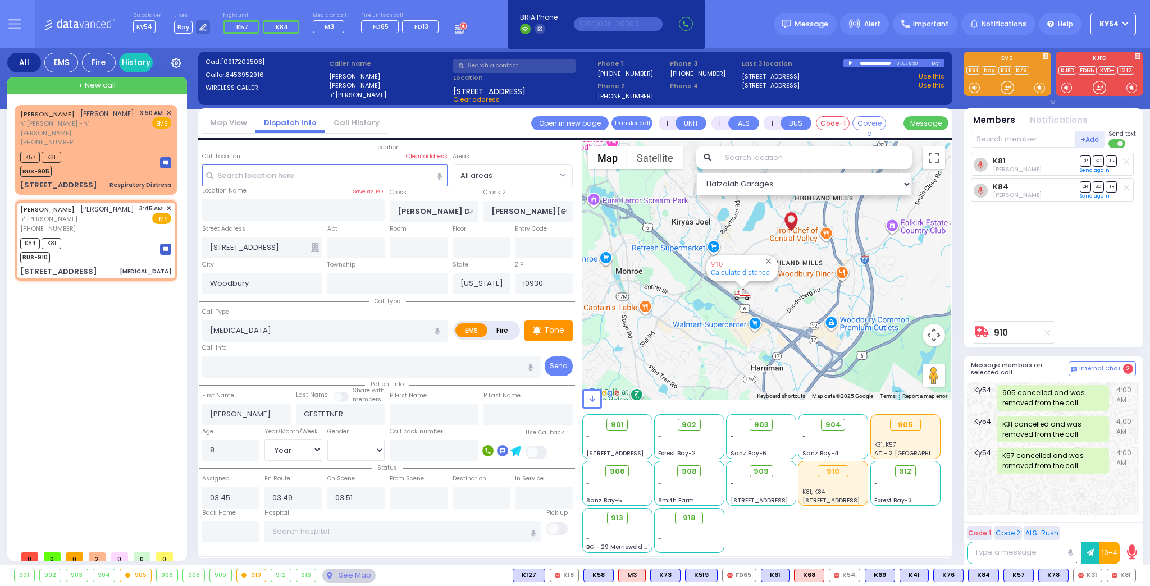
click at [117, 425] on div "[PERSON_NAME] [PERSON_NAME] ר' [PERSON_NAME] - ר' [PERSON_NAME] [PHONE_NUMBER] …" at bounding box center [98, 325] width 167 height 440
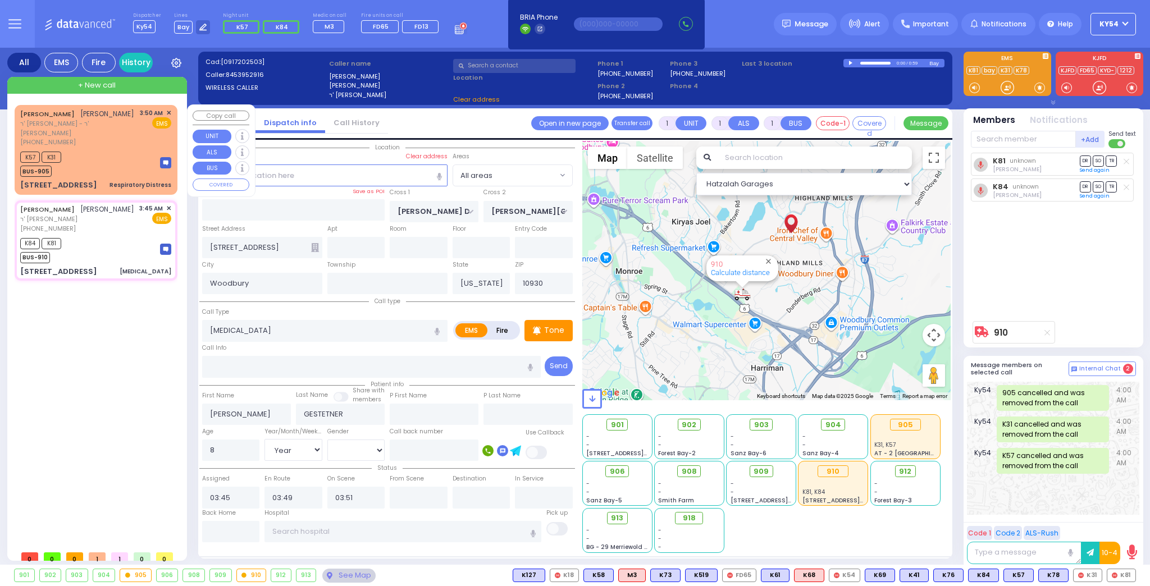
click at [122, 149] on div "K57 K31 BUS-905" at bounding box center [95, 163] width 151 height 28
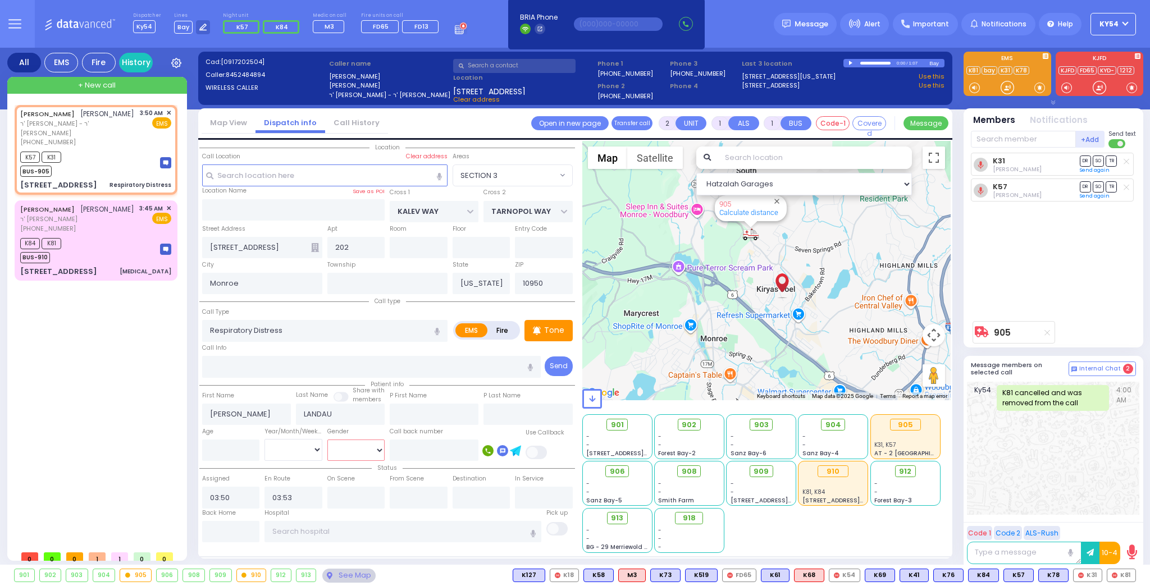
click at [350, 448] on select "[DEMOGRAPHIC_DATA] [DEMOGRAPHIC_DATA]" at bounding box center [356, 450] width 58 height 21
click at [327, 440] on select "[DEMOGRAPHIC_DATA] [DEMOGRAPHIC_DATA]" at bounding box center [356, 450] width 58 height 21
click at [344, 493] on input "text" at bounding box center [356, 497] width 58 height 21
click at [104, 381] on div "[PERSON_NAME] [PERSON_NAME] ר' [PERSON_NAME] - ר' [PERSON_NAME] [PHONE_NUMBER] …" at bounding box center [98, 325] width 167 height 440
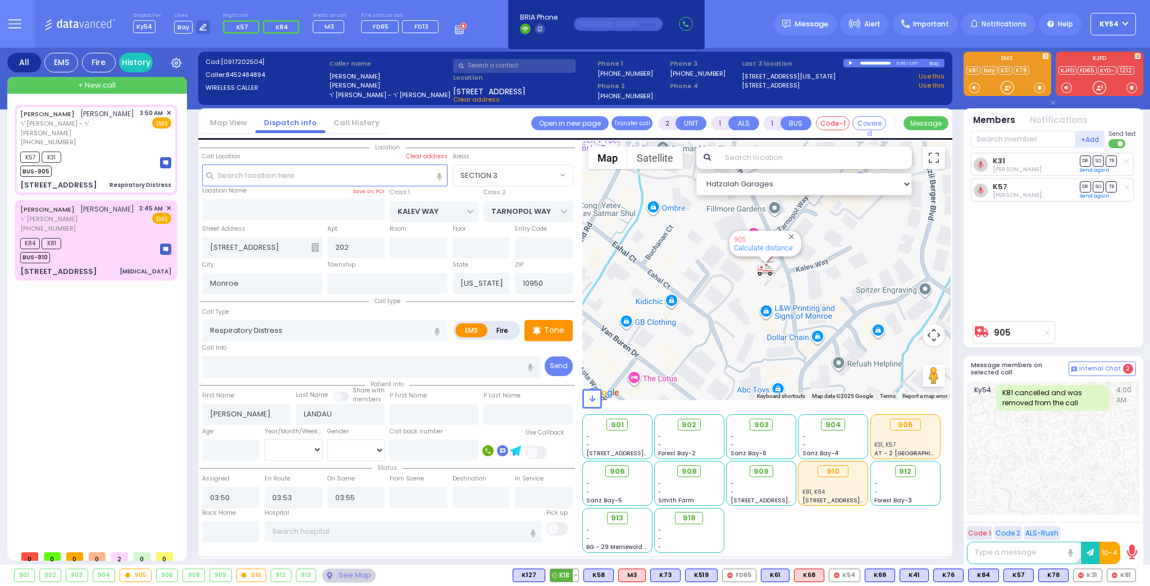
click at [578, 575] on button at bounding box center [576, 575] width 6 height 12
click at [120, 440] on div "[PERSON_NAME] [PERSON_NAME] ר' [PERSON_NAME] - ר' [PERSON_NAME] [PHONE_NUMBER] …" at bounding box center [98, 325] width 167 height 440
click at [1016, 162] on rect at bounding box center [1017, 161] width 9 height 9
click at [71, 349] on div "[PERSON_NAME] [PERSON_NAME] ר' [PERSON_NAME] - ר' [PERSON_NAME] [PHONE_NUMBER] …" at bounding box center [98, 325] width 167 height 440
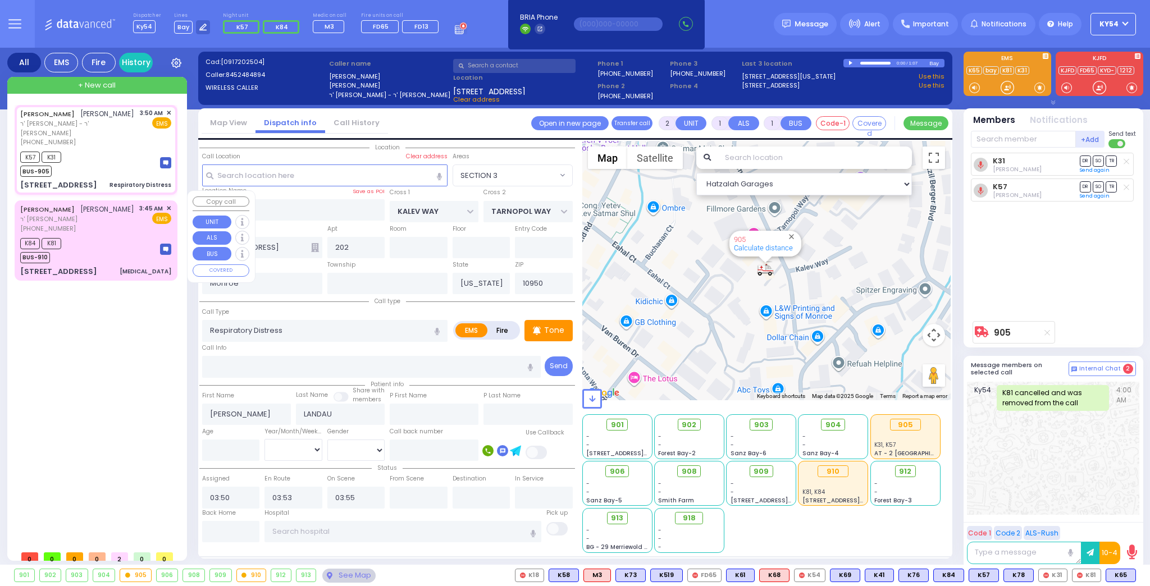
click at [94, 241] on div "K84 K81 BUS-910" at bounding box center [95, 249] width 151 height 28
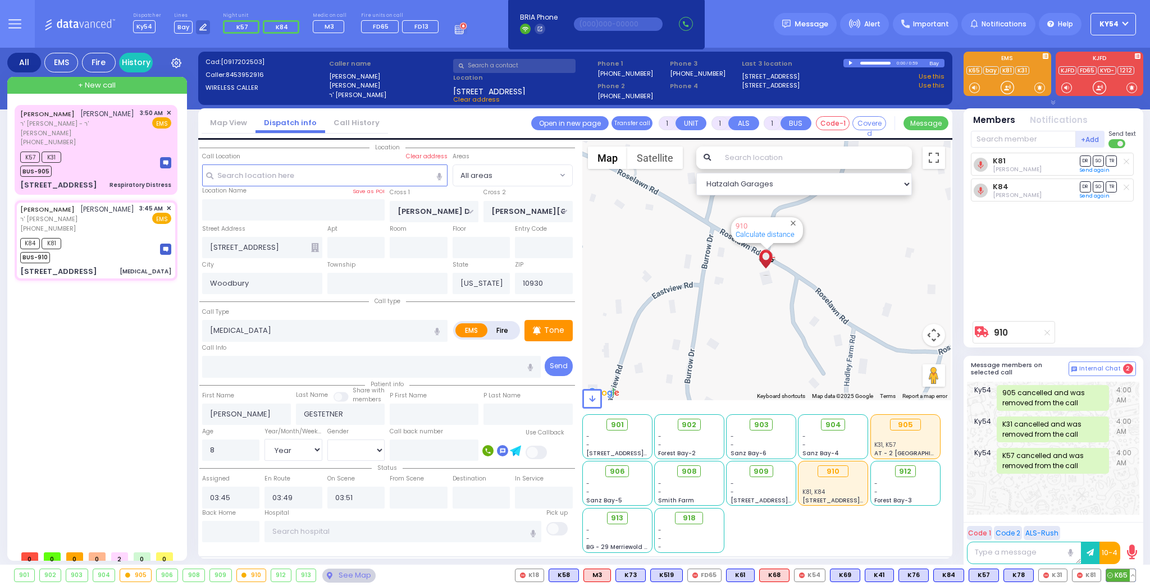
click at [1120, 575] on span "K65" at bounding box center [1120, 575] width 29 height 12
click at [124, 350] on div "[PERSON_NAME] [PERSON_NAME] ר' [PERSON_NAME] - ר' [PERSON_NAME] [PHONE_NUMBER] …" at bounding box center [98, 325] width 167 height 440
click at [1099, 211] on span "SO" at bounding box center [1098, 212] width 11 height 11
click at [131, 345] on div "[PERSON_NAME] [PERSON_NAME] ר' [PERSON_NAME] - ר' [PERSON_NAME] [PHONE_NUMBER] …" at bounding box center [98, 325] width 167 height 440
select select "Year"
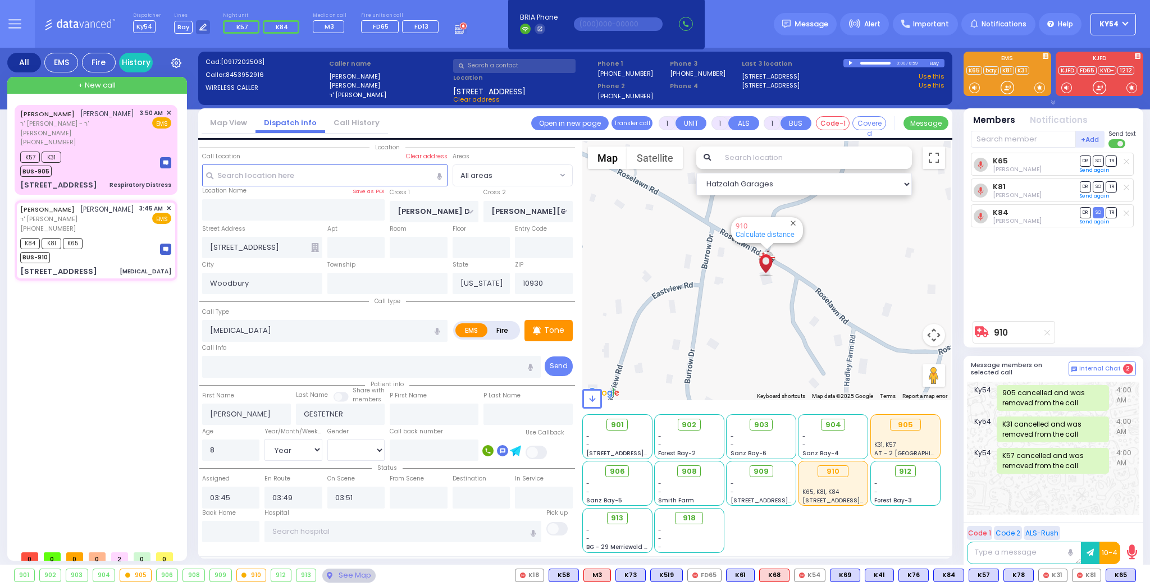
select select "[DEMOGRAPHIC_DATA]"
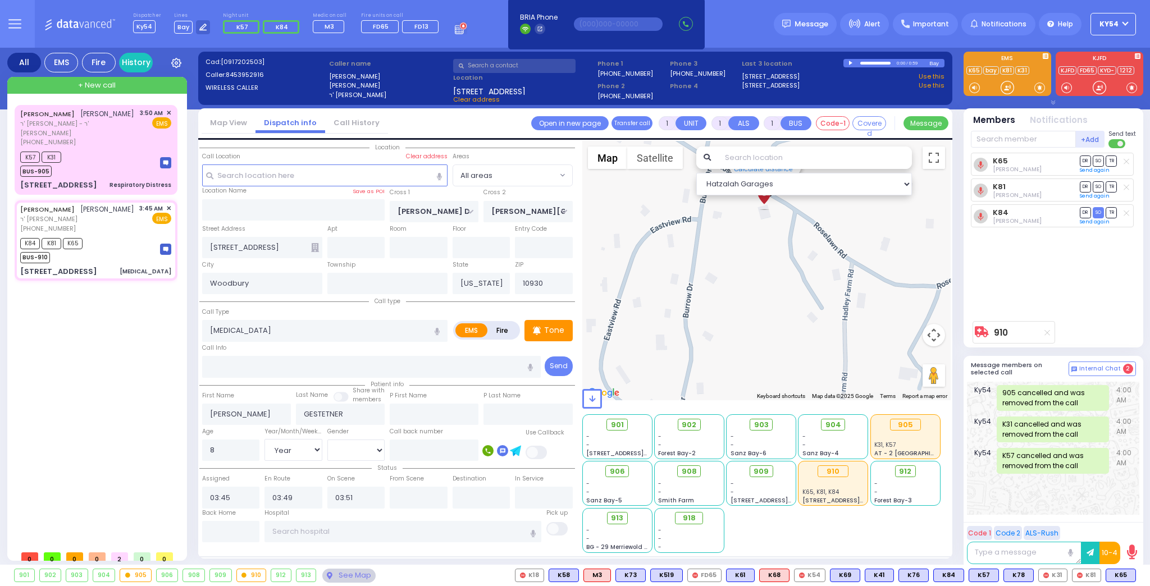
drag, startPoint x: 814, startPoint y: 307, endPoint x: 796, endPoint y: 276, distance: 35.5
click at [796, 276] on div "910 Calculate distance" at bounding box center [766, 270] width 369 height 259
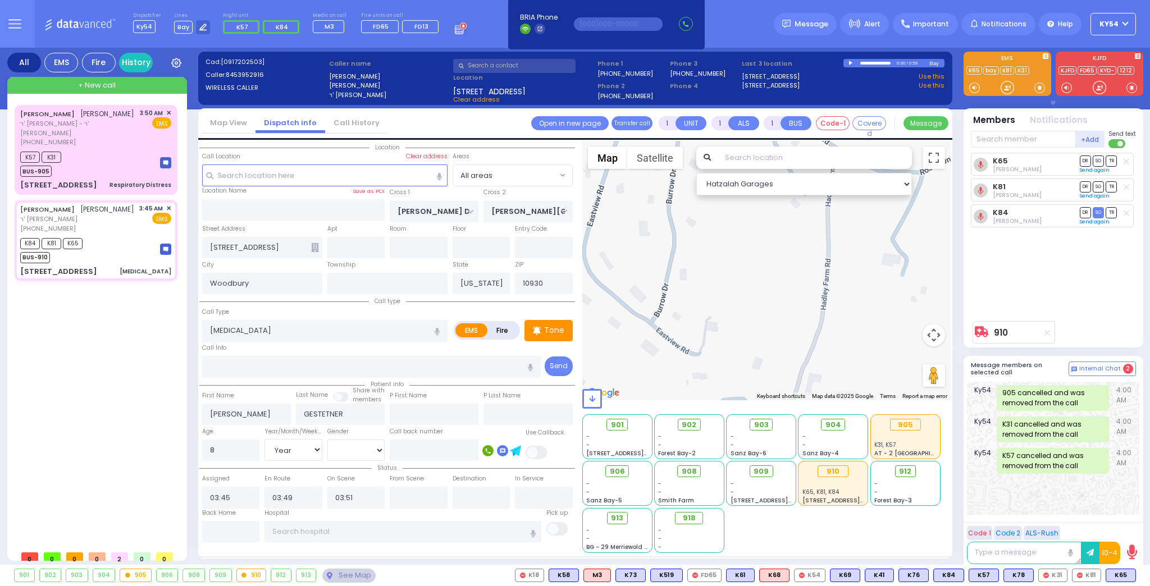
drag, startPoint x: 813, startPoint y: 346, endPoint x: 809, endPoint y: 266, distance: 81.0
click at [809, 266] on div "910 Calculate distance" at bounding box center [766, 270] width 369 height 259
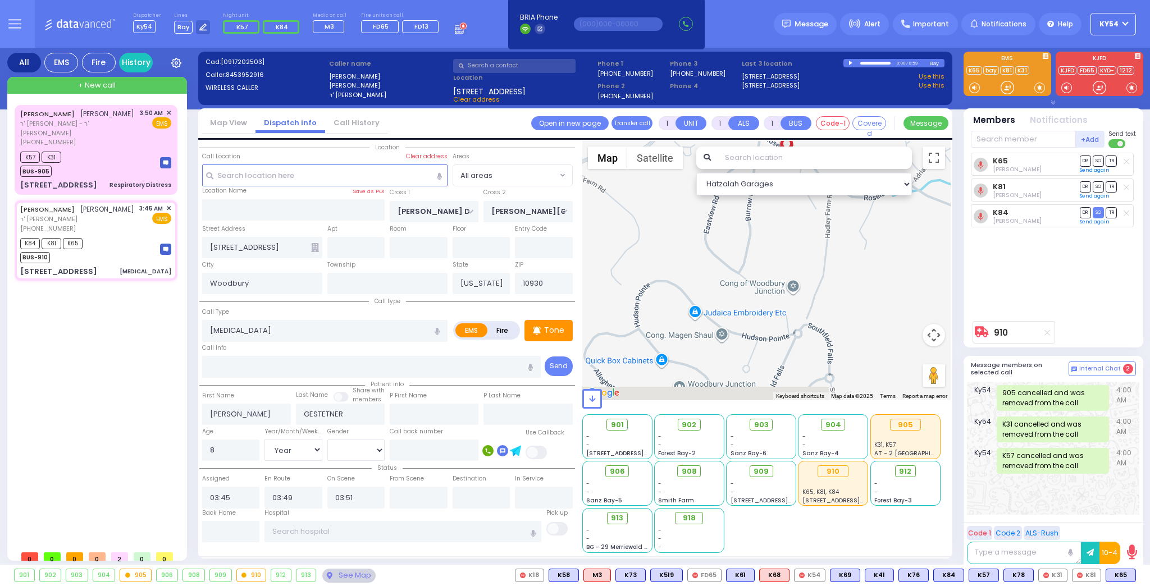
drag, startPoint x: 828, startPoint y: 313, endPoint x: 837, endPoint y: 285, distance: 29.5
click at [836, 286] on div "910 Calculate distance" at bounding box center [766, 270] width 369 height 259
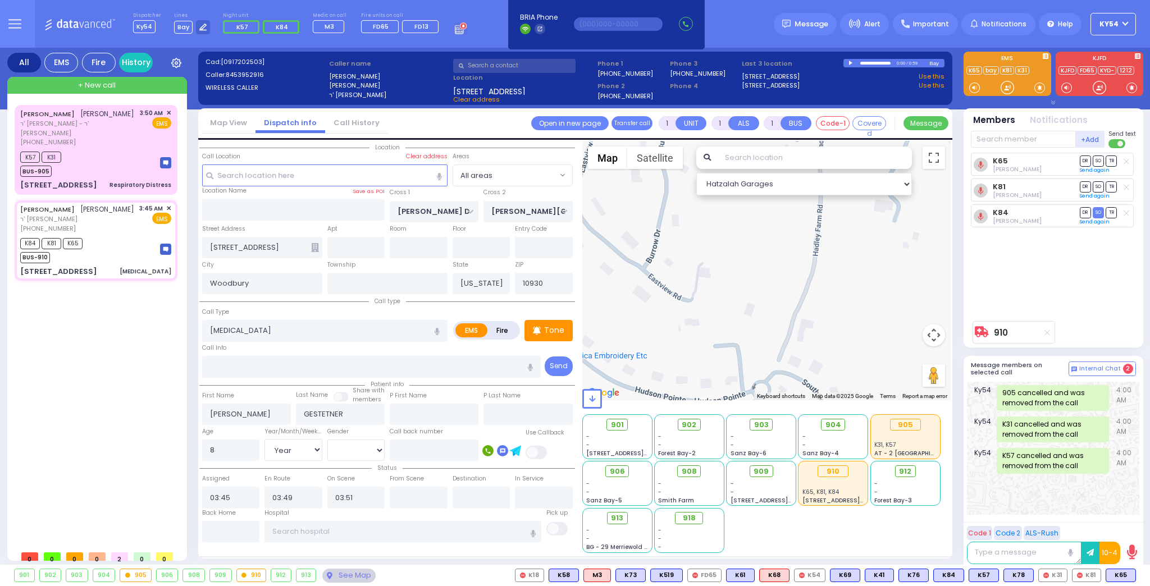
drag, startPoint x: 838, startPoint y: 276, endPoint x: 822, endPoint y: 329, distance: 54.7
click at [822, 329] on div "910 Calculate distance" at bounding box center [766, 270] width 369 height 259
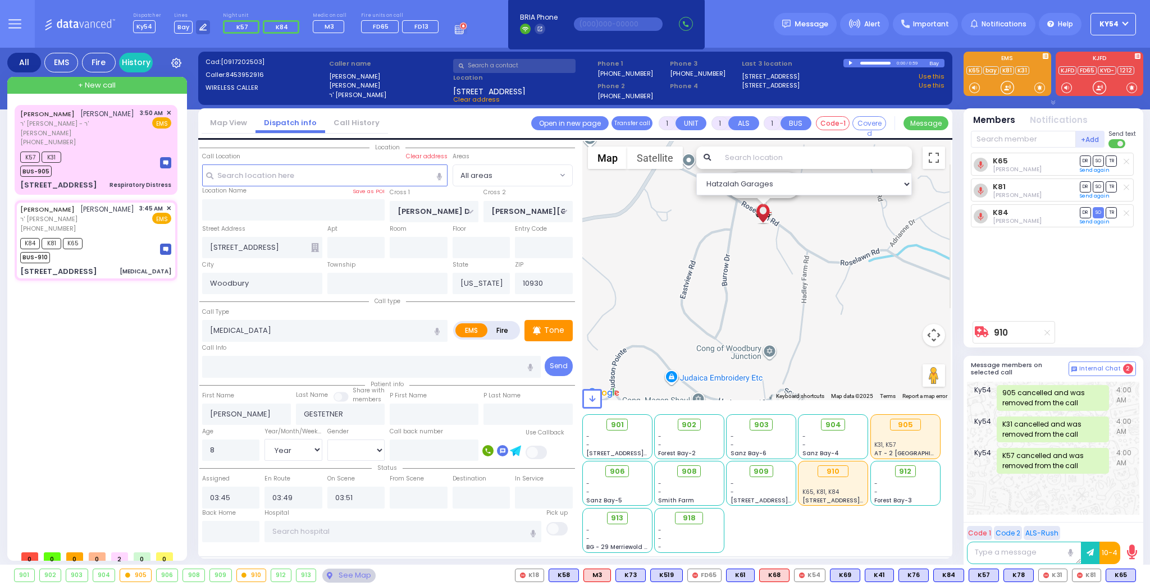
click at [828, 287] on div "910 Calculate distance" at bounding box center [766, 270] width 369 height 259
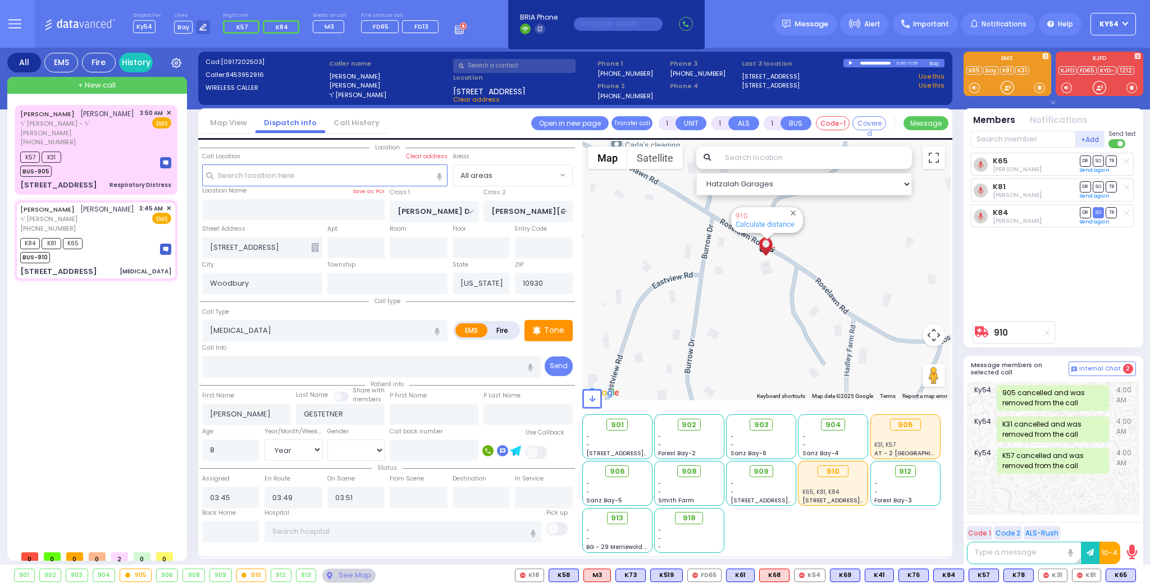
drag, startPoint x: 877, startPoint y: 366, endPoint x: 877, endPoint y: 302, distance: 64.6
click at [877, 302] on div "910 Calculate distance" at bounding box center [766, 270] width 369 height 259
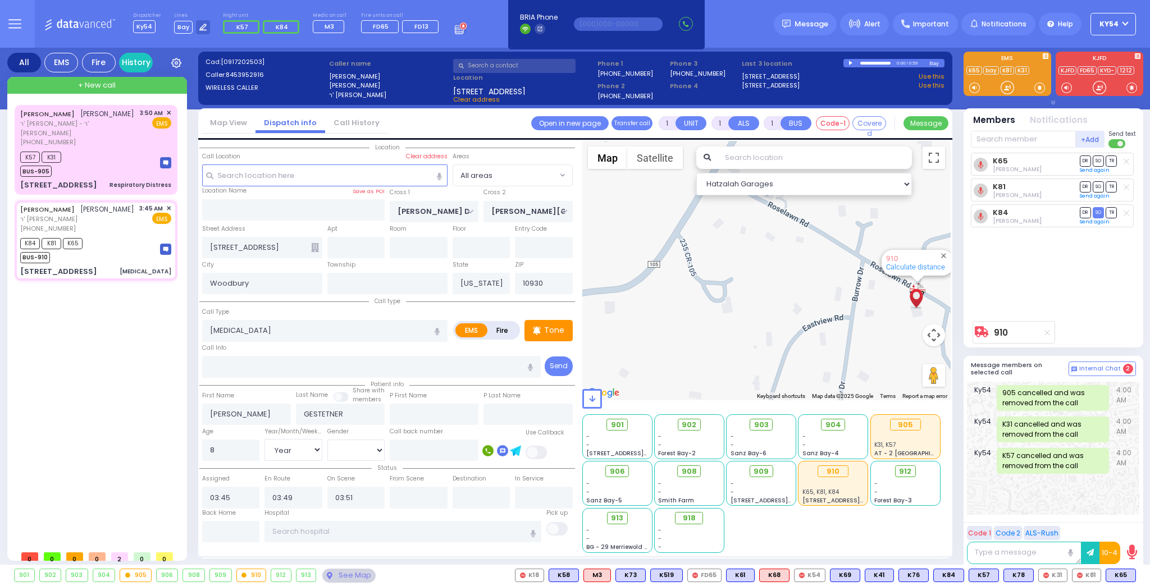
drag, startPoint x: 631, startPoint y: 244, endPoint x: 788, endPoint y: 277, distance: 160.0
click at [788, 277] on div "910 Calculate distance" at bounding box center [766, 270] width 369 height 259
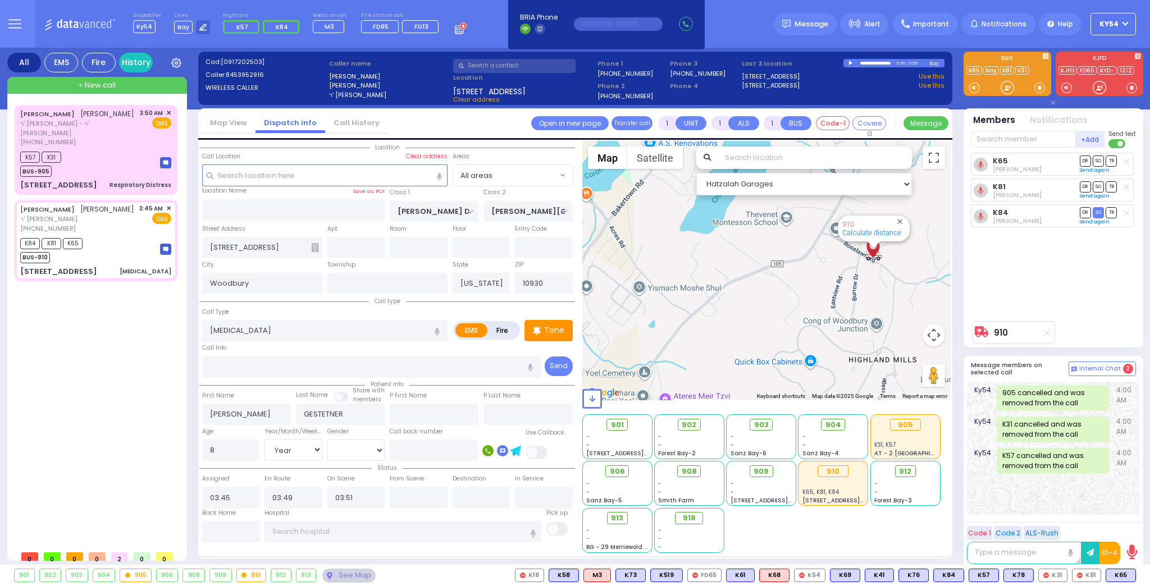
drag, startPoint x: 672, startPoint y: 338, endPoint x: 797, endPoint y: 287, distance: 135.3
click at [797, 287] on div "910 Calculate distance" at bounding box center [766, 270] width 369 height 259
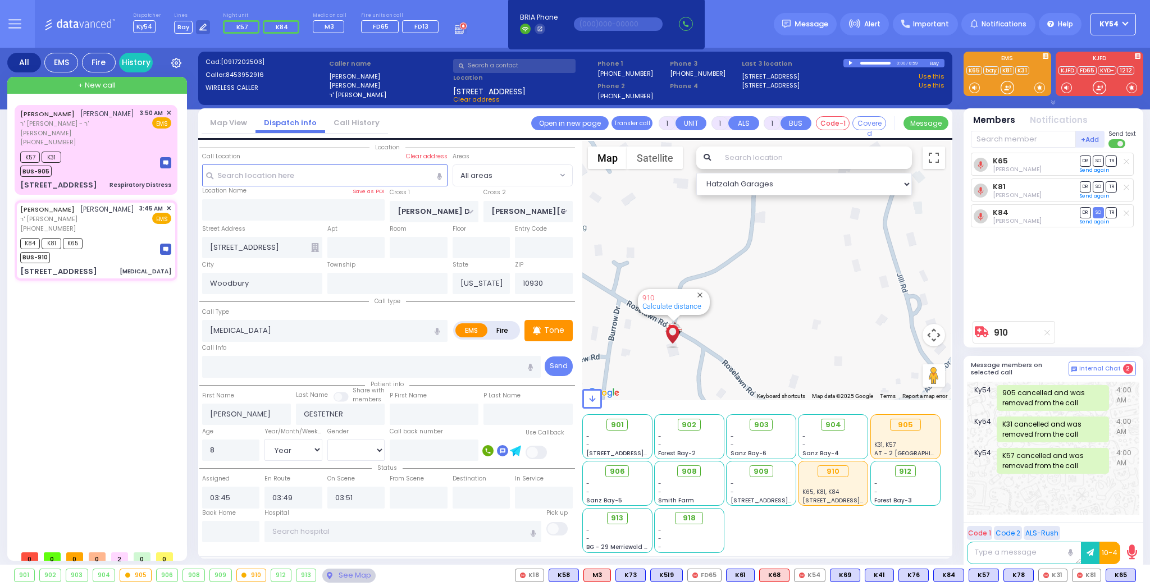
drag, startPoint x: 885, startPoint y: 268, endPoint x: 790, endPoint y: 340, distance: 119.5
click at [791, 340] on div "910 Calculate distance" at bounding box center [766, 270] width 369 height 259
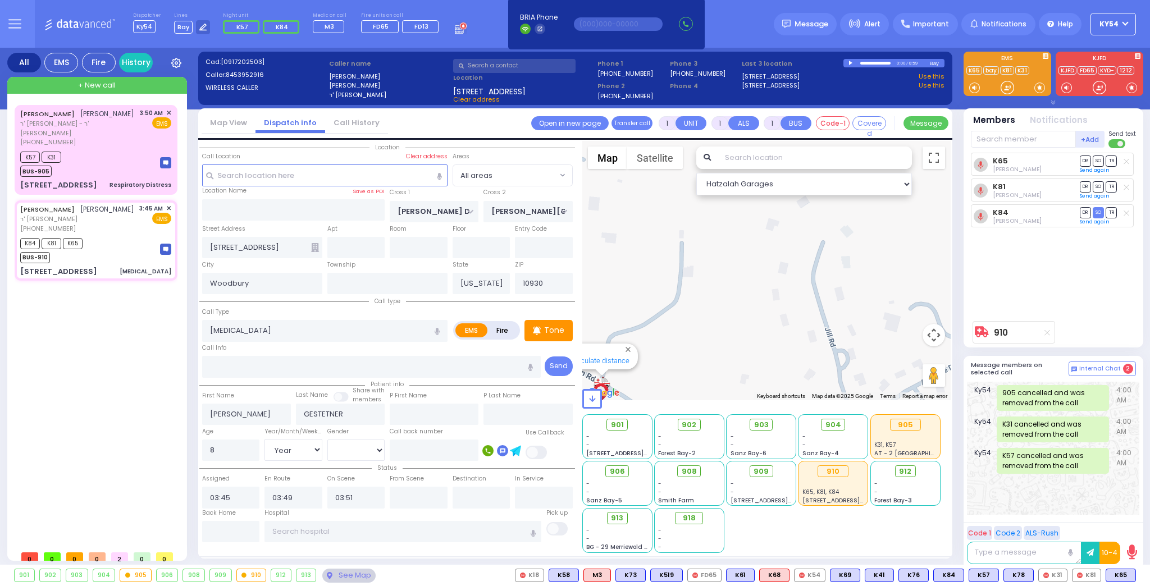
drag, startPoint x: 855, startPoint y: 251, endPoint x: 781, endPoint y: 316, distance: 99.1
click at [781, 317] on div "910 Calculate distance" at bounding box center [766, 270] width 369 height 259
drag, startPoint x: 796, startPoint y: 336, endPoint x: 816, endPoint y: 213, distance: 125.1
click at [816, 212] on div "910 Calculate distance" at bounding box center [766, 270] width 369 height 259
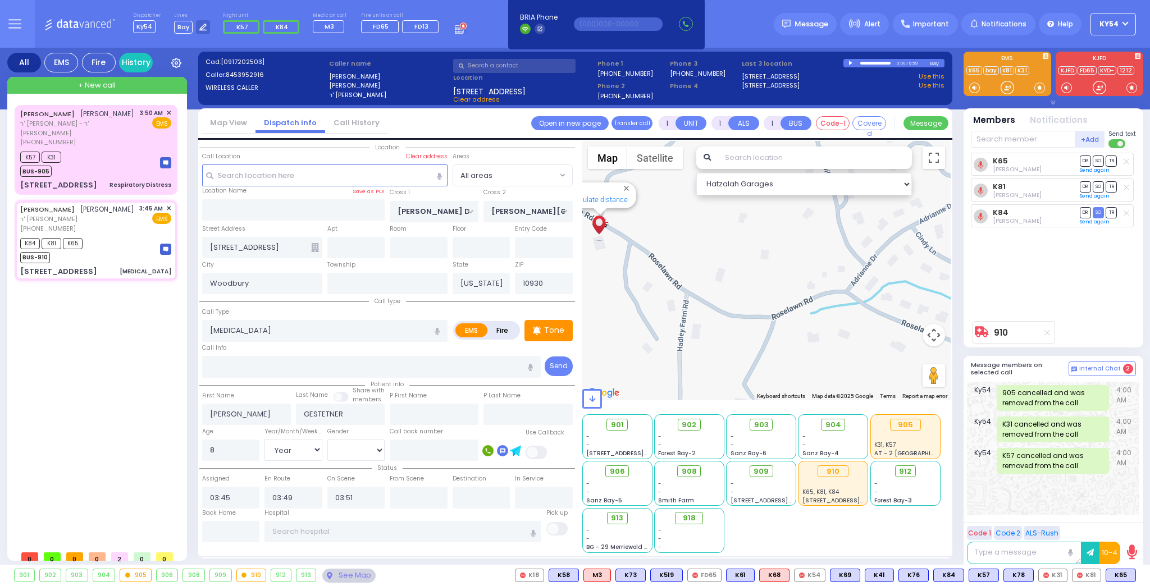
click at [794, 261] on div "910 Calculate distance" at bounding box center [766, 270] width 369 height 259
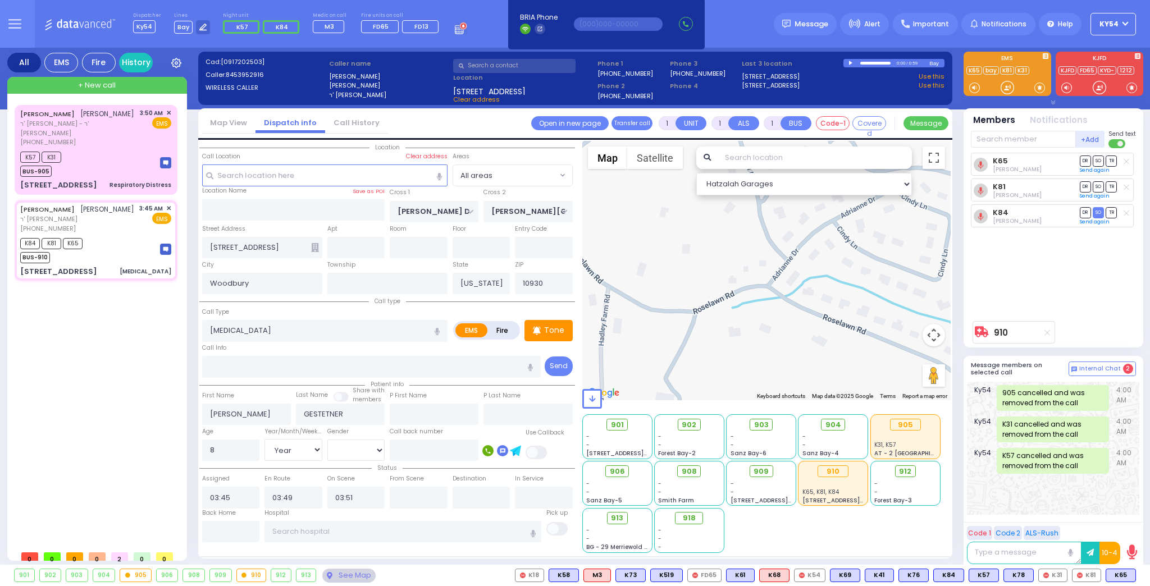
drag, startPoint x: 906, startPoint y: 282, endPoint x: 824, endPoint y: 275, distance: 82.3
click at [824, 275] on div "910 Calculate distance" at bounding box center [766, 270] width 369 height 259
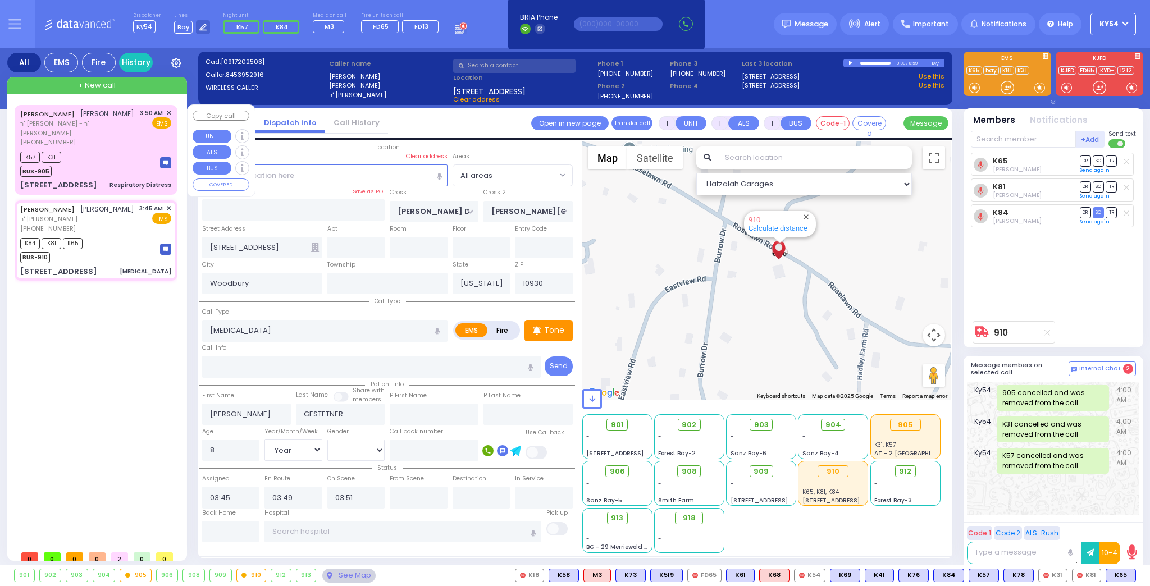
click at [109, 149] on div "K57 K31 BUS-905" at bounding box center [95, 163] width 151 height 28
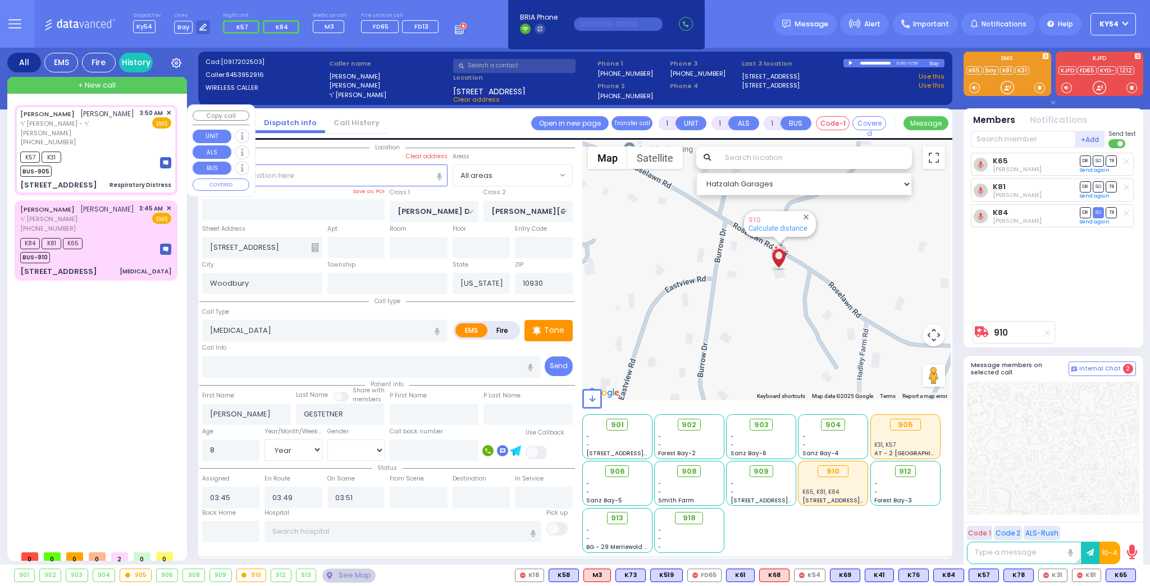
type input "2"
select select
type input "Respiratory Distress"
radio input "true"
type input "[PERSON_NAME]"
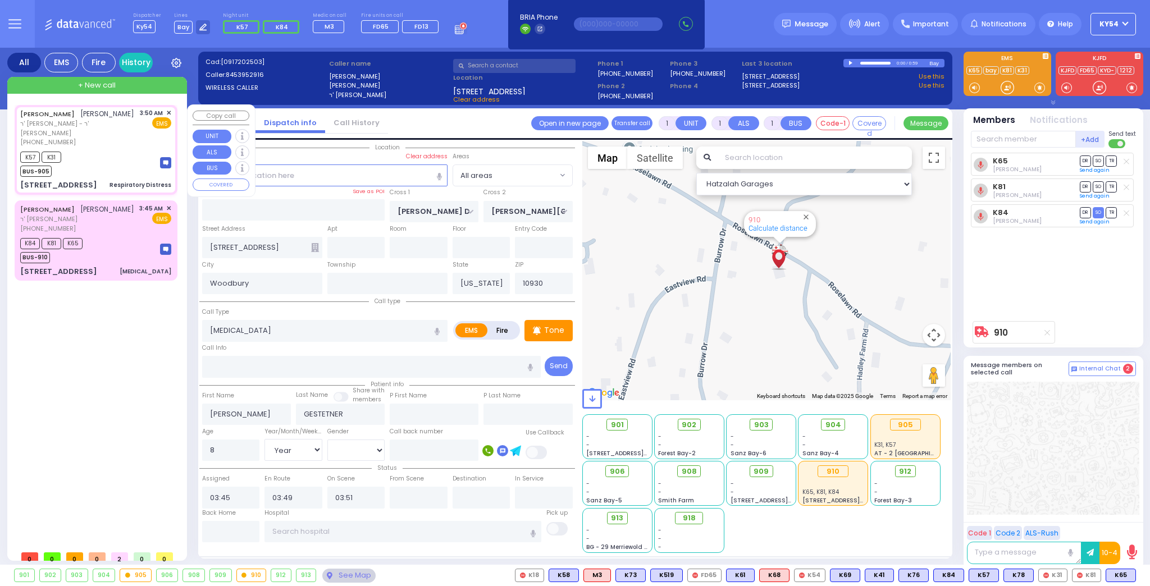
type input "LANDAU"
select select
select select "[DEMOGRAPHIC_DATA]"
type input "03:50"
type input "03:53"
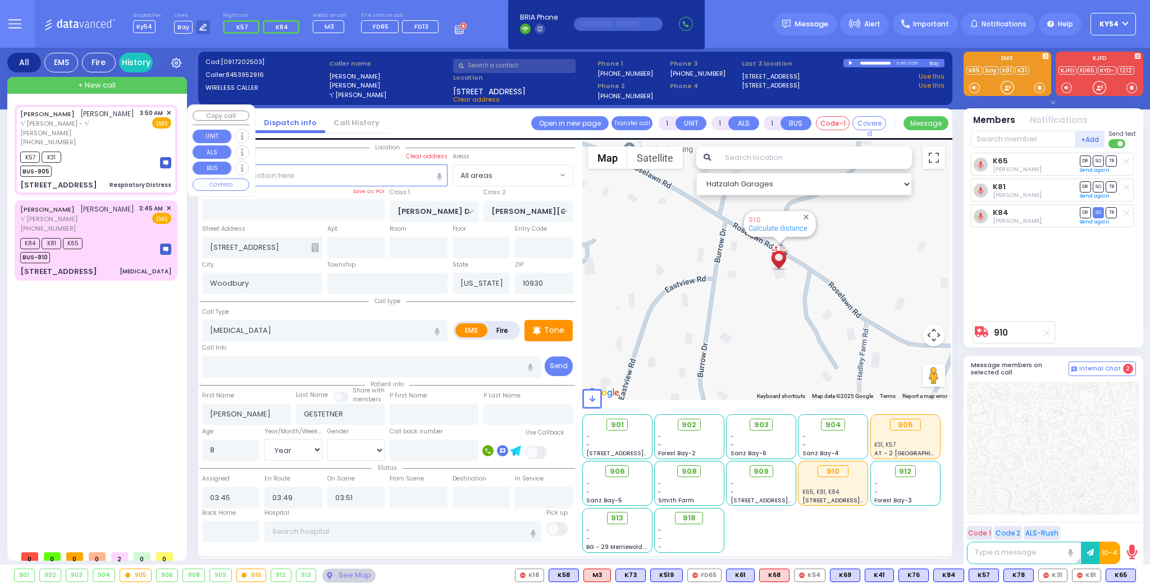
type input "03:55"
type input "KALEV WAY"
type input "TARNOPOL WAY"
type input "[STREET_ADDRESS]"
type input "202"
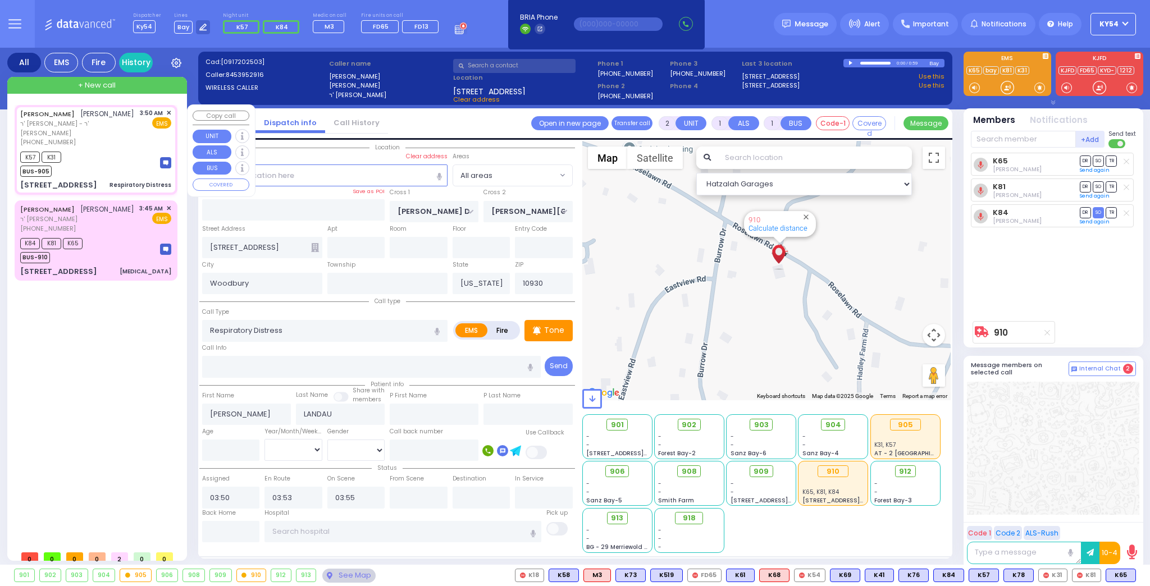
type input "Monroe"
type input "10950"
select select "Hatzalah Garages"
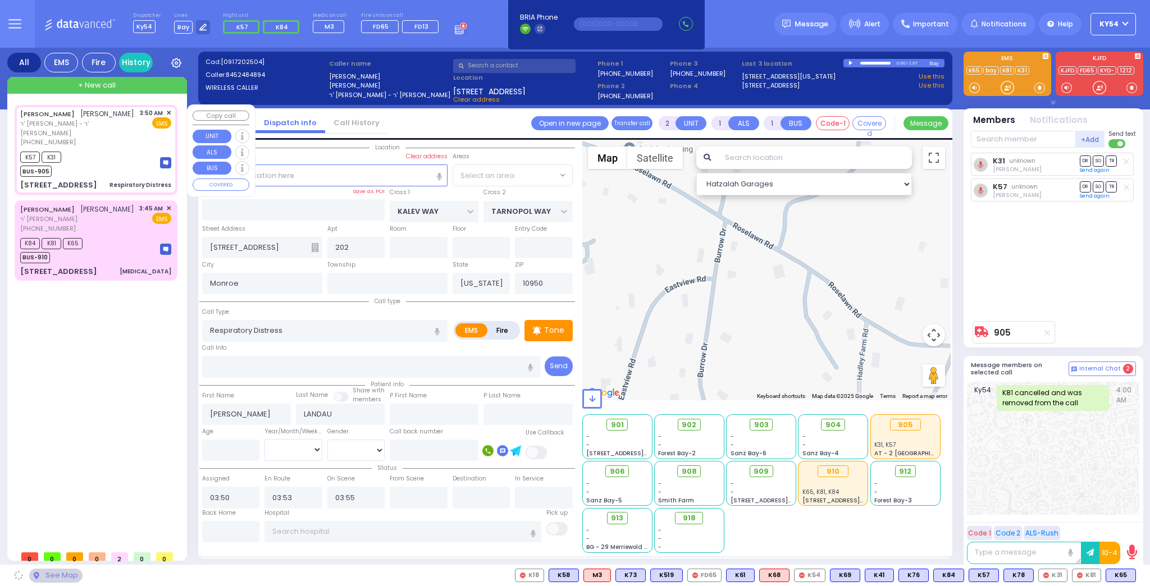
select select "SECTION 3"
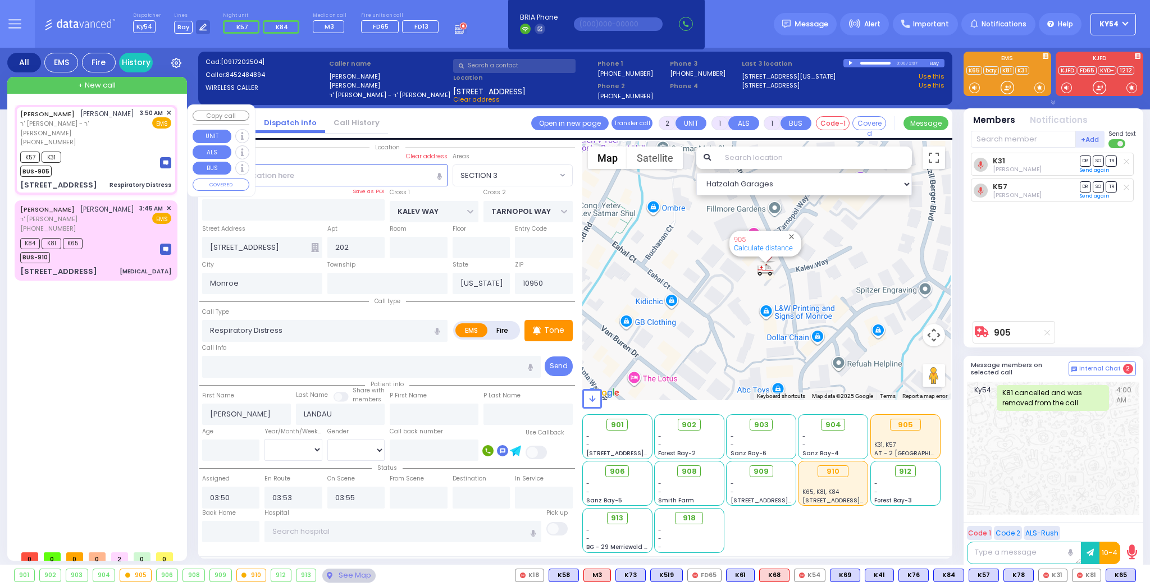
click at [109, 149] on div "K57 K31 BUS-905" at bounding box center [95, 163] width 151 height 28
select select
radio input "true"
select select
select select "[DEMOGRAPHIC_DATA]"
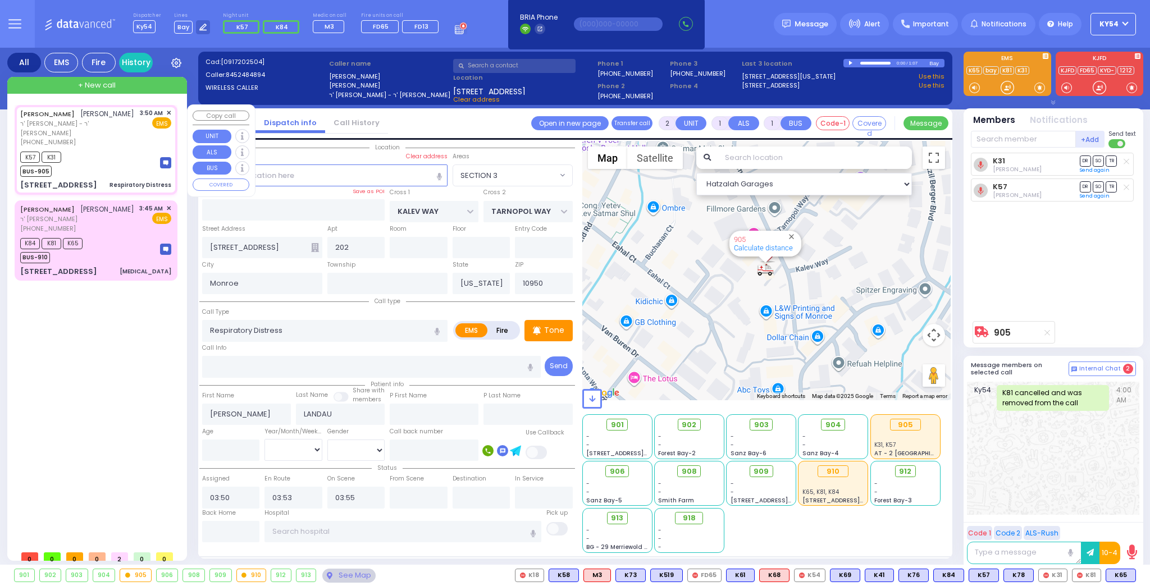
select select "Hatzalah Garages"
select select "SECTION 3"
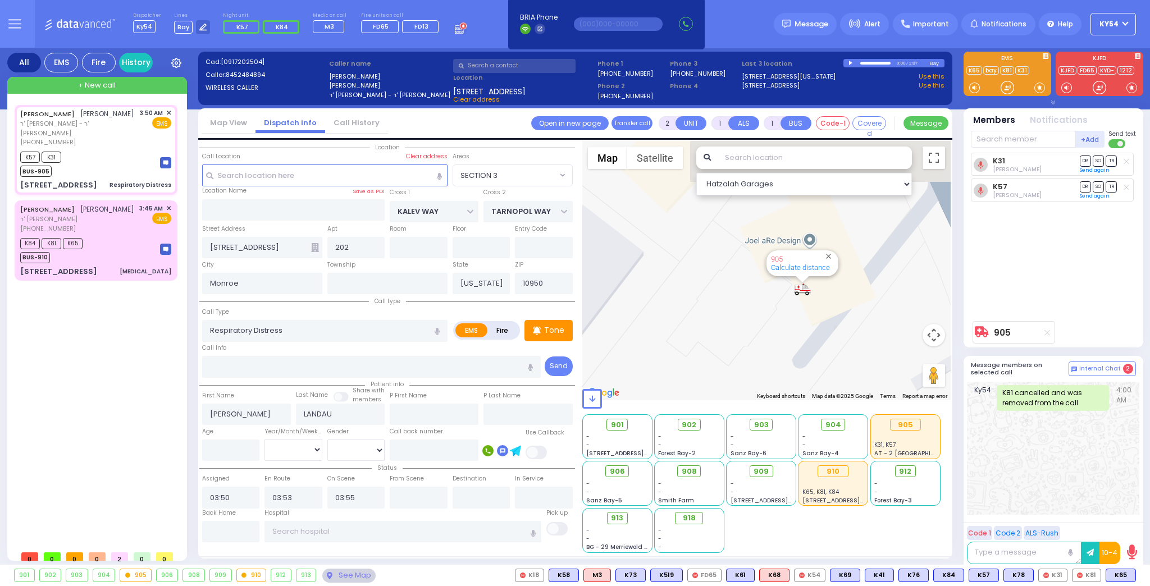
drag, startPoint x: 741, startPoint y: 243, endPoint x: 742, endPoint y: 290, distance: 46.6
click at [742, 290] on div "905 Calculate distance" at bounding box center [766, 270] width 369 height 259
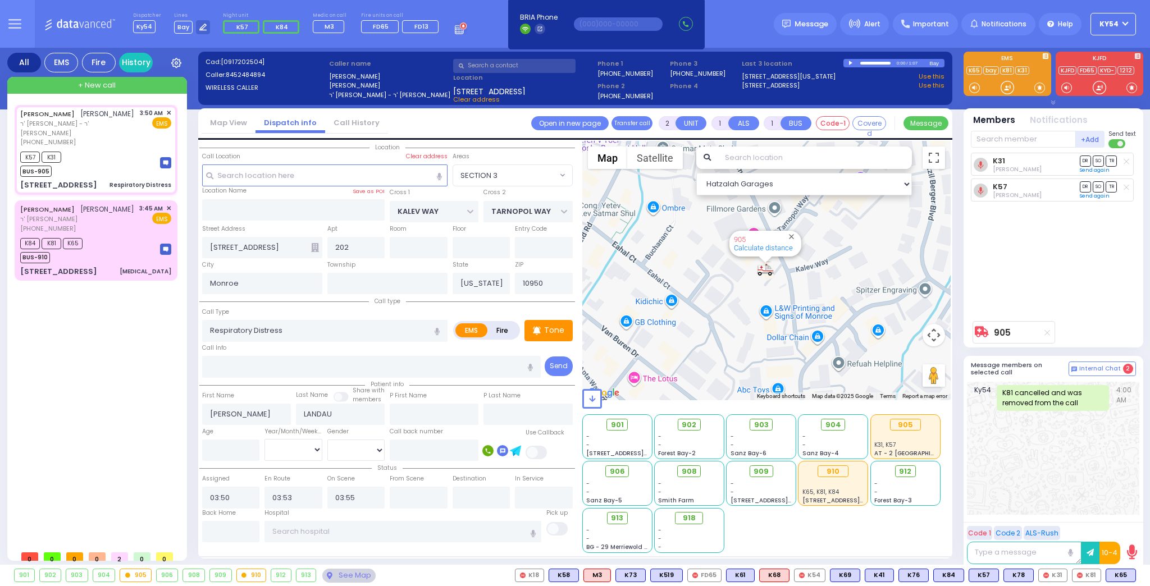
click at [122, 345] on div "[PERSON_NAME] [PERSON_NAME] ר' [PERSON_NAME] - ר' [PERSON_NAME] [PHONE_NUMBER] …" at bounding box center [98, 325] width 167 height 440
click at [74, 358] on div "[PERSON_NAME] [PERSON_NAME] ר' [PERSON_NAME] - ר' [PERSON_NAME] [PHONE_NUMBER] …" at bounding box center [98, 325] width 167 height 440
click at [103, 380] on div "[PERSON_NAME] [PERSON_NAME] ר' [PERSON_NAME] - ר' [PERSON_NAME] [PHONE_NUMBER] …" at bounding box center [98, 325] width 167 height 440
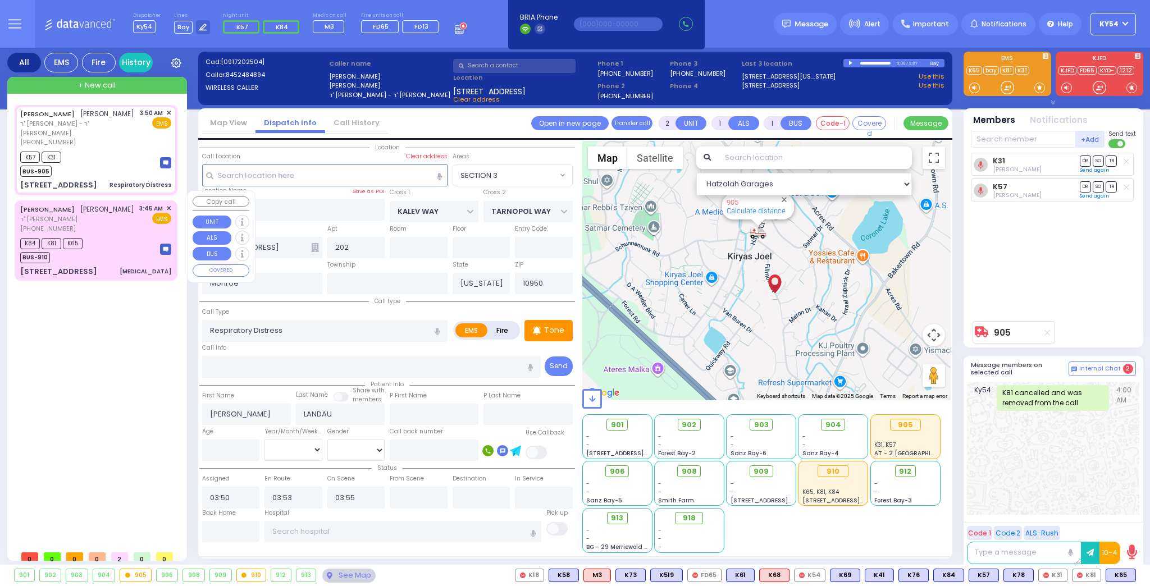
click at [108, 239] on div "K84 K81 K65 BUS-910" at bounding box center [95, 249] width 151 height 28
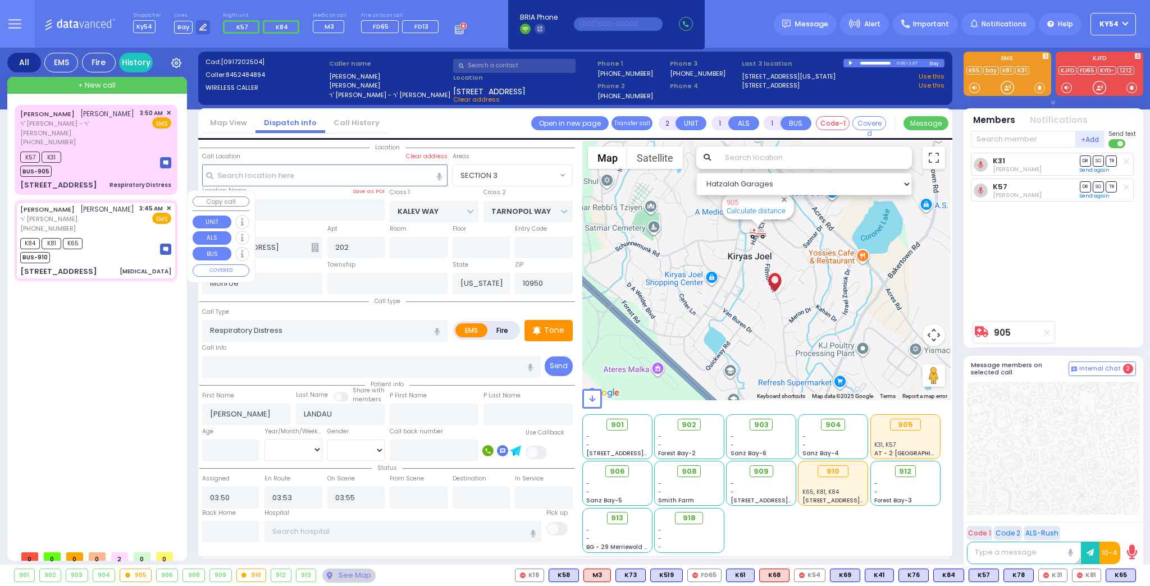
type input "1"
select select
type input "[MEDICAL_DATA]"
radio input "true"
type input "[PERSON_NAME]"
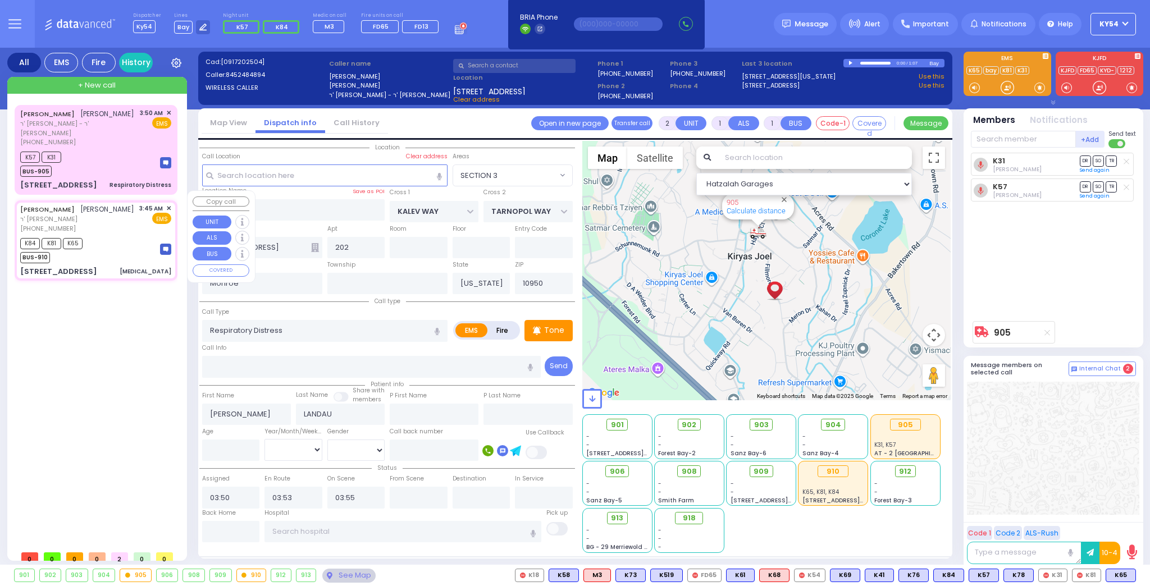
type input "GESTETNER"
type input "8"
select select "Year"
select select "[DEMOGRAPHIC_DATA]"
type input "03:45"
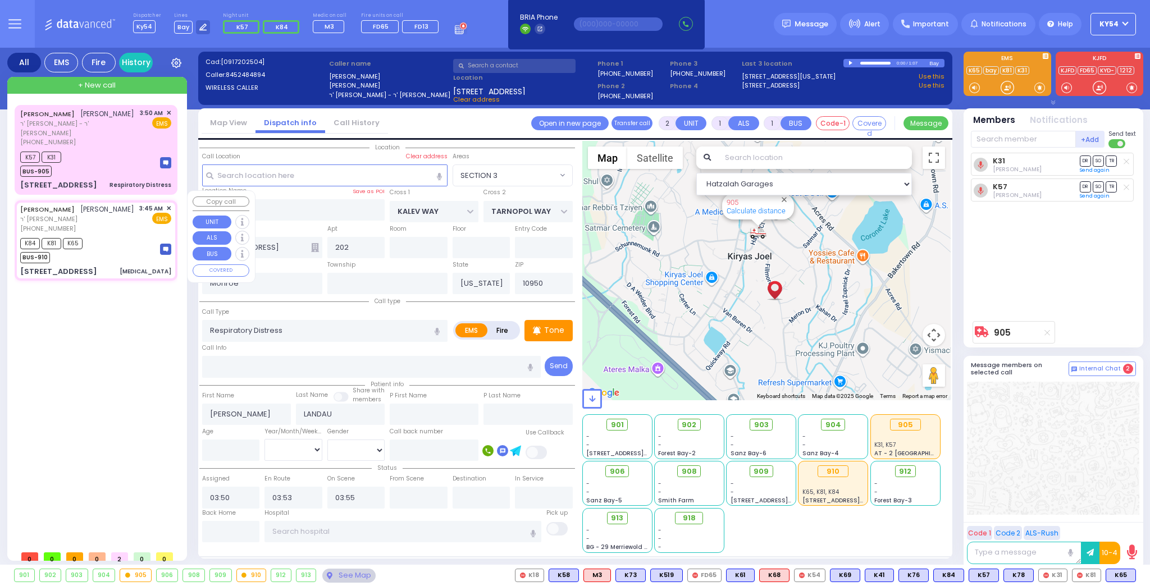
type input "03:49"
type input "03:51"
select select "Hatzalah Garages"
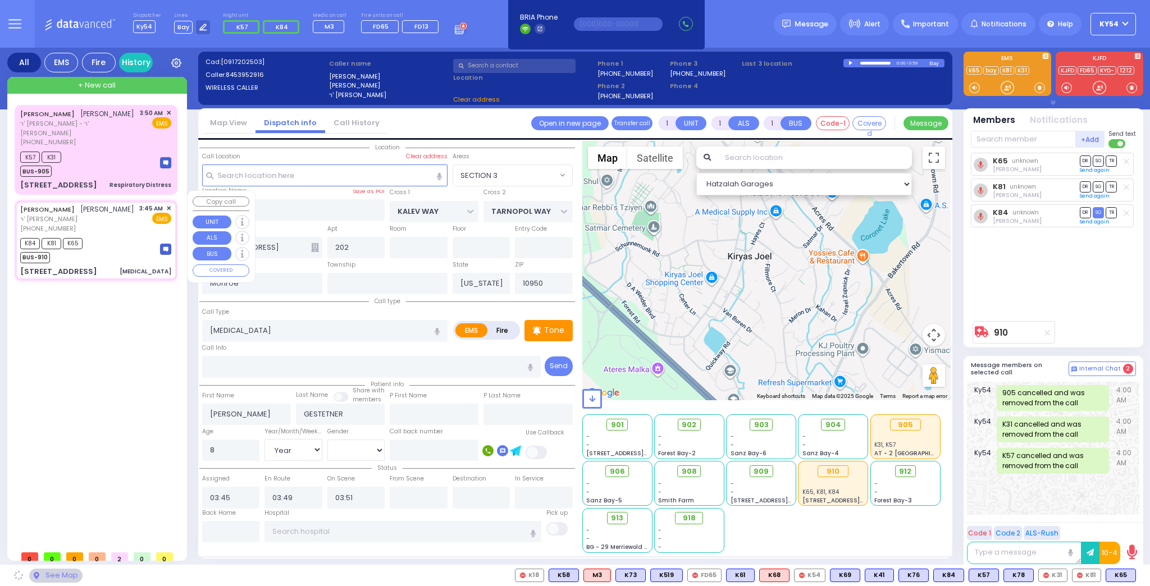
type input "[PERSON_NAME] DR"
type input "[PERSON_NAME][GEOGRAPHIC_DATA]"
type input "[STREET_ADDRESS]"
type input "Woodbury"
type input "10930"
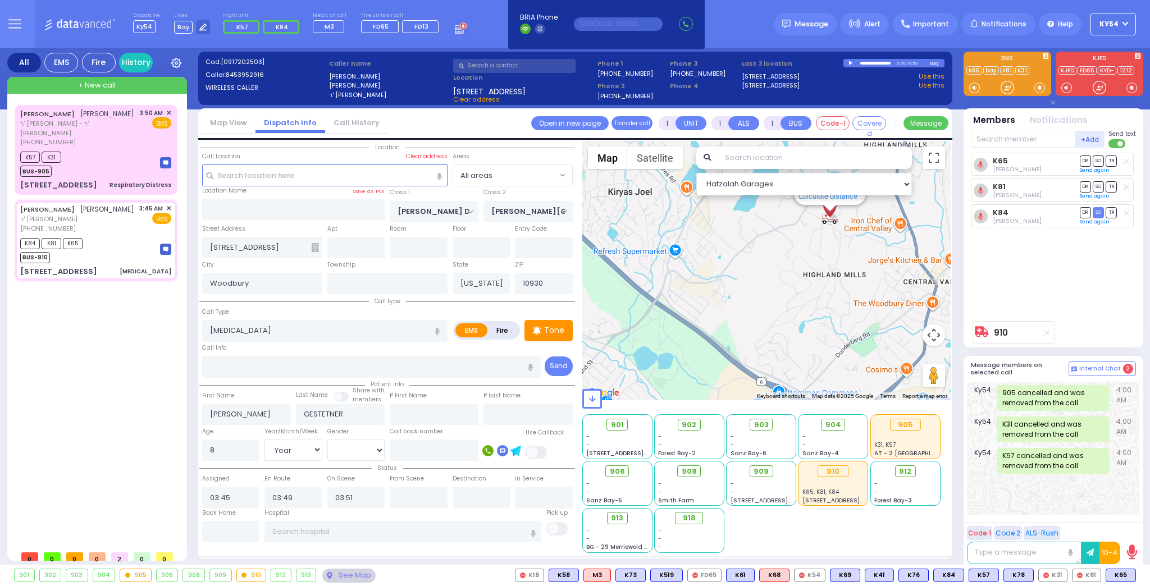
drag, startPoint x: 796, startPoint y: 312, endPoint x: 794, endPoint y: 263, distance: 48.9
click at [794, 263] on div "910 Calculate distance" at bounding box center [766, 270] width 369 height 259
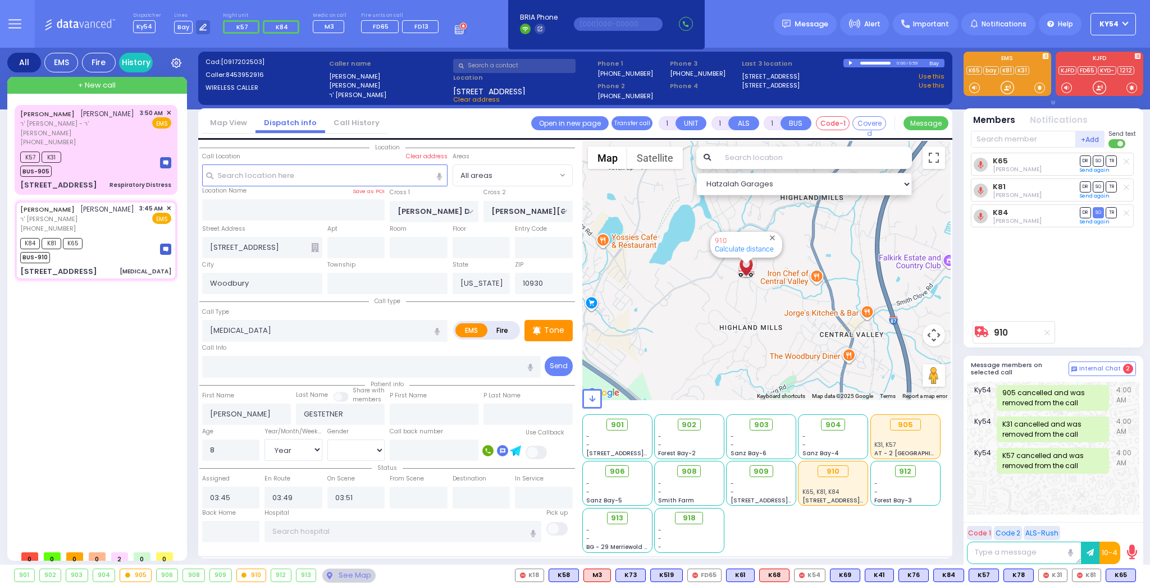
drag, startPoint x: 783, startPoint y: 266, endPoint x: 699, endPoint y: 325, distance: 102.4
click at [699, 325] on div "910 Calculate distance" at bounding box center [766, 270] width 369 height 259
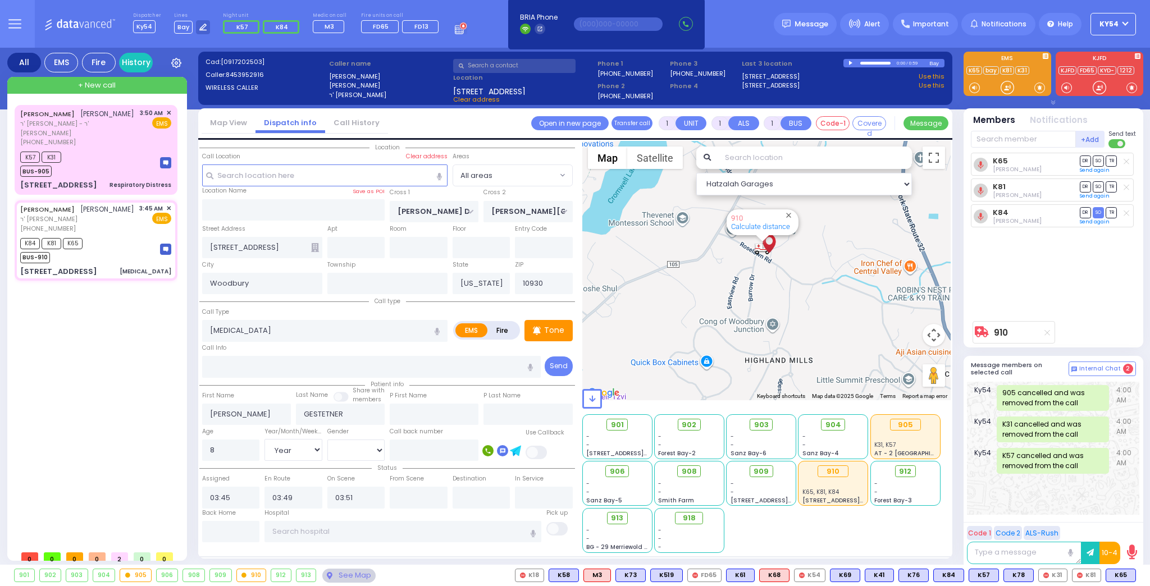
drag, startPoint x: 718, startPoint y: 232, endPoint x: 715, endPoint y: 266, distance: 34.4
click at [715, 266] on div "910 Calculate distance" at bounding box center [766, 270] width 369 height 259
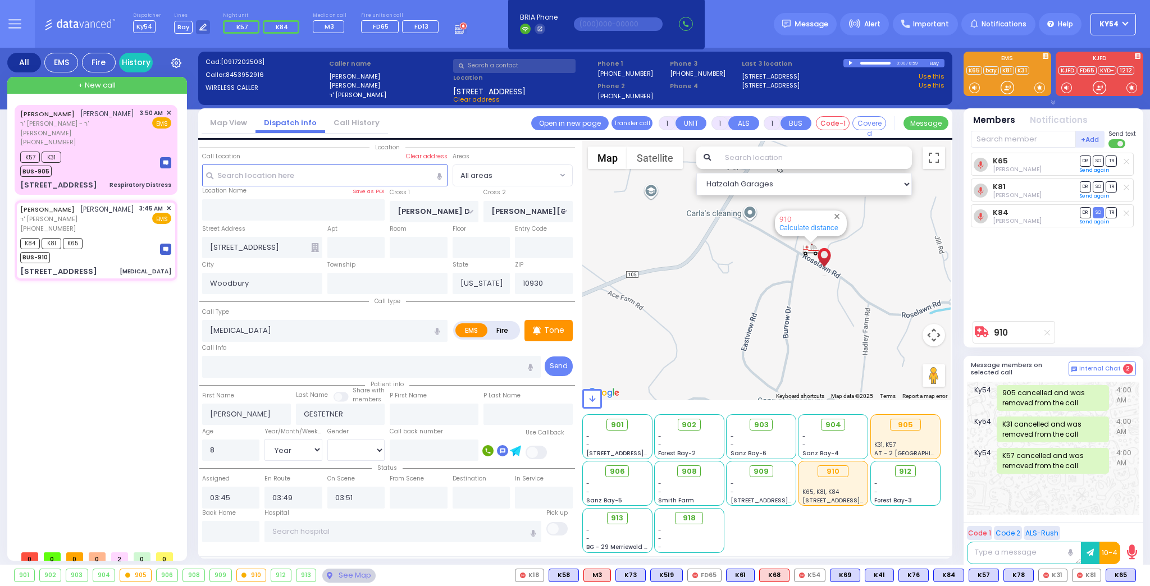
drag, startPoint x: 733, startPoint y: 272, endPoint x: 733, endPoint y: 263, distance: 9.0
click at [733, 263] on div "910 Calculate distance" at bounding box center [766, 270] width 369 height 259
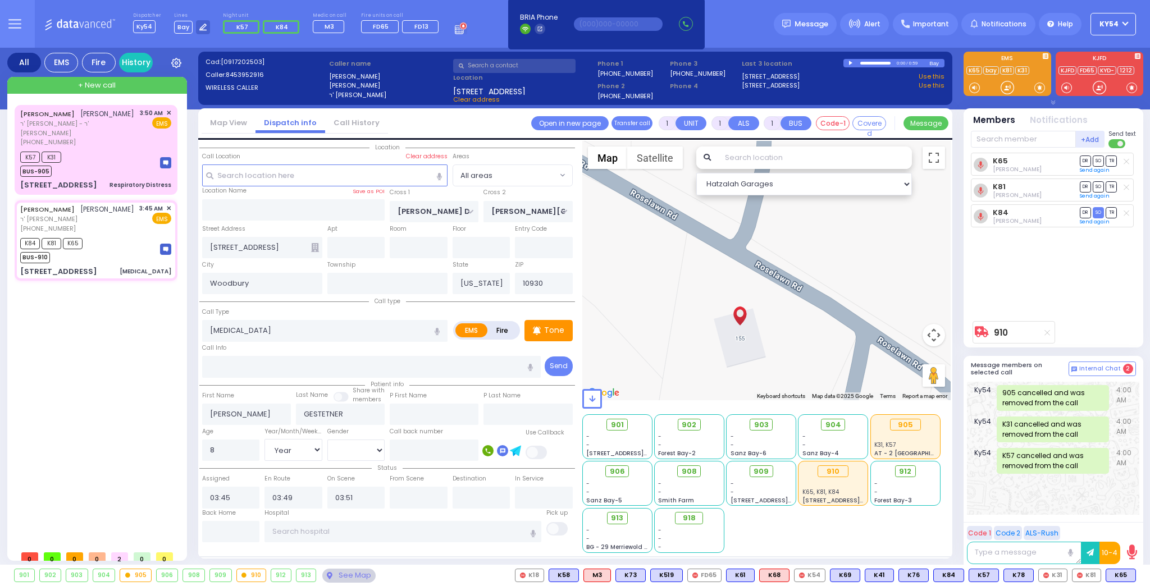
drag, startPoint x: 782, startPoint y: 335, endPoint x: 813, endPoint y: 270, distance: 72.3
click at [813, 270] on div "910 Calculate distance" at bounding box center [766, 270] width 369 height 259
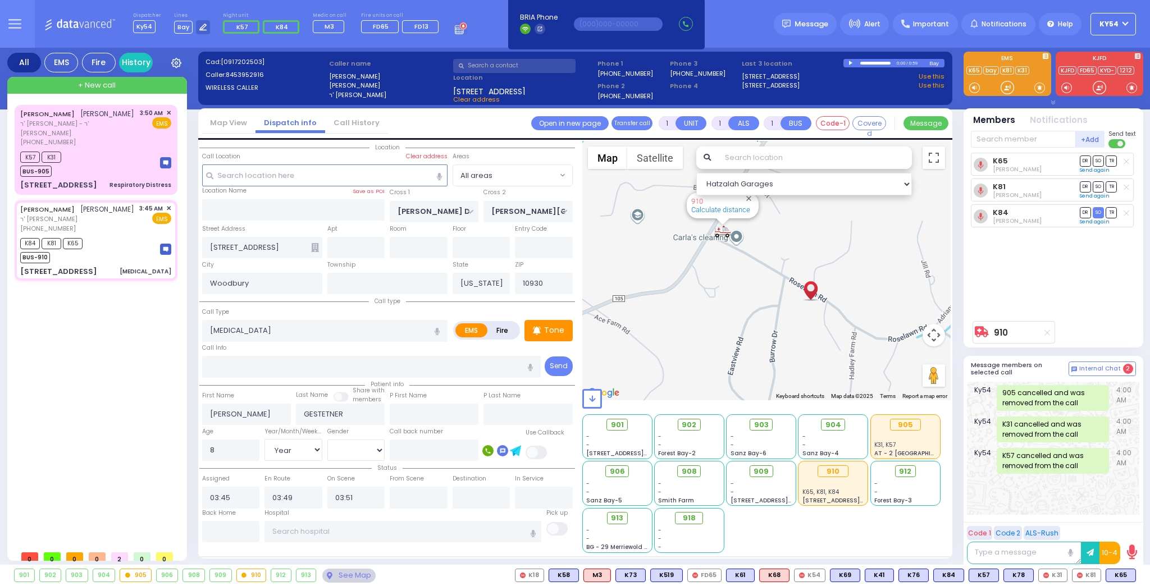
click at [138, 338] on div "[PERSON_NAME] [PERSON_NAME] ר' [PERSON_NAME] - ר' [PERSON_NAME] [PHONE_NUMBER] …" at bounding box center [98, 325] width 167 height 440
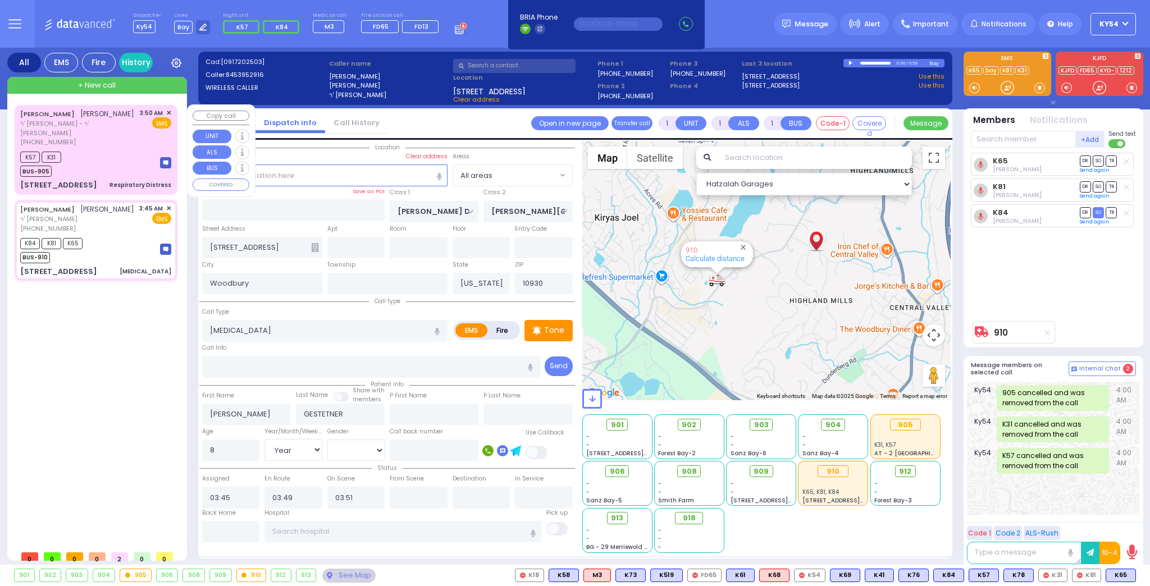
click at [105, 149] on div "K57 K31 BUS-905" at bounding box center [95, 163] width 151 height 28
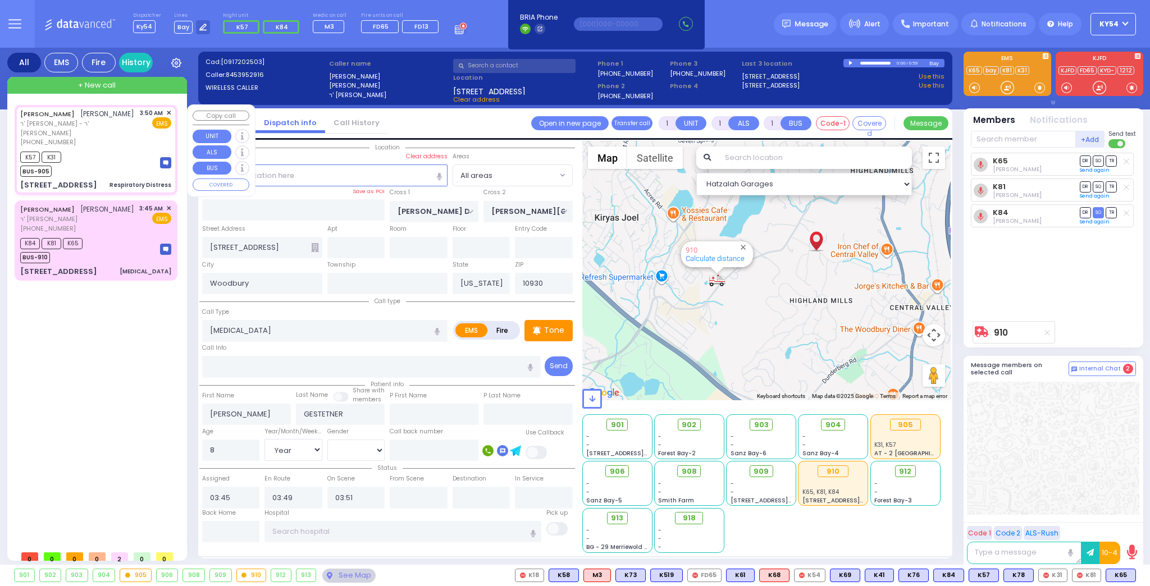
type input "2"
select select
type input "Respiratory Distress"
radio input "true"
type input "[PERSON_NAME]"
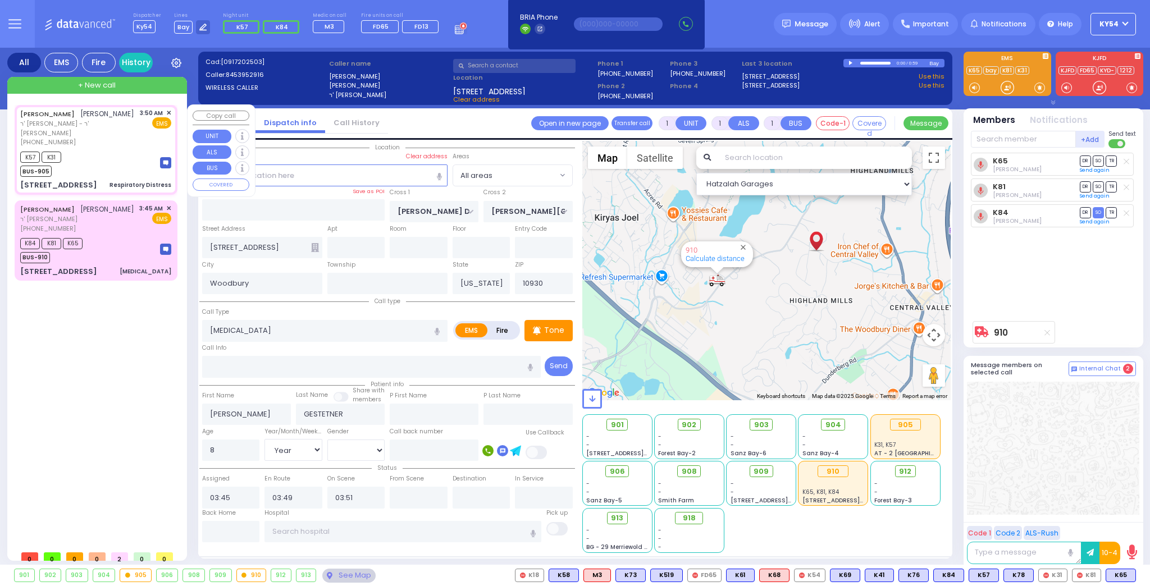
type input "LANDAU"
select select
select select "[DEMOGRAPHIC_DATA]"
type input "03:50"
type input "03:53"
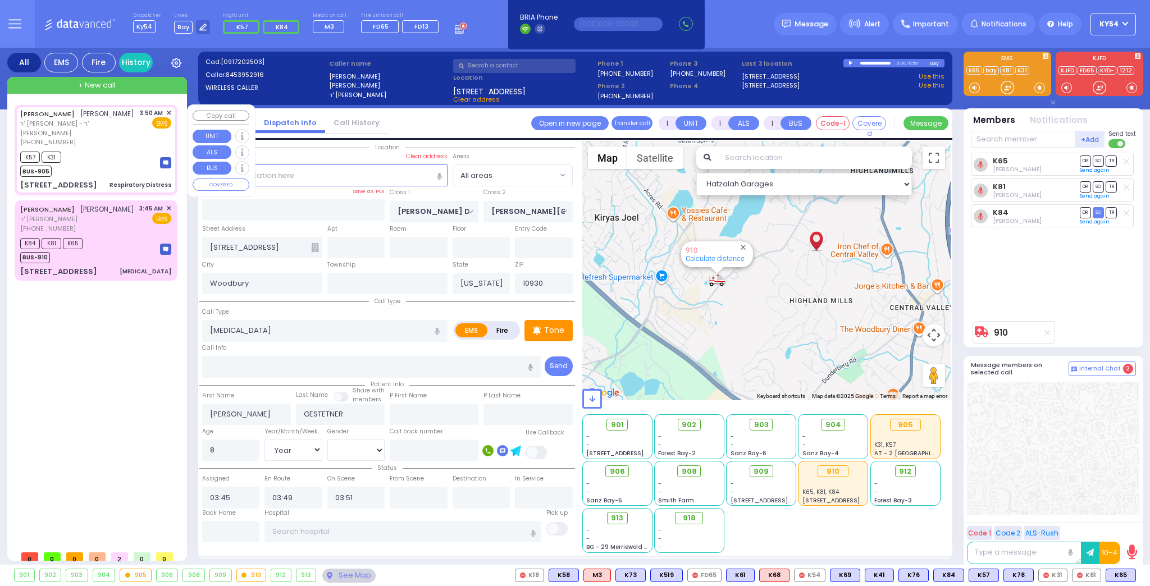
type input "03:55"
select select "Hatzalah Garages"
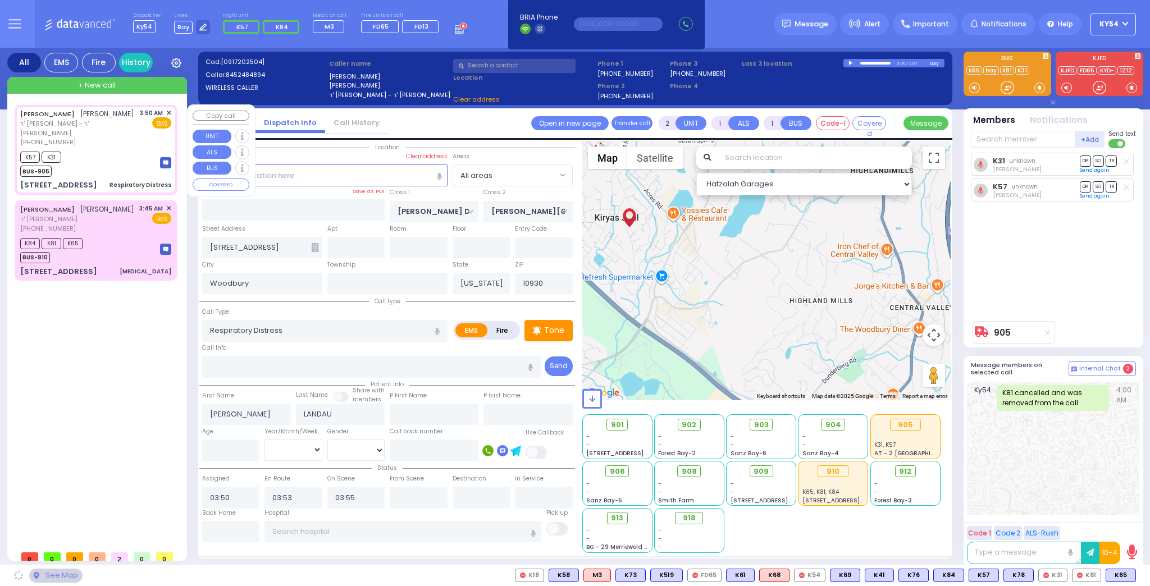
type input "KALEV WAY"
type input "TARNOPOL WAY"
type input "[STREET_ADDRESS]"
type input "202"
type input "Monroe"
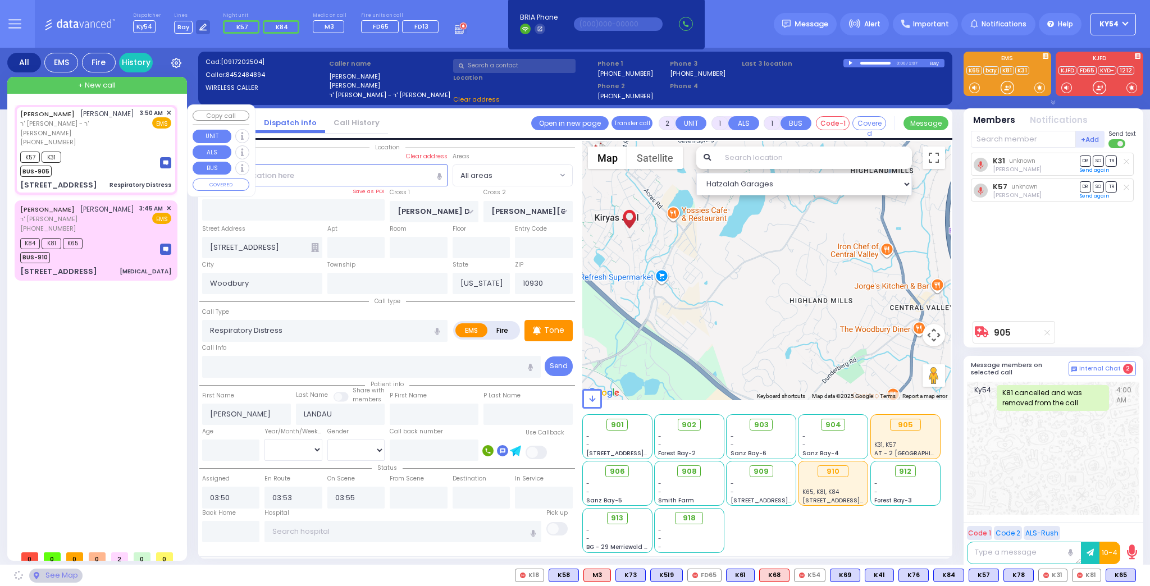
type input "10950"
select select "SECTION 3"
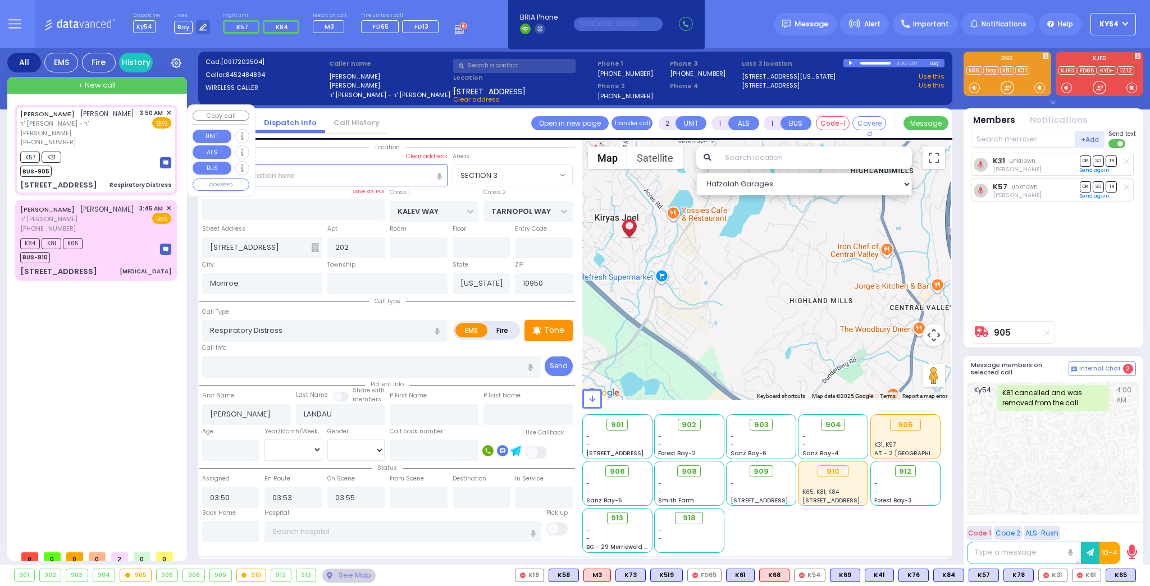
click at [169, 112] on span "✕" at bounding box center [168, 113] width 5 height 10
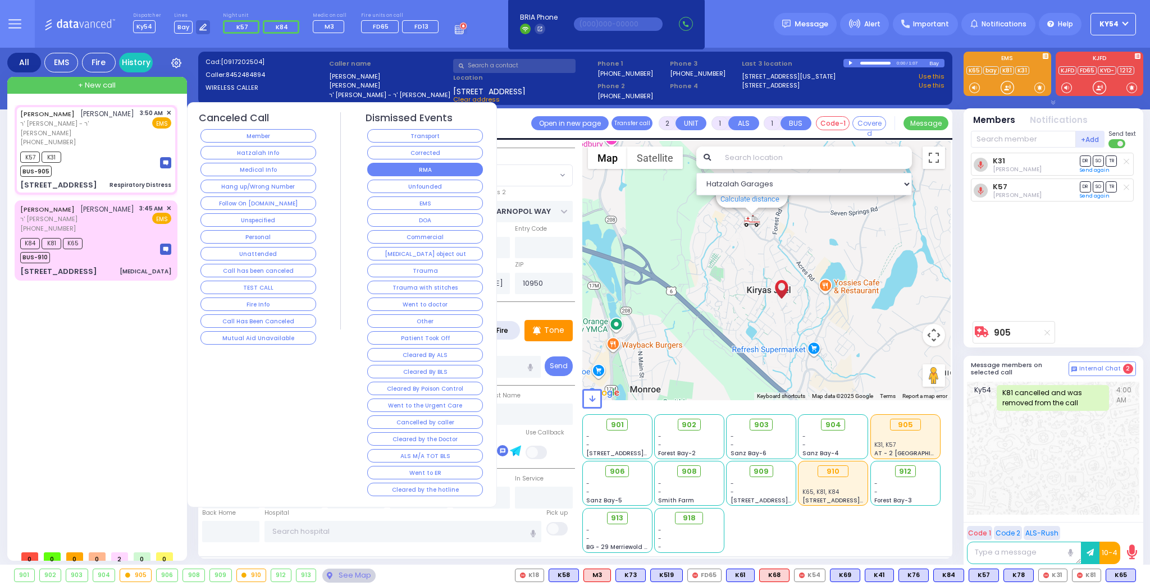
click at [397, 167] on button "RMA" at bounding box center [425, 169] width 116 height 13
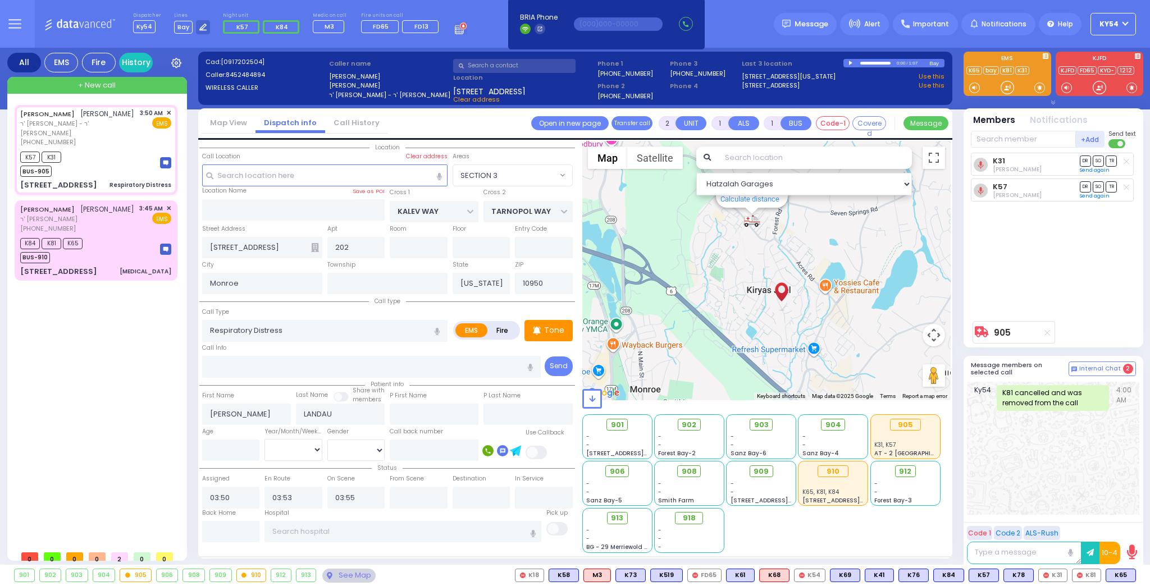
select select
radio input "true"
select select
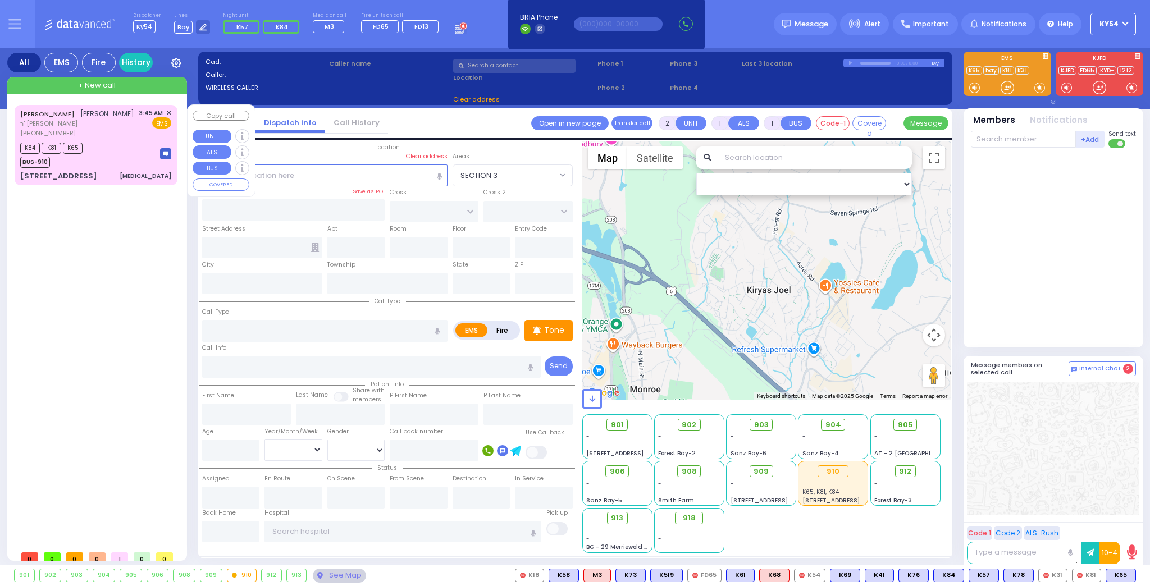
click at [118, 145] on div "K84 K81 K65 BUS-910" at bounding box center [95, 154] width 151 height 28
type input "1"
select select
type input "[MEDICAL_DATA]"
radio input "true"
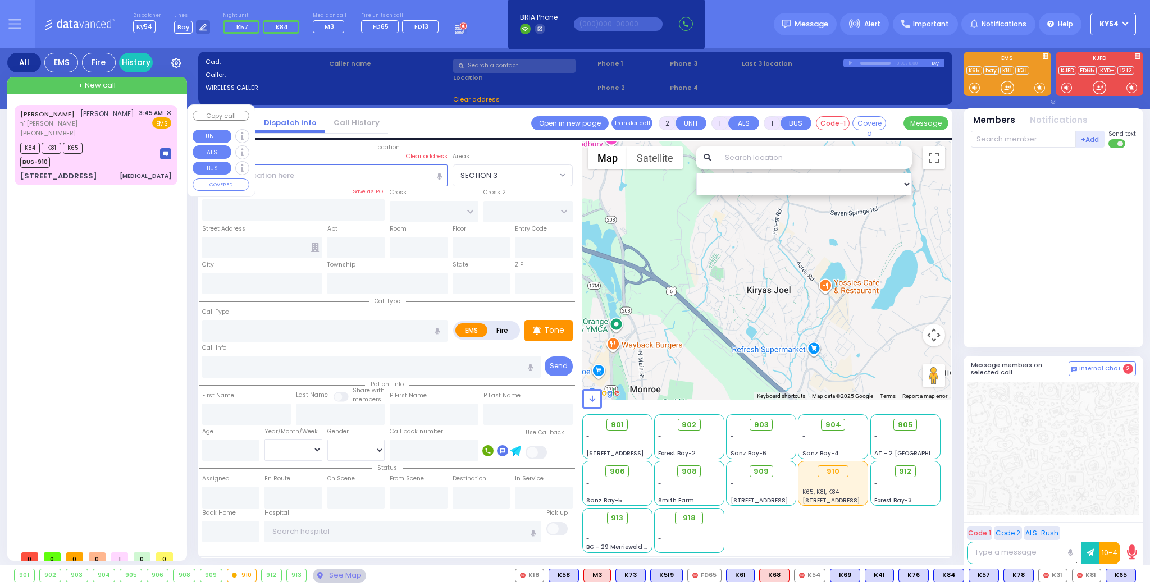
type input "[PERSON_NAME]"
type input "GESTETNER"
type input "8"
select select "Year"
select select "[DEMOGRAPHIC_DATA]"
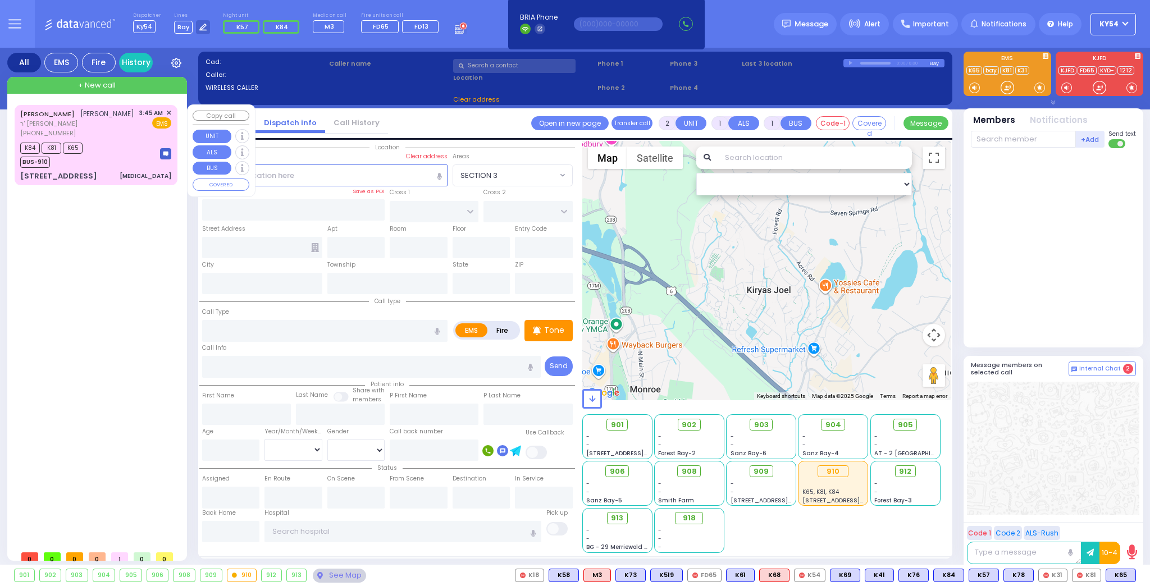
type input "03:45"
type input "03:49"
type input "03:51"
select select "Hatzalah Garages"
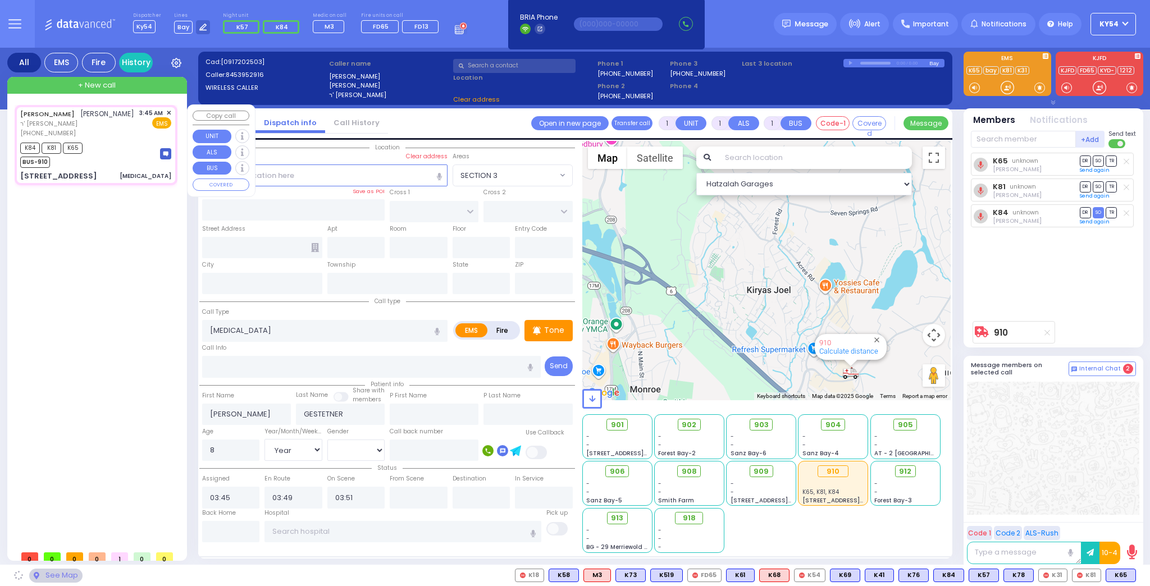
type input "[PERSON_NAME] DR"
type input "[PERSON_NAME][GEOGRAPHIC_DATA]"
type input "[STREET_ADDRESS]"
type input "Woodbury"
type input "[US_STATE]"
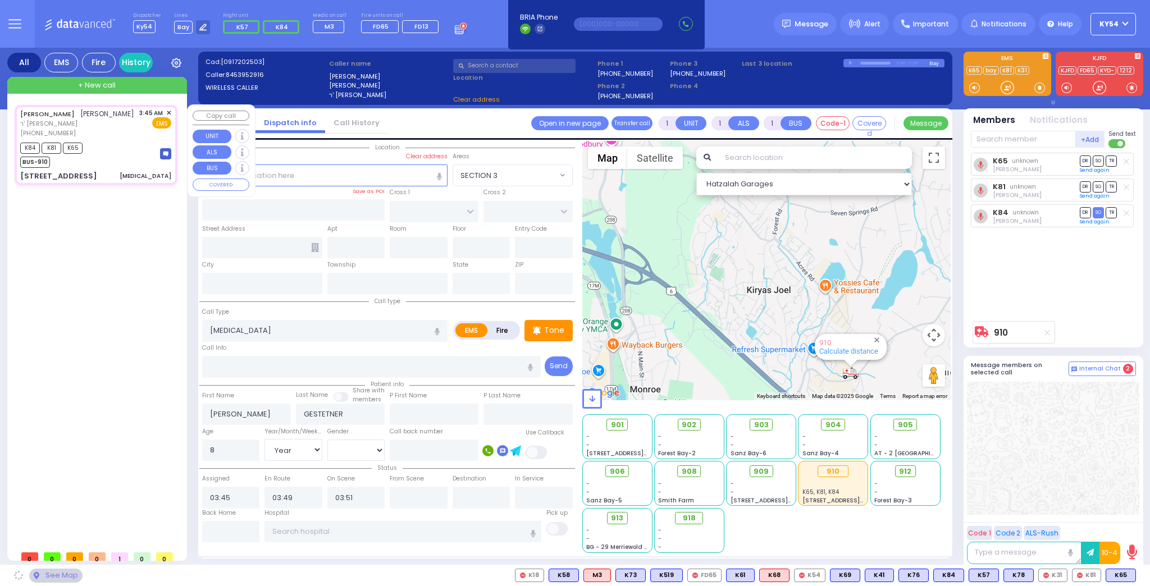
type input "10930"
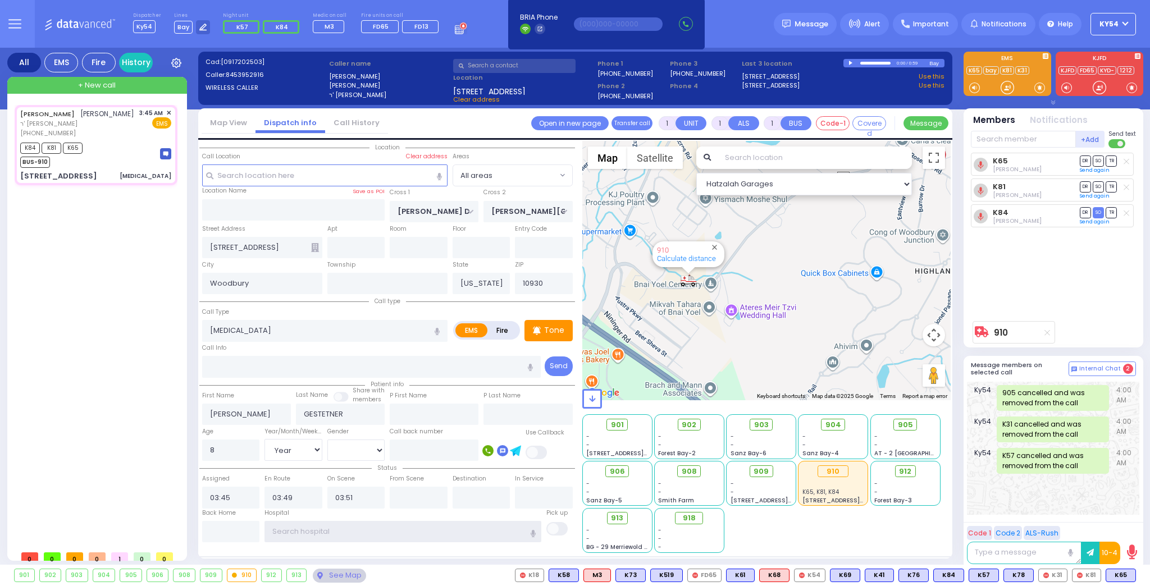
click at [345, 530] on input "text" at bounding box center [403, 531] width 277 height 21
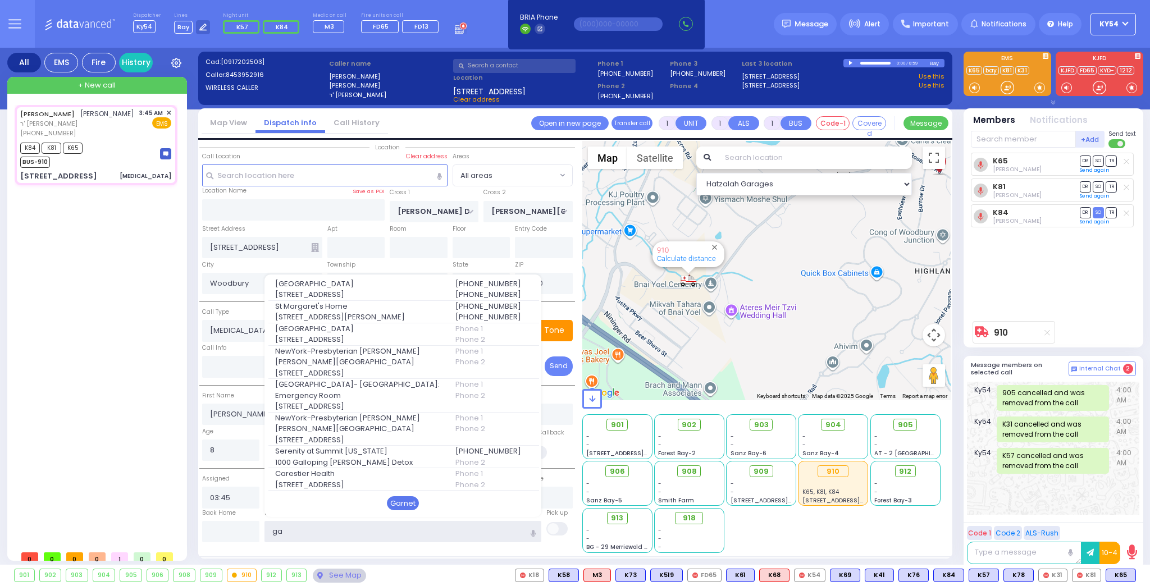
type input "ga"
click at [405, 496] on div "Garnet" at bounding box center [403, 503] width 32 height 15
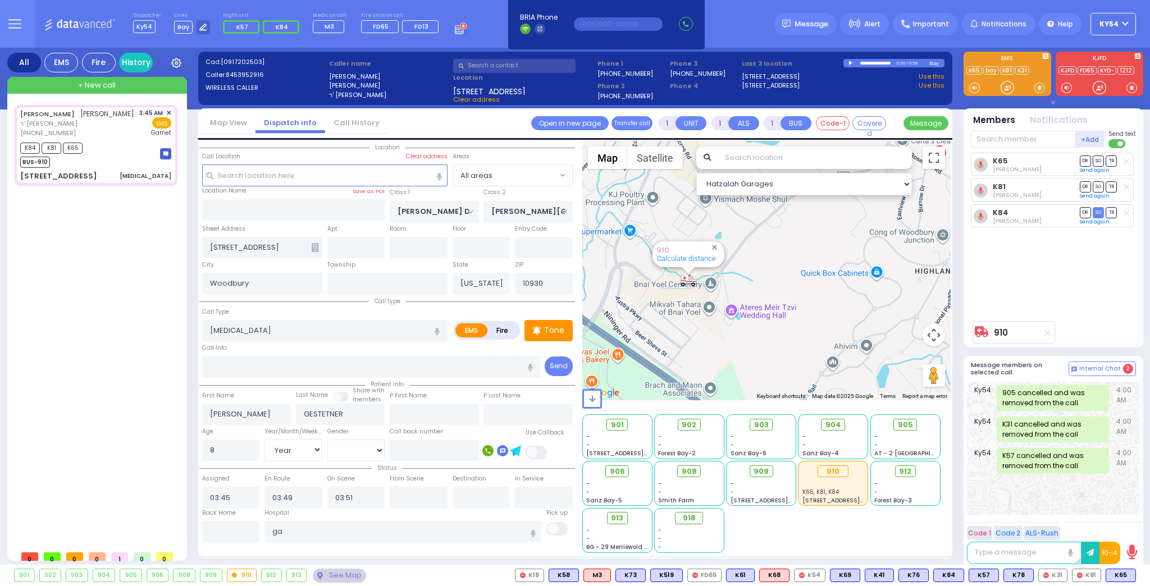
select select
radio input "true"
select select "Year"
select select "[DEMOGRAPHIC_DATA]"
type input "Orange Regional Medical Center"
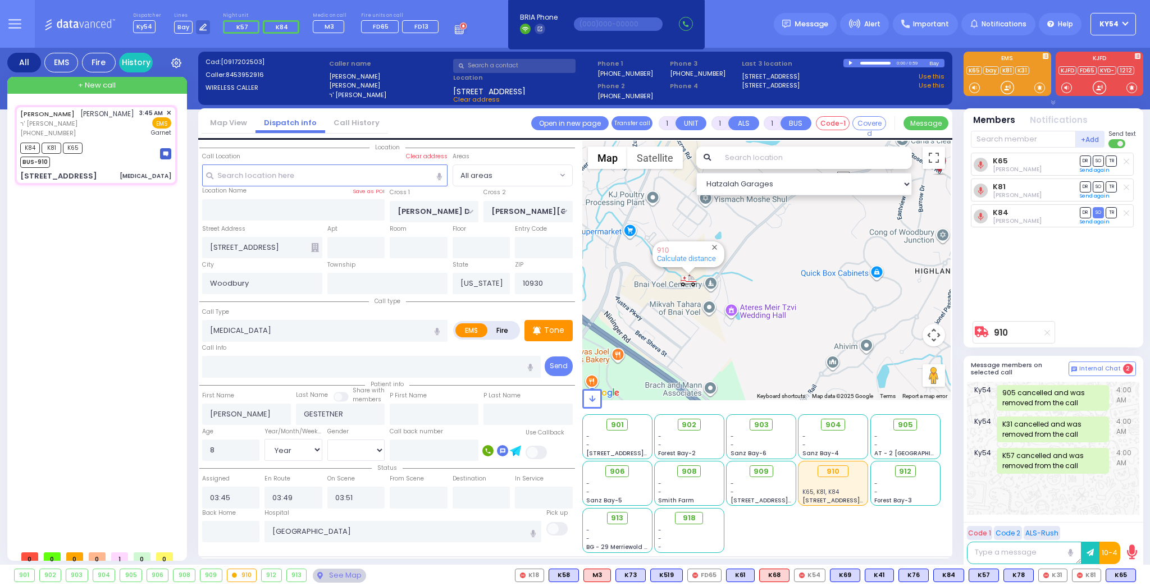
select select "Hatzalah Garages"
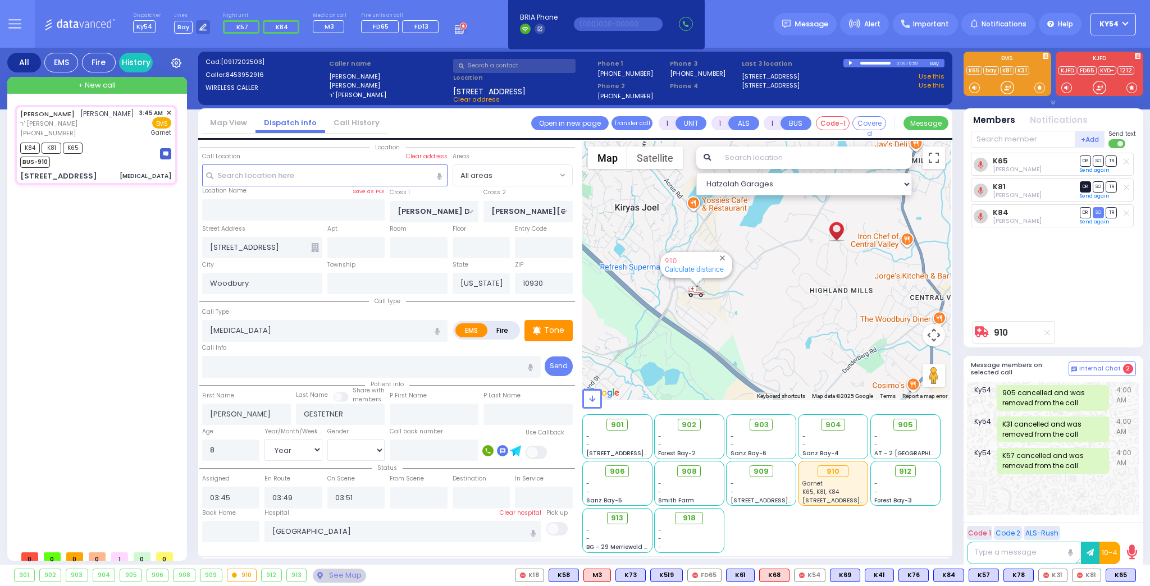
click at [1085, 185] on span "DR" at bounding box center [1085, 186] width 11 height 11
click at [1112, 158] on span "TR" at bounding box center [1111, 161] width 11 height 11
select select
radio input "true"
select select "Year"
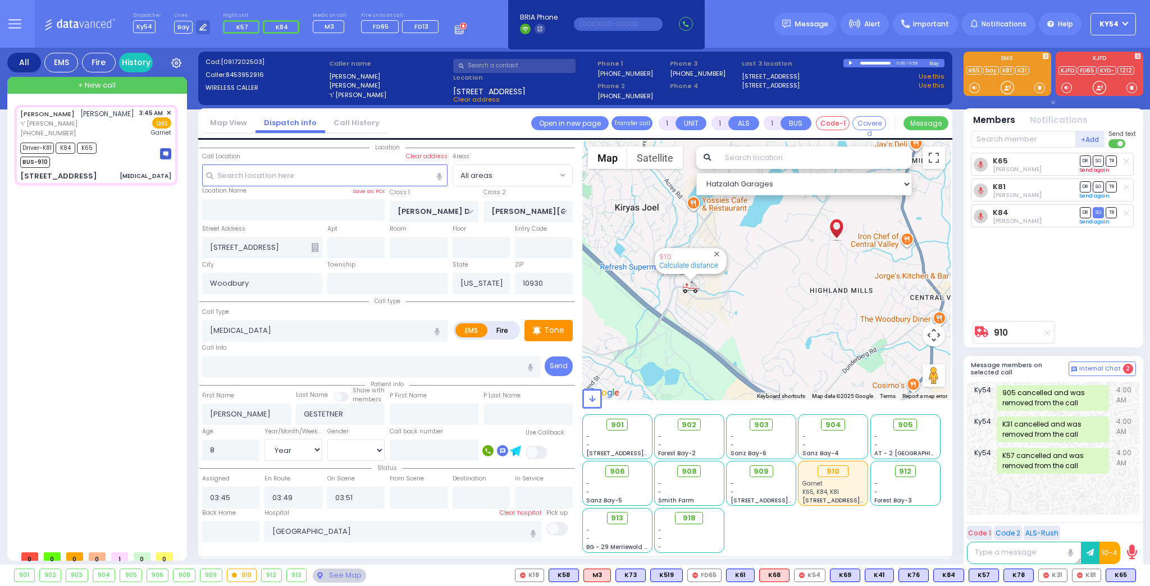
select select "[DEMOGRAPHIC_DATA]"
select select "Hatzalah Garages"
select select
radio input "true"
select select "Year"
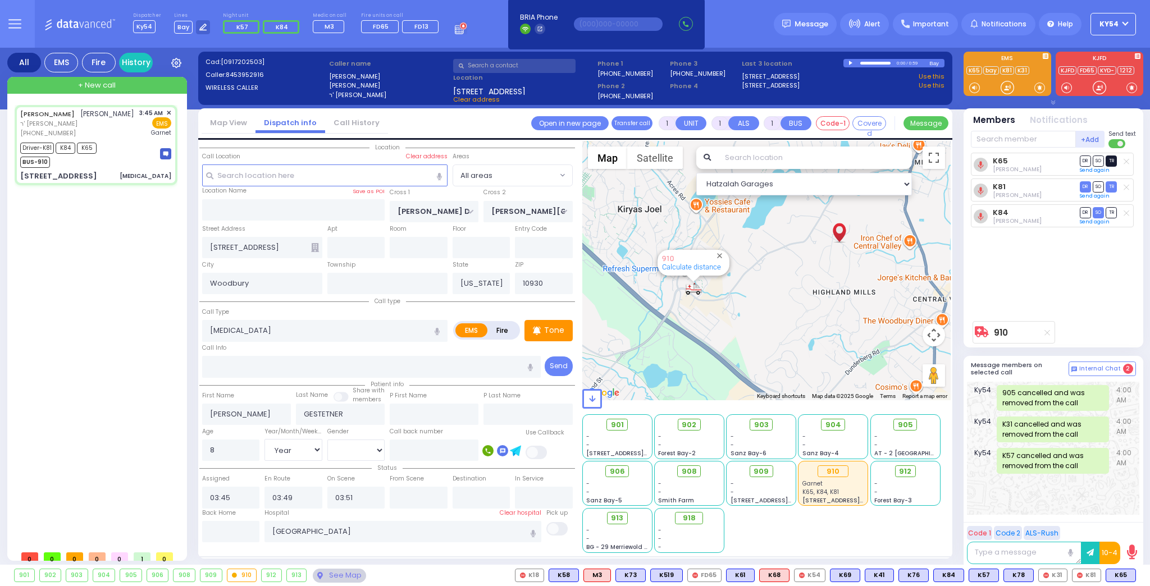
select select "[DEMOGRAPHIC_DATA]"
type input "04:30"
select select "Hatzalah Garages"
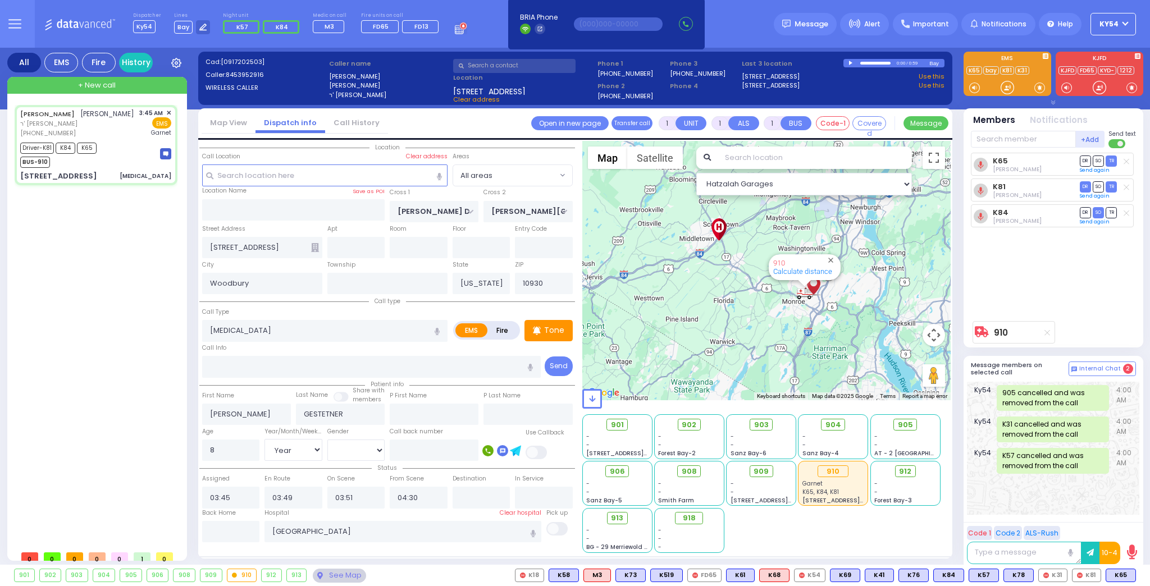
click at [100, 328] on div "JOSEPH GESTETNER יוסף געשטעטנער ר' אברהם שמואל - ר' זלמן לייב גאלדמאן (845) 395…" at bounding box center [98, 325] width 167 height 440
type input "6"
select select
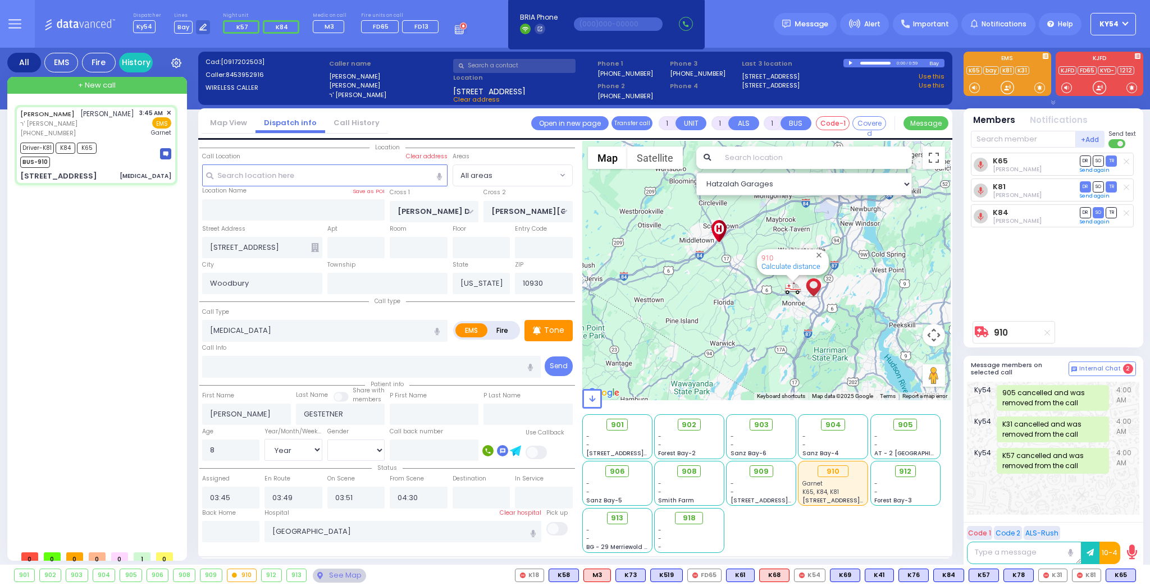
radio input "true"
type input "Unknown"
select select "Year"
select select "[DEMOGRAPHIC_DATA]"
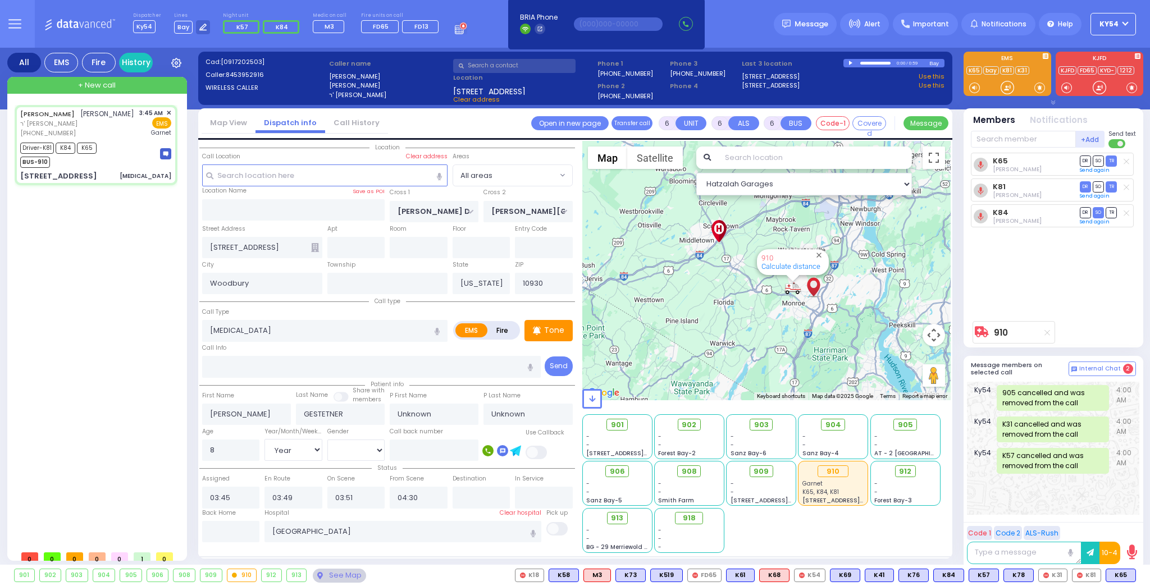
select select "Hatzalah Garages"
select select
radio input "true"
type input "Mechul"
type input "Hershkowitz"
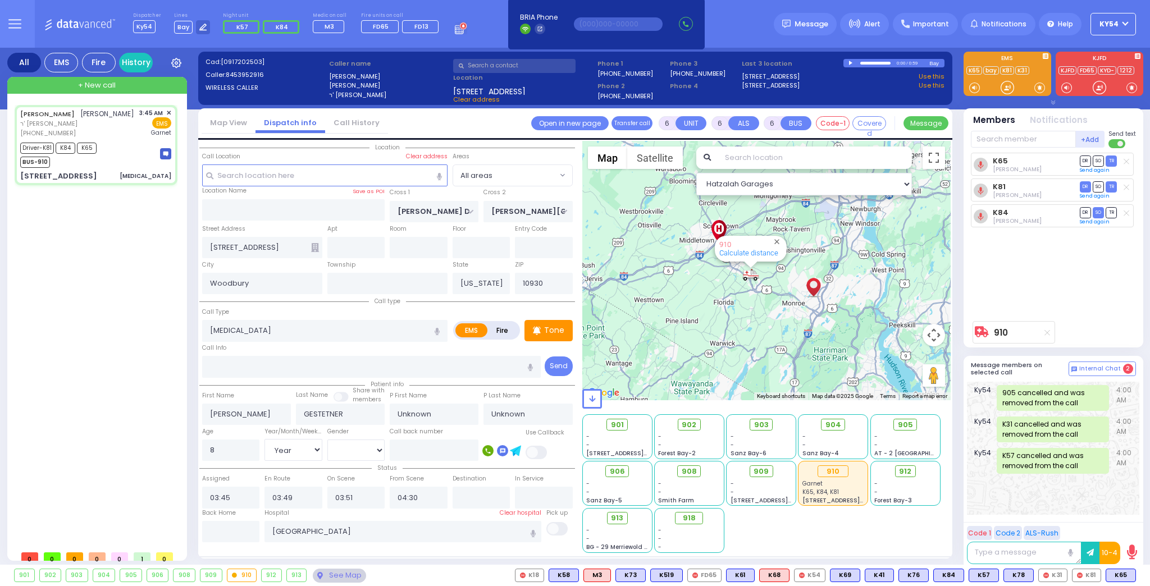
select select "Year"
select select "[DEMOGRAPHIC_DATA]"
select select "Hatzalah Garages"
select select
radio input "true"
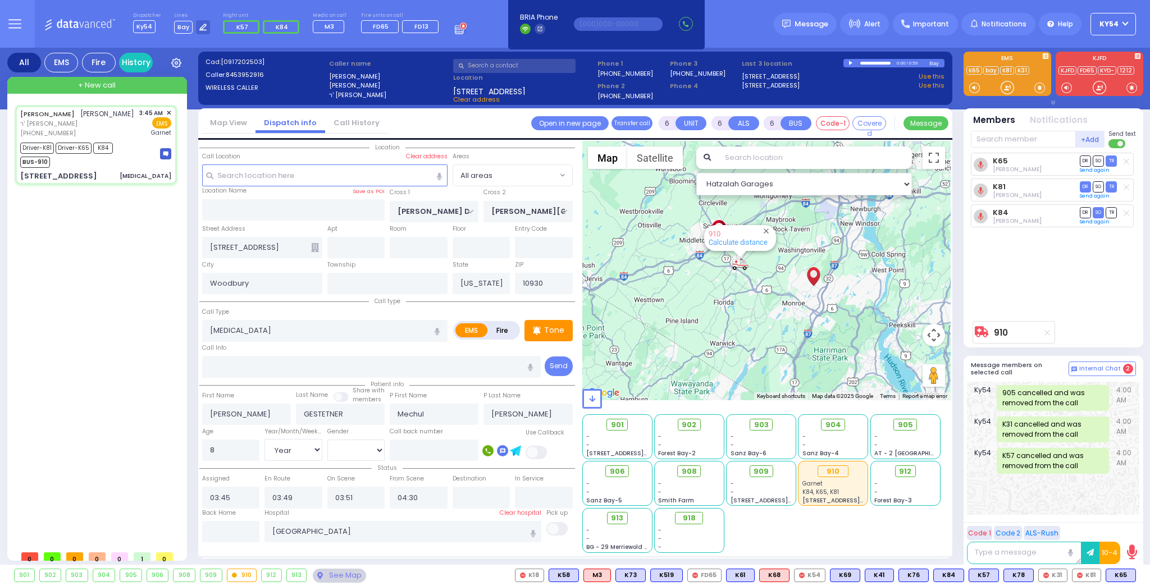
select select "Year"
select select "[DEMOGRAPHIC_DATA]"
select select "Hatzalah Garages"
select select
radio input "true"
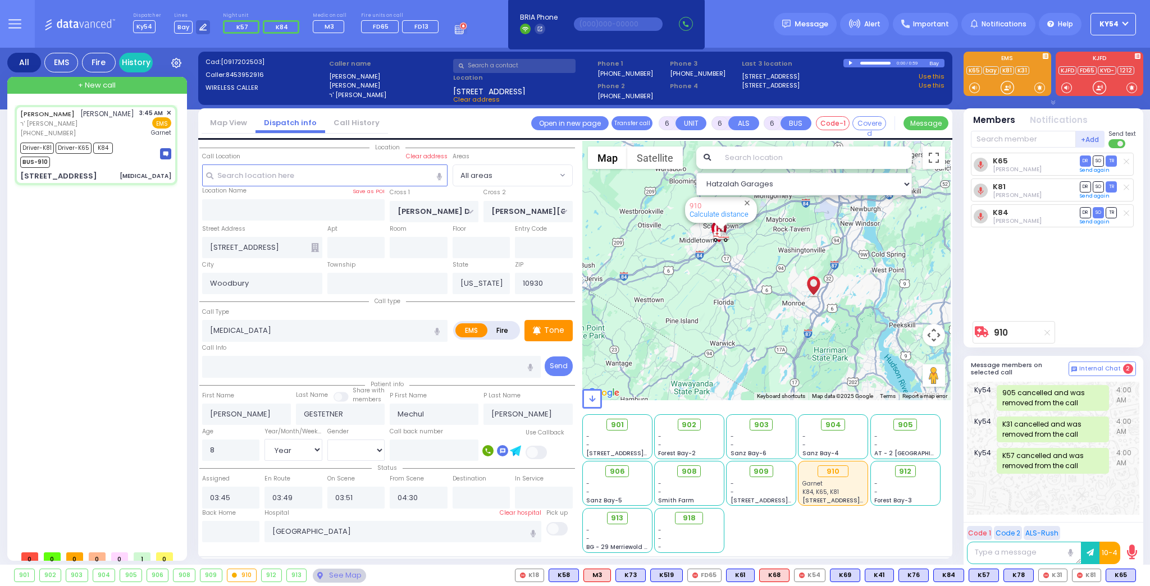
select select "Year"
select select "[DEMOGRAPHIC_DATA]"
type input "04:45"
type input "04:55"
select select "Hatzalah Garages"
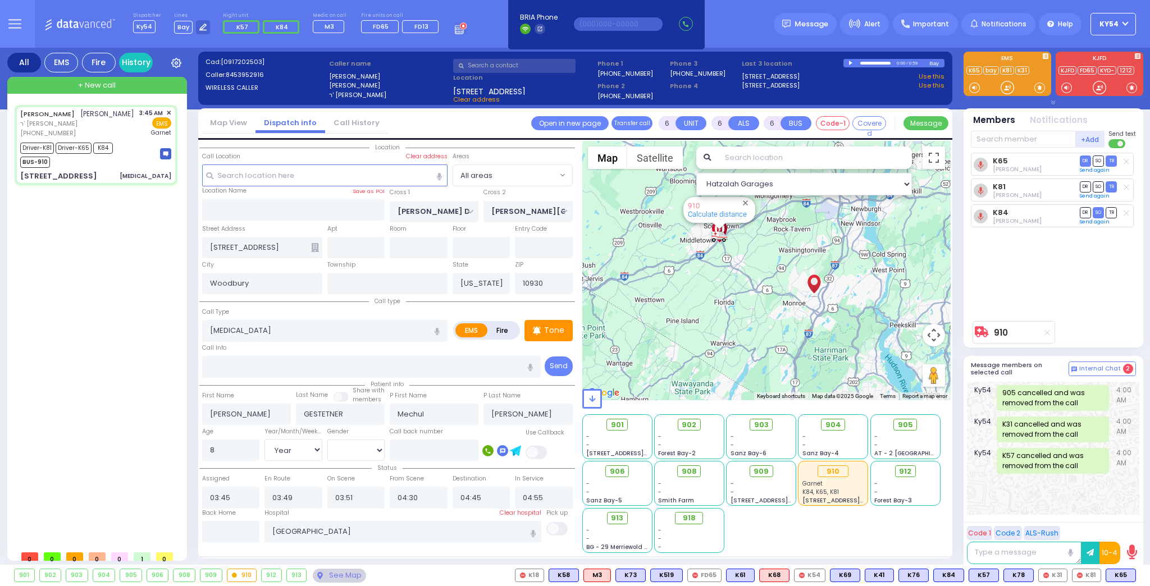
select select
radio input "true"
select select "Year"
select select "[DEMOGRAPHIC_DATA]"
select select "Hatzalah Garages"
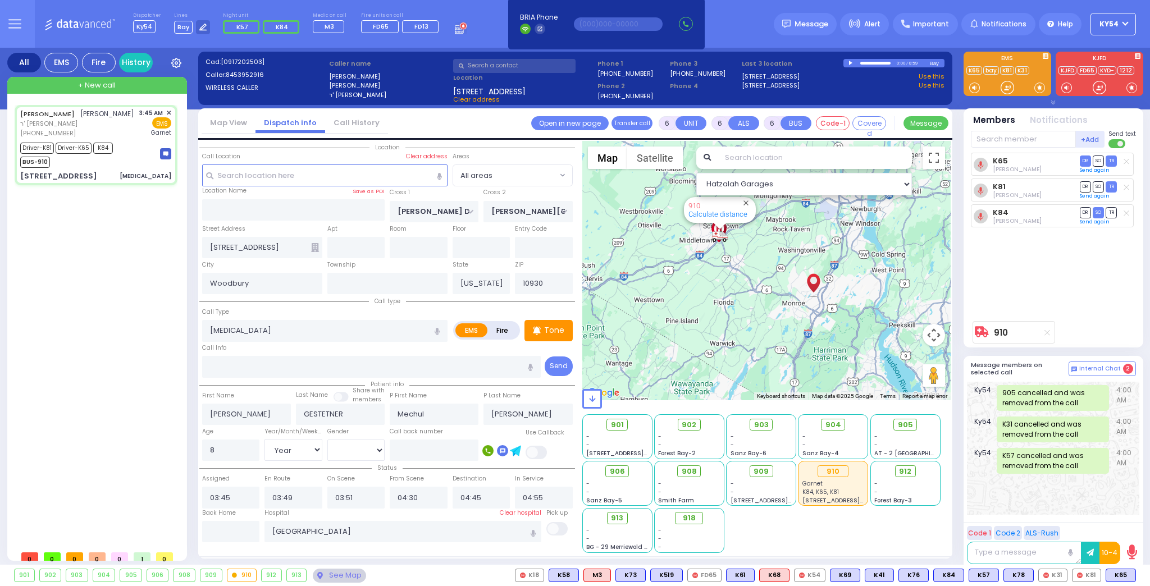
select select
radio input "true"
select select "Year"
select select "[DEMOGRAPHIC_DATA]"
select select "Hatzalah Garages"
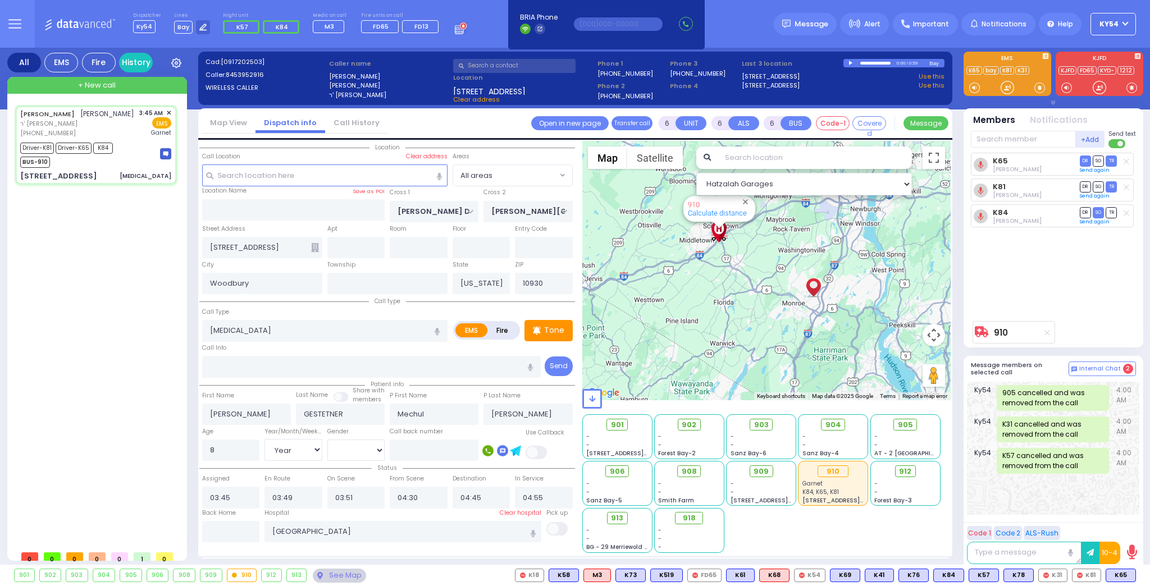
select select
radio input "true"
select select "Year"
select select "[DEMOGRAPHIC_DATA]"
select select "Hatzalah Garages"
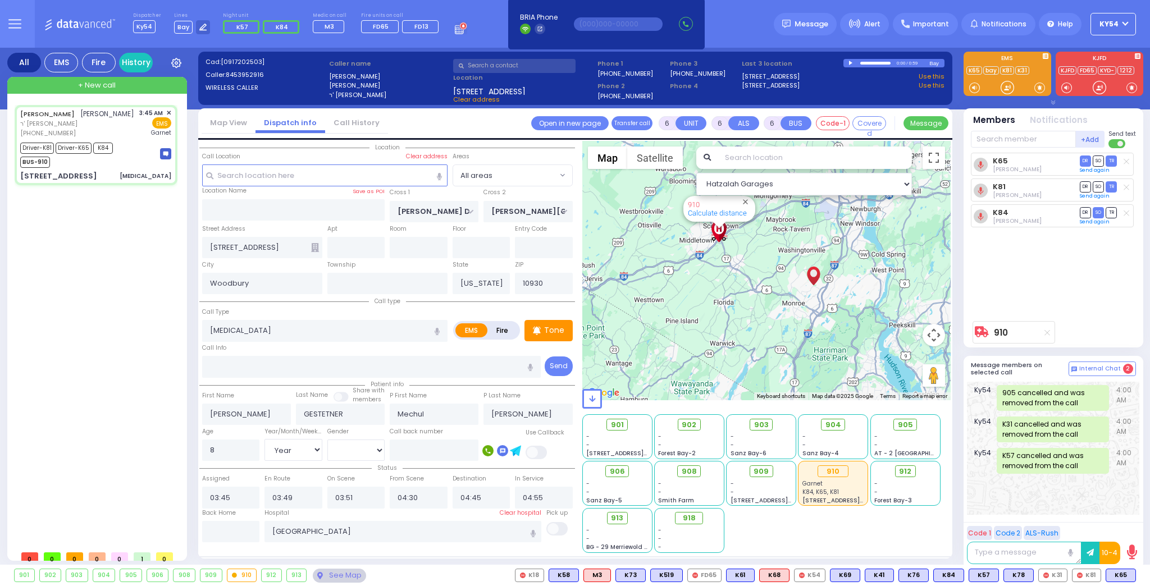
select select
radio input "true"
select select "Year"
select select "[DEMOGRAPHIC_DATA]"
select select "Hatzalah Garages"
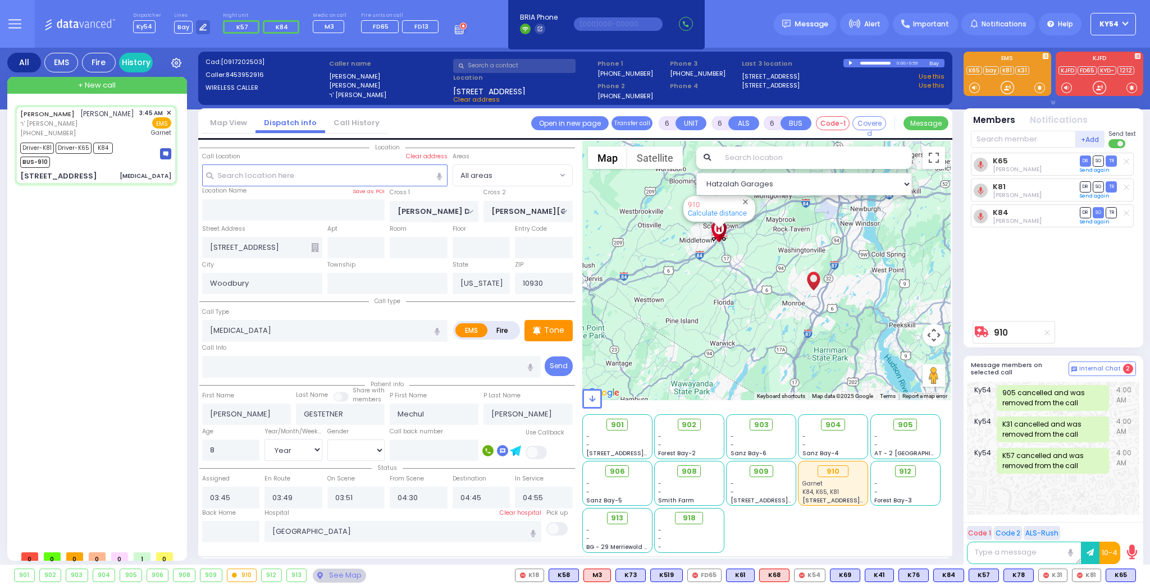
select select
radio input "true"
select select "Year"
select select "[DEMOGRAPHIC_DATA]"
select select "Hatzalah Garages"
